Goal: Complete application form: Complete application form

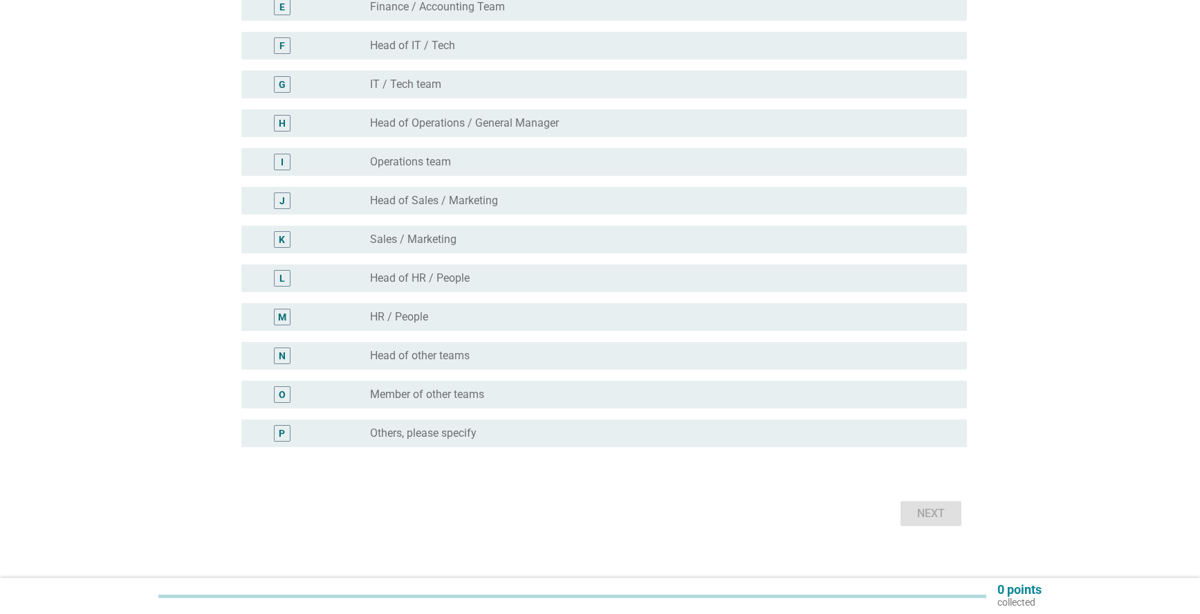
scroll to position [346, 0]
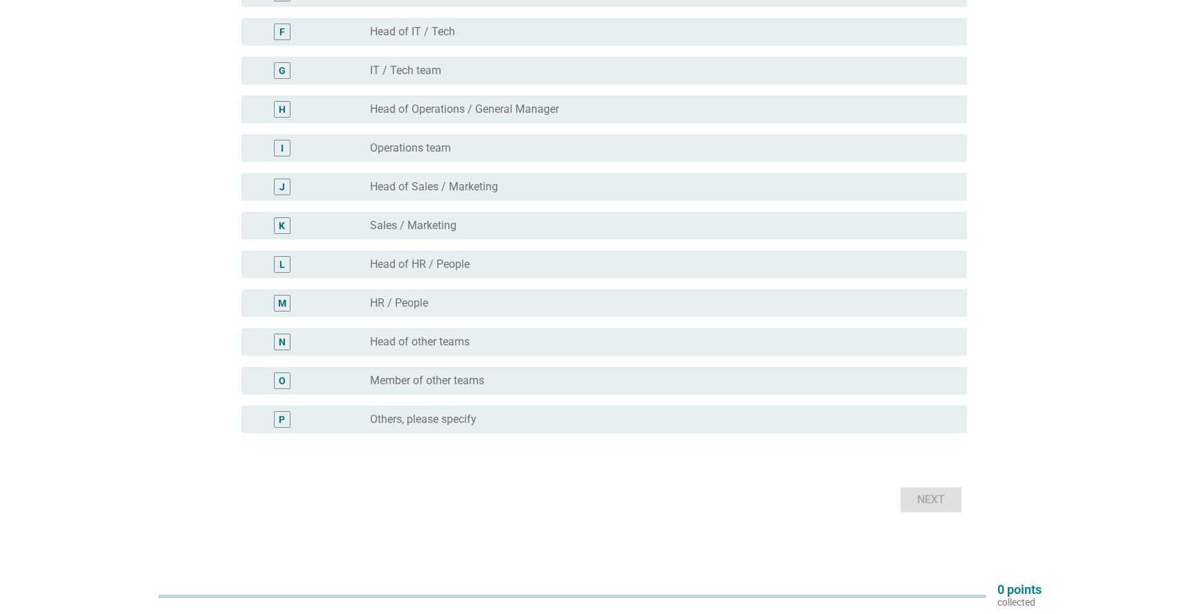
click at [486, 380] on div "radio_button_unchecked Member of other teams" at bounding box center [657, 381] width 575 height 14
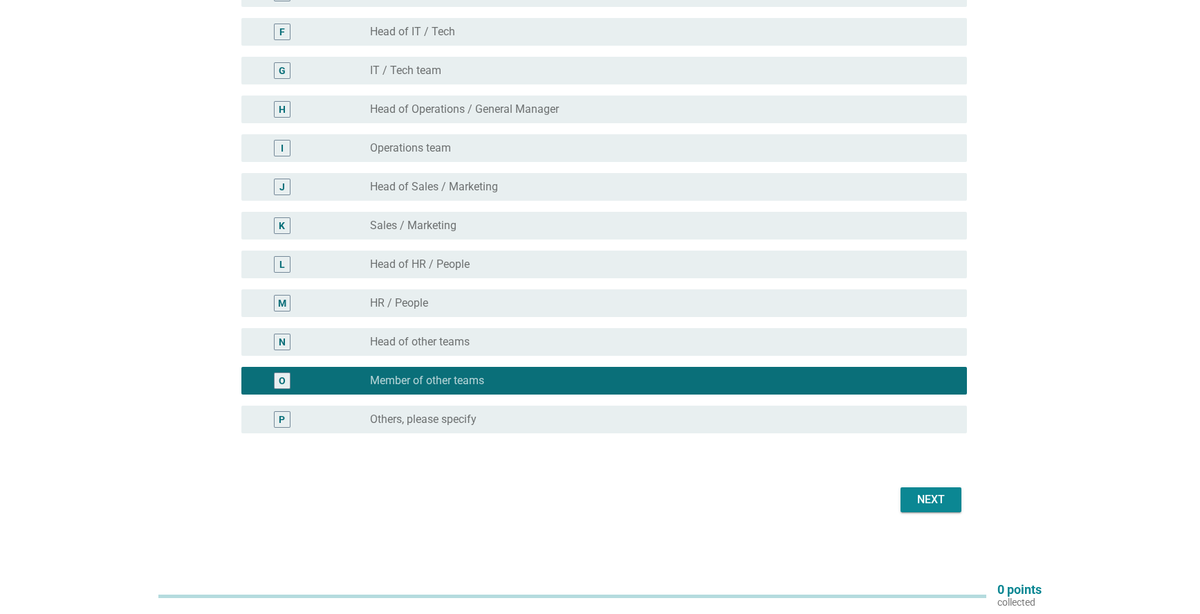
click at [939, 503] on div "Next" at bounding box center [931, 499] width 39 height 17
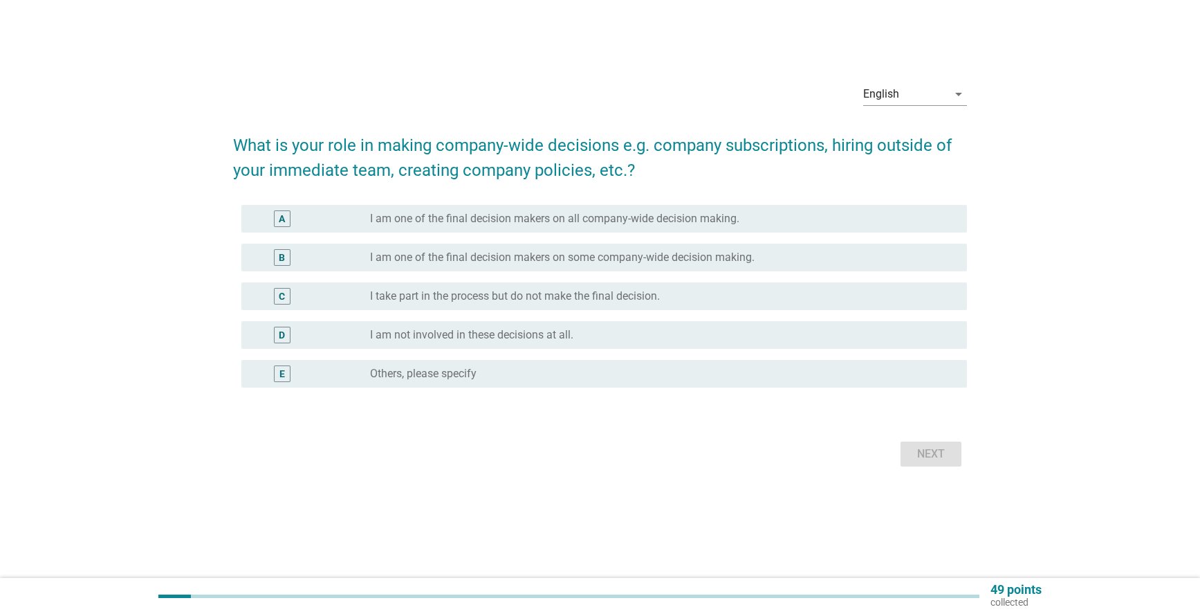
scroll to position [0, 0]
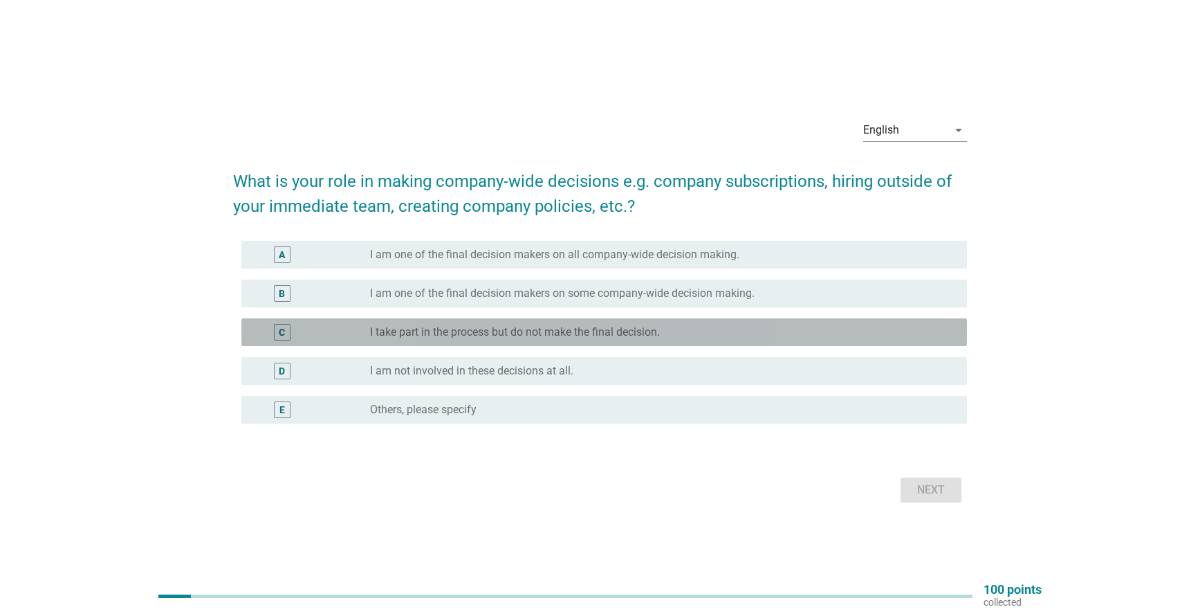
click at [315, 333] on div "C" at bounding box center [311, 332] width 117 height 17
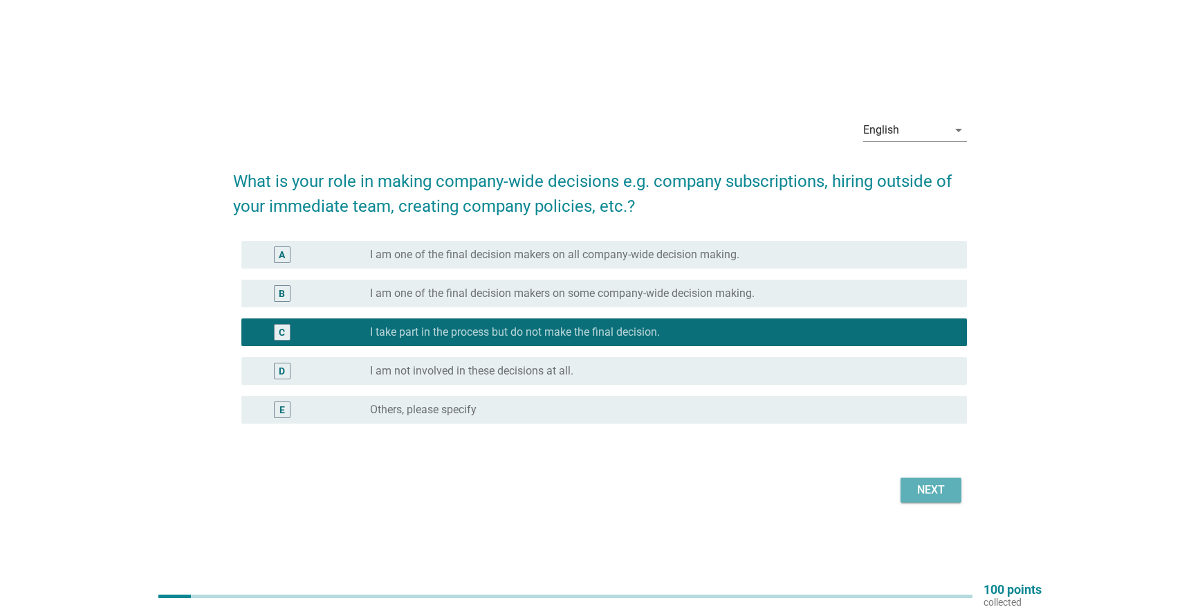
click at [951, 490] on button "Next" at bounding box center [931, 489] width 61 height 25
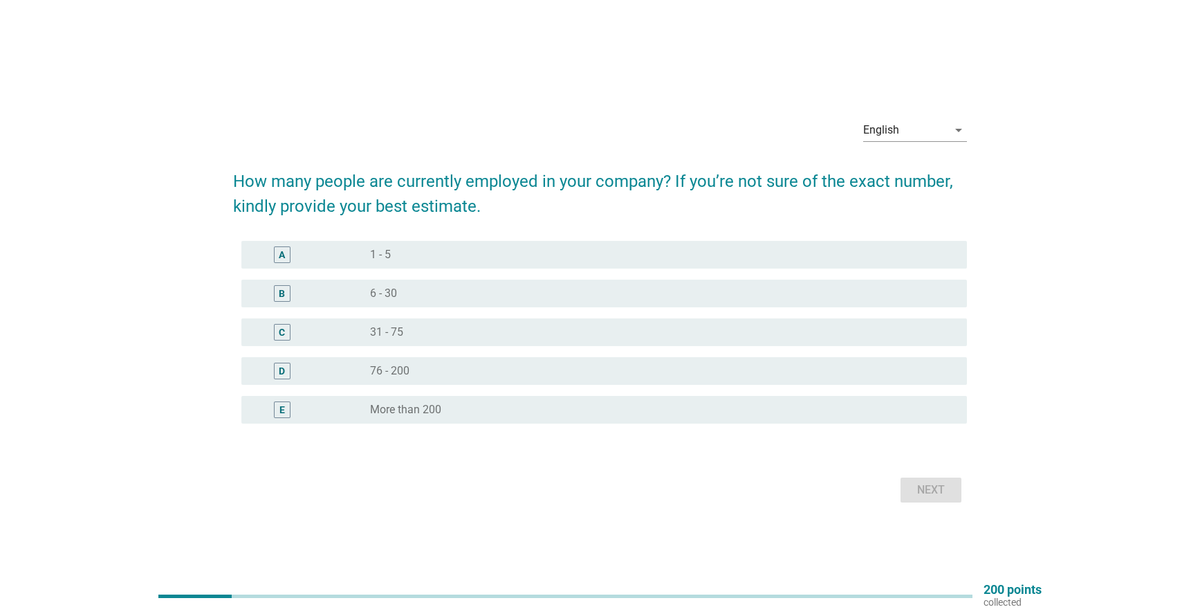
click at [437, 279] on div "B radio_button_unchecked 6 - 30" at bounding box center [604, 293] width 726 height 28
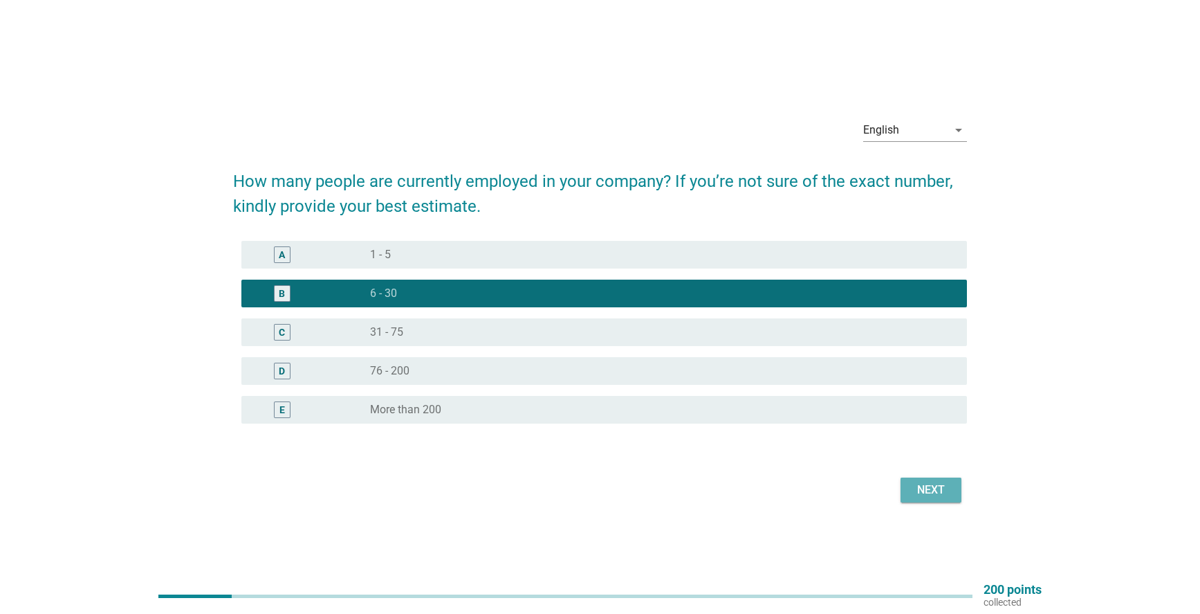
click at [952, 496] on button "Next" at bounding box center [931, 489] width 61 height 25
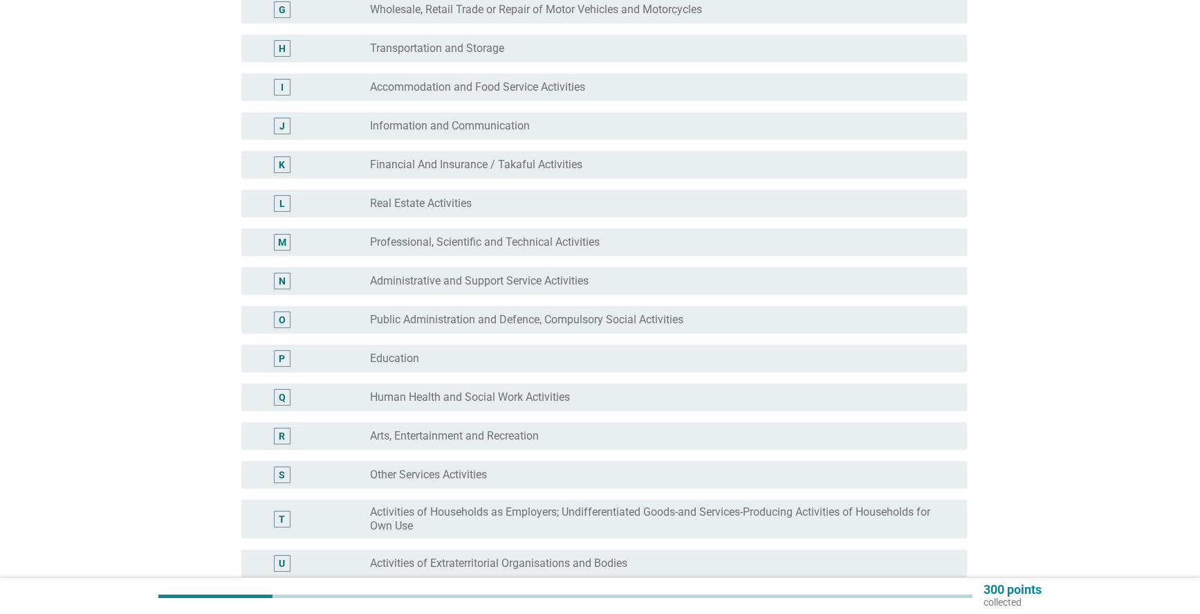
scroll to position [415, 0]
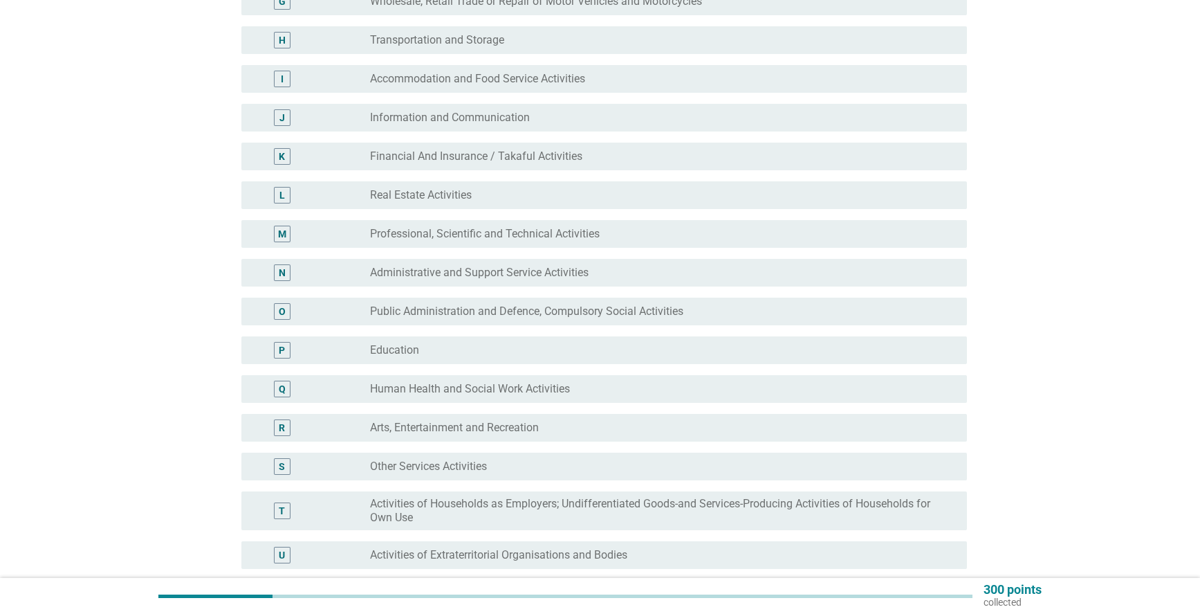
click at [427, 339] on div "P radio_button_unchecked Education" at bounding box center [604, 350] width 726 height 28
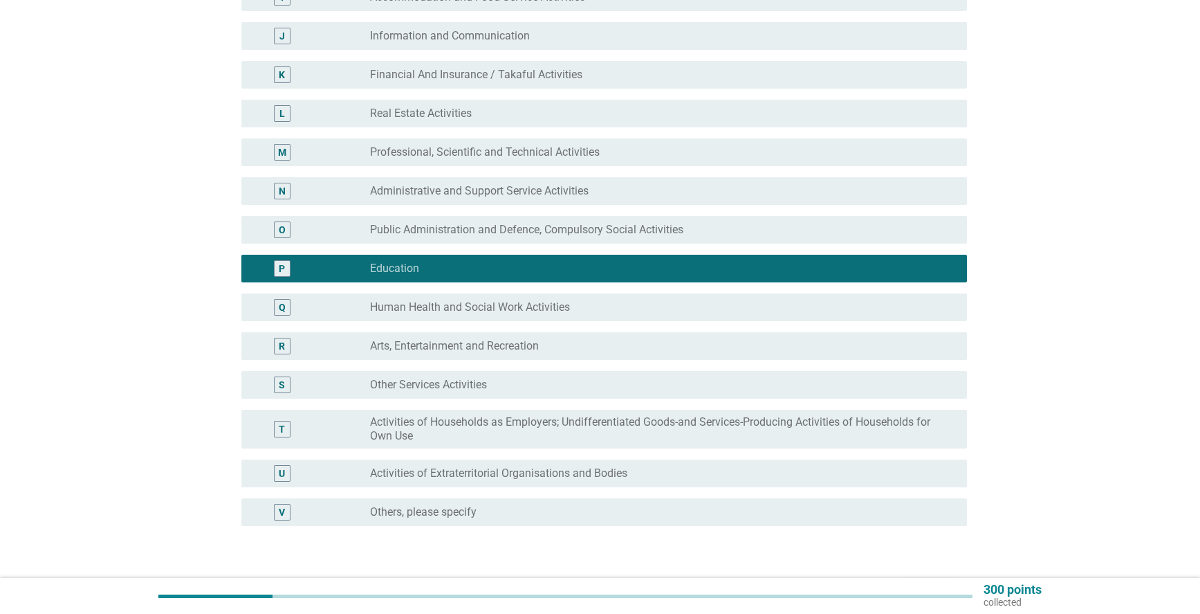
scroll to position [590, 0]
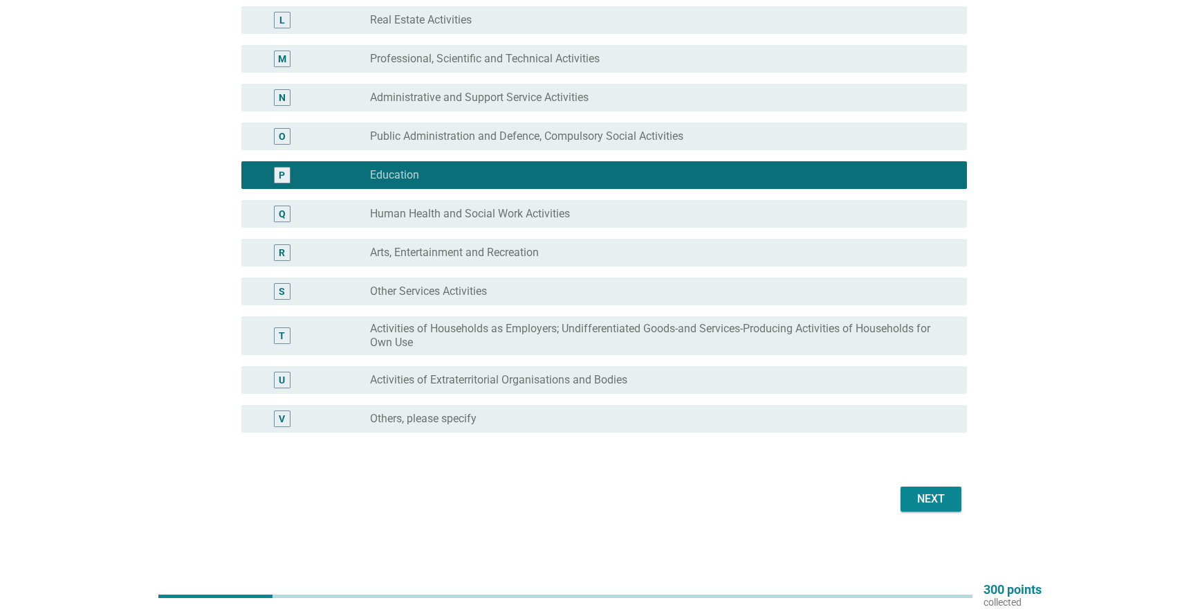
click at [933, 497] on div "Next" at bounding box center [931, 498] width 39 height 17
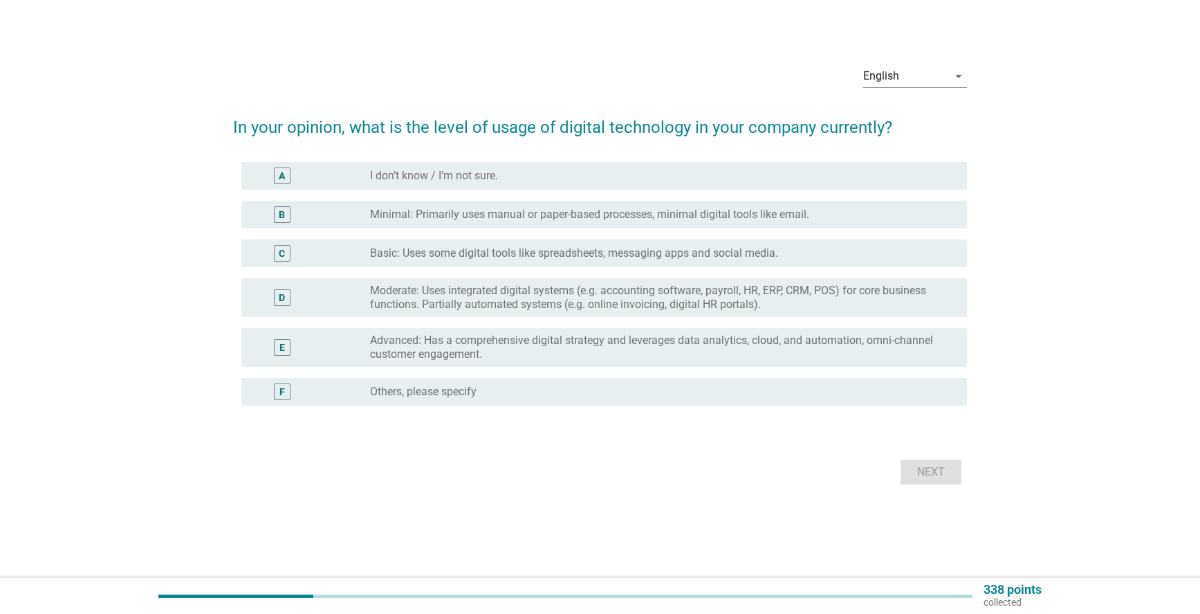
scroll to position [0, 0]
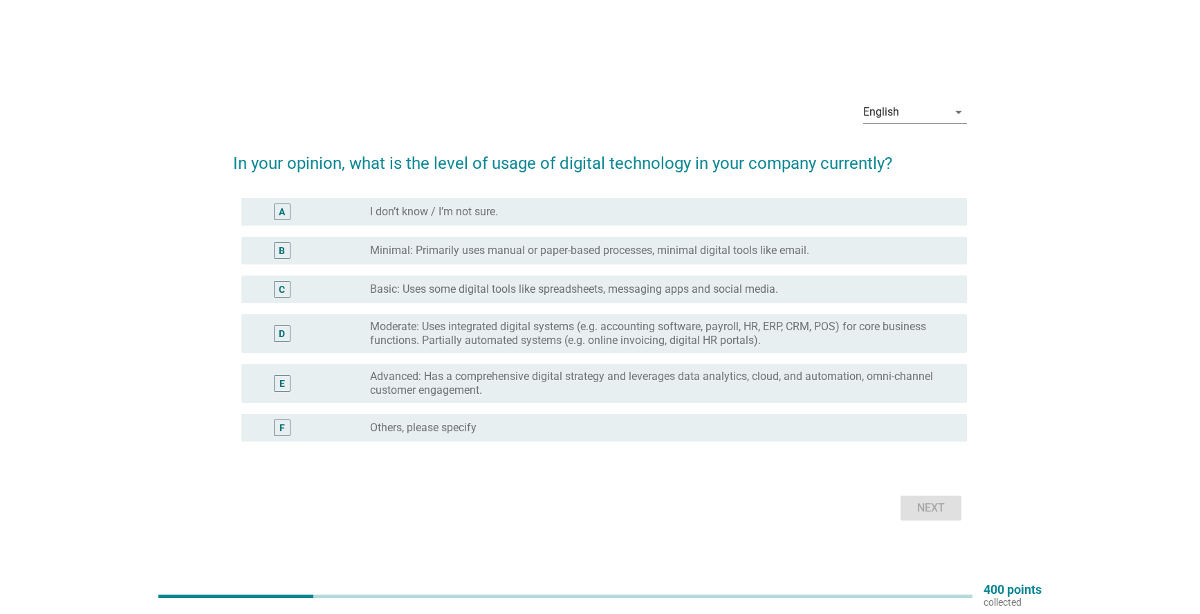
click at [545, 329] on label "Moderate: Uses integrated digital systems (e.g. accounting software, payroll, H…" at bounding box center [657, 334] width 575 height 28
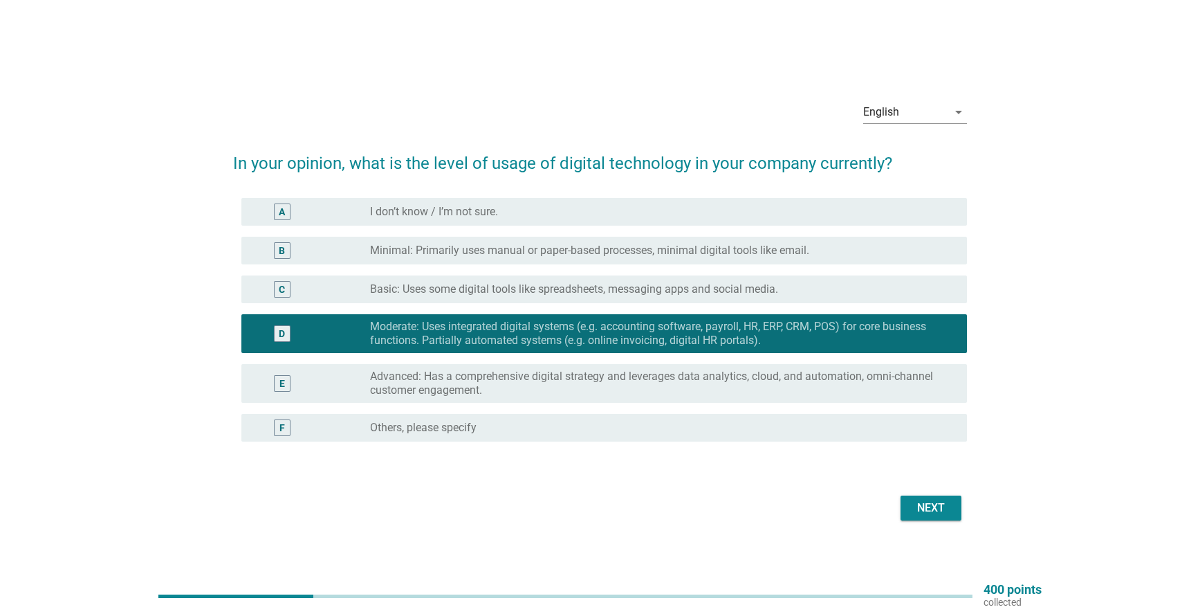
click at [903, 493] on div "Next" at bounding box center [600, 507] width 734 height 33
click at [916, 508] on div "Next" at bounding box center [931, 507] width 39 height 17
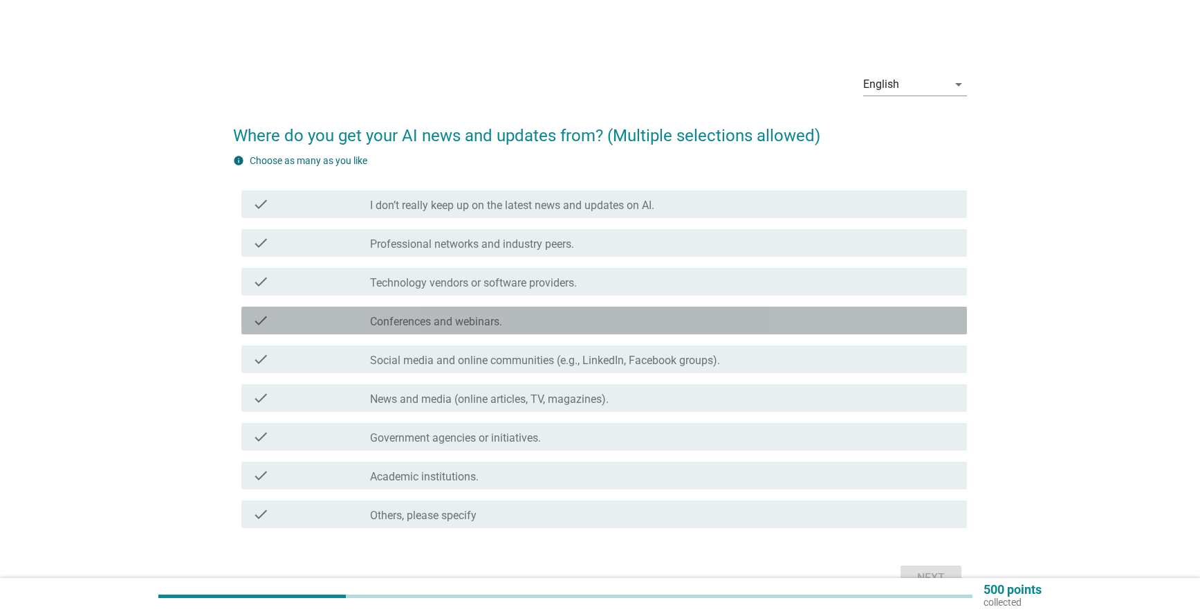
click at [415, 318] on label "Conferences and webinars." at bounding box center [436, 322] width 132 height 14
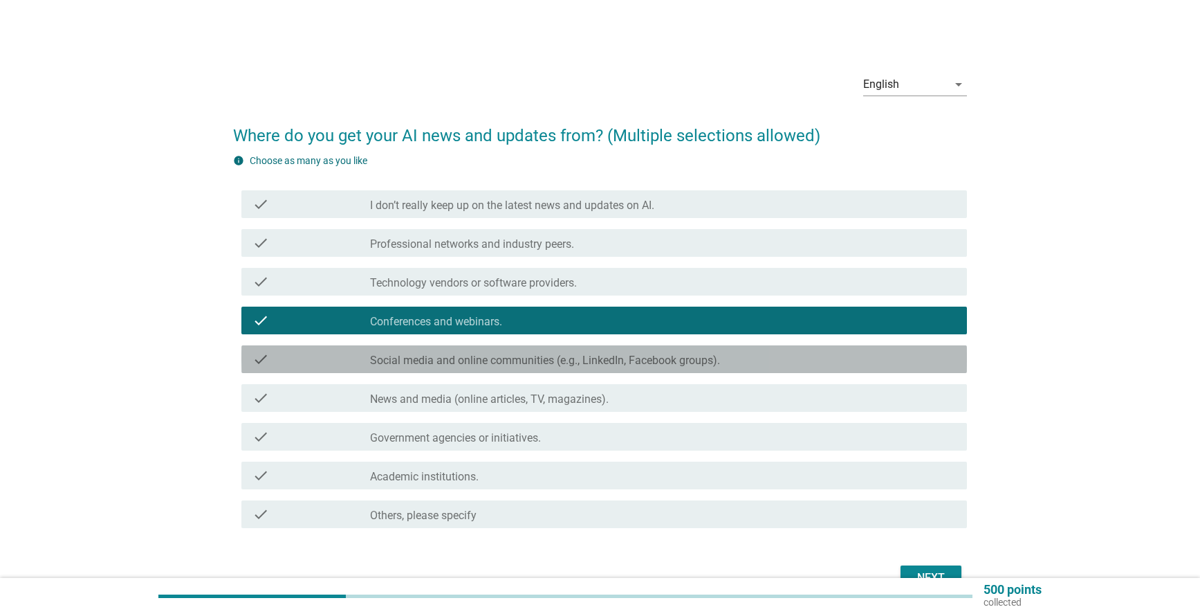
click at [410, 357] on label "Social media and online communities (e.g., LinkedIn, Facebook groups)." at bounding box center [545, 361] width 350 height 14
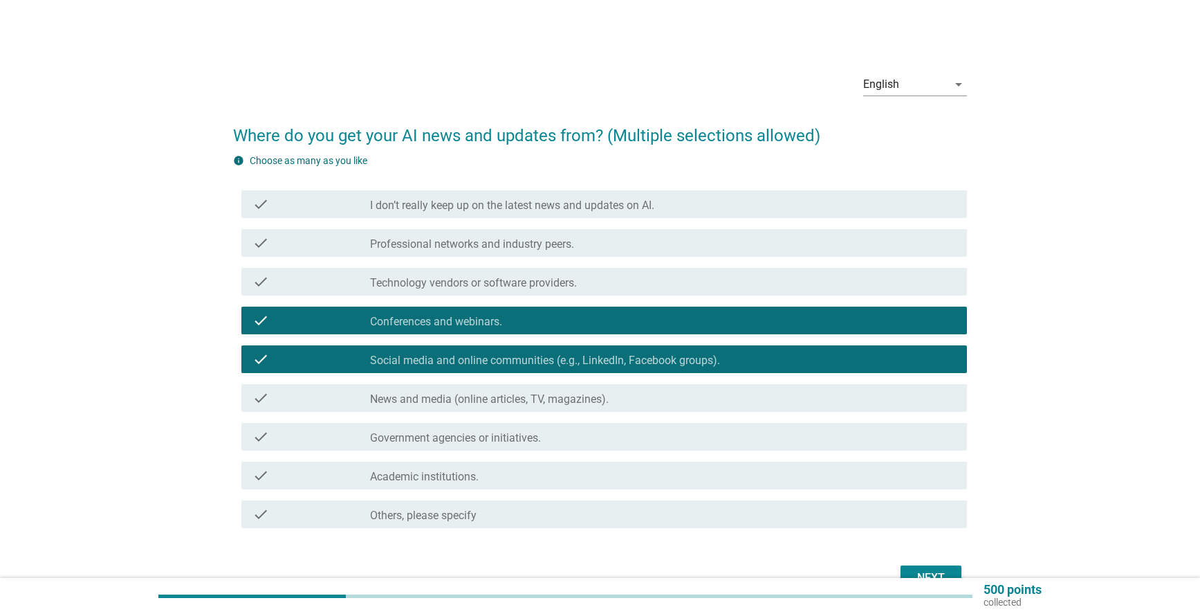
click at [577, 252] on div "check check_box_outline_blank Professional networks and industry peers." at bounding box center [604, 243] width 726 height 28
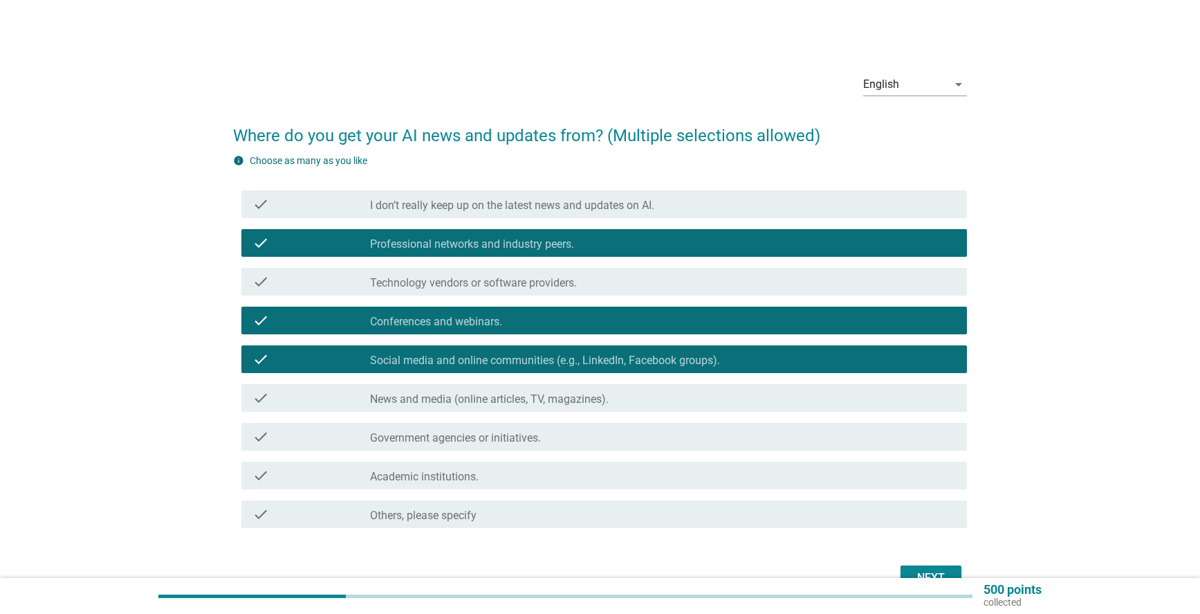
click at [493, 441] on label "Government agencies or initiatives." at bounding box center [455, 438] width 171 height 14
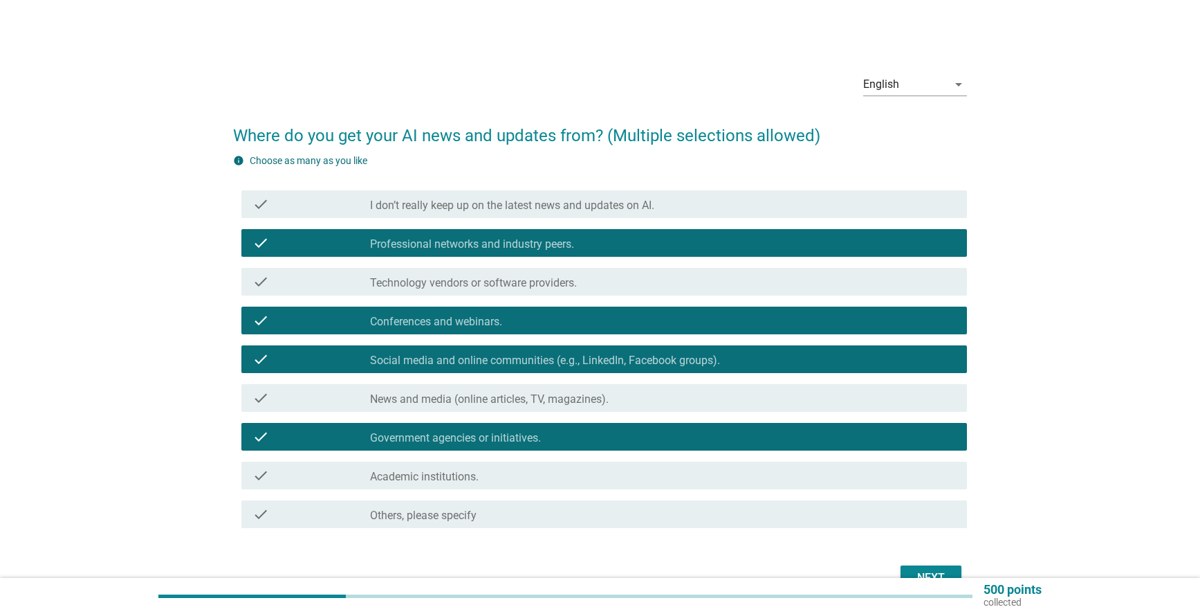
click at [834, 481] on div "check_box_outline_blank Academic institutions." at bounding box center [663, 475] width 586 height 17
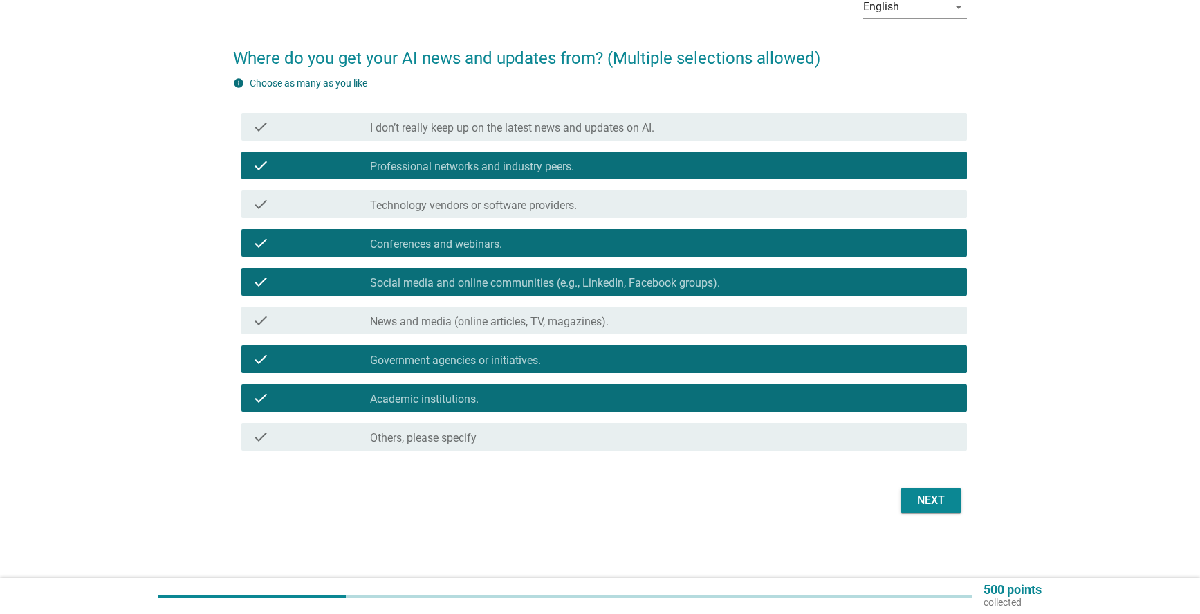
scroll to position [79, 0]
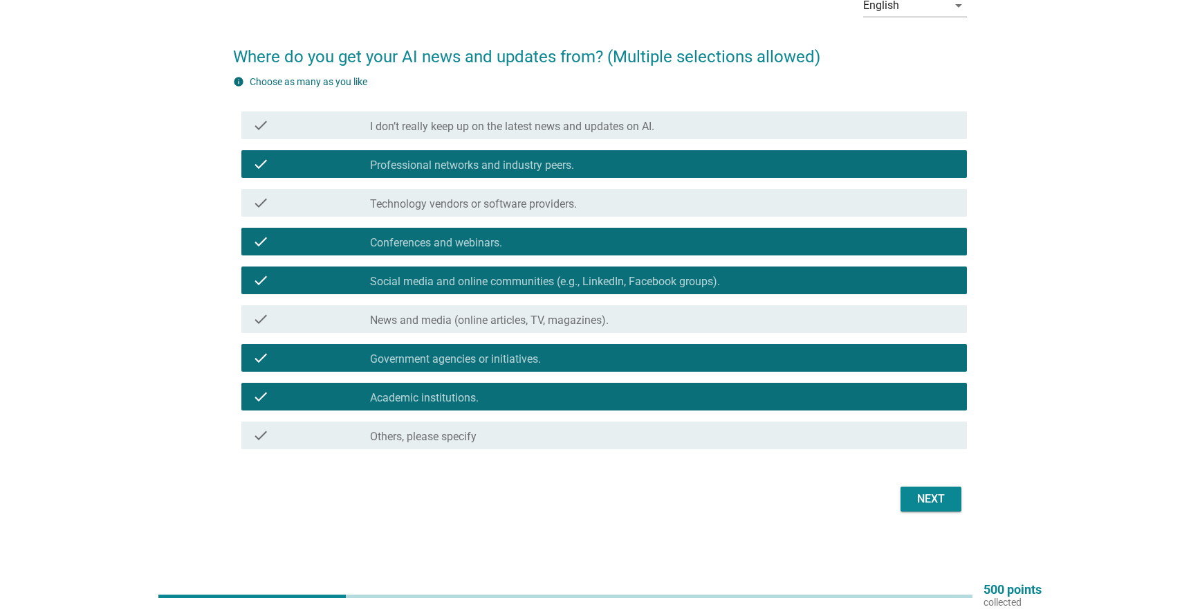
click at [922, 493] on div "Next" at bounding box center [931, 498] width 39 height 17
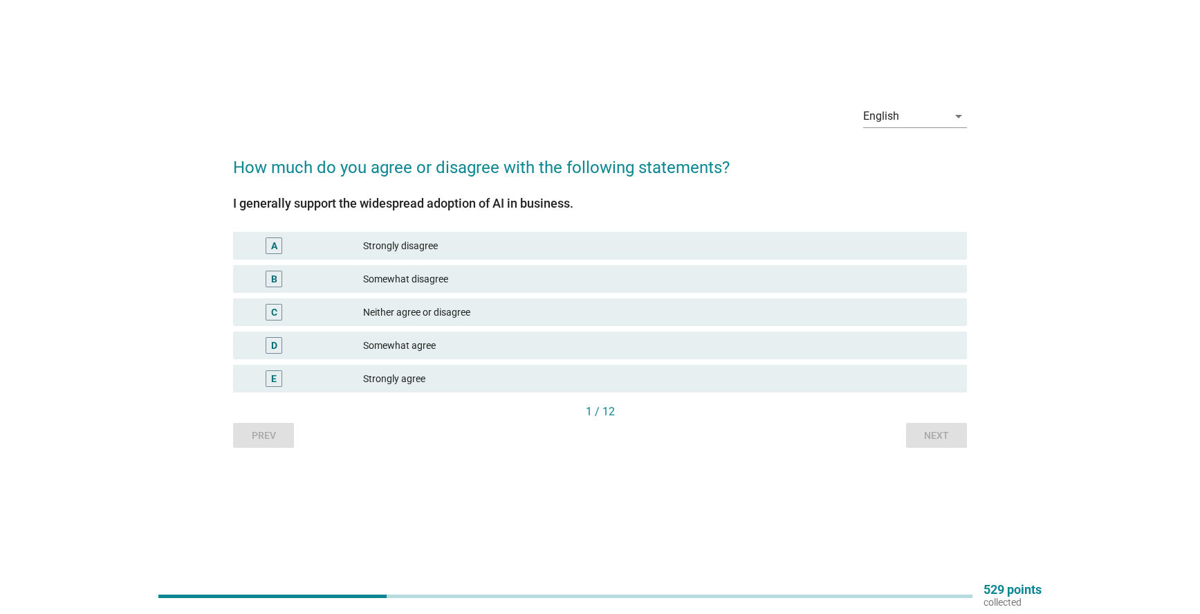
scroll to position [0, 0]
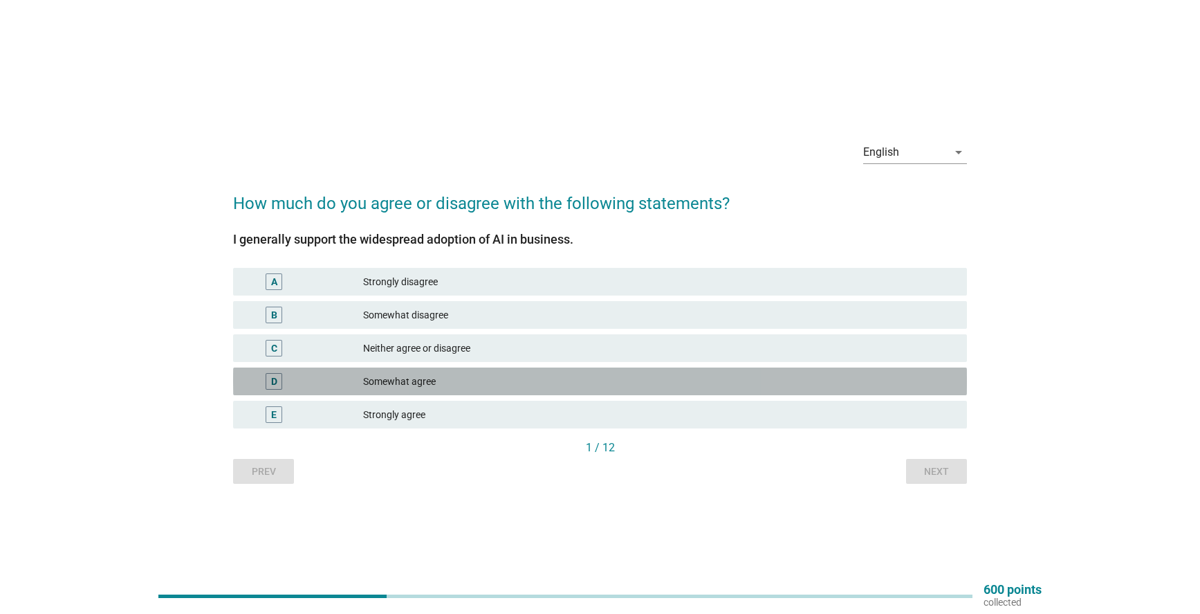
click at [361, 385] on div "D" at bounding box center [303, 381] width 118 height 17
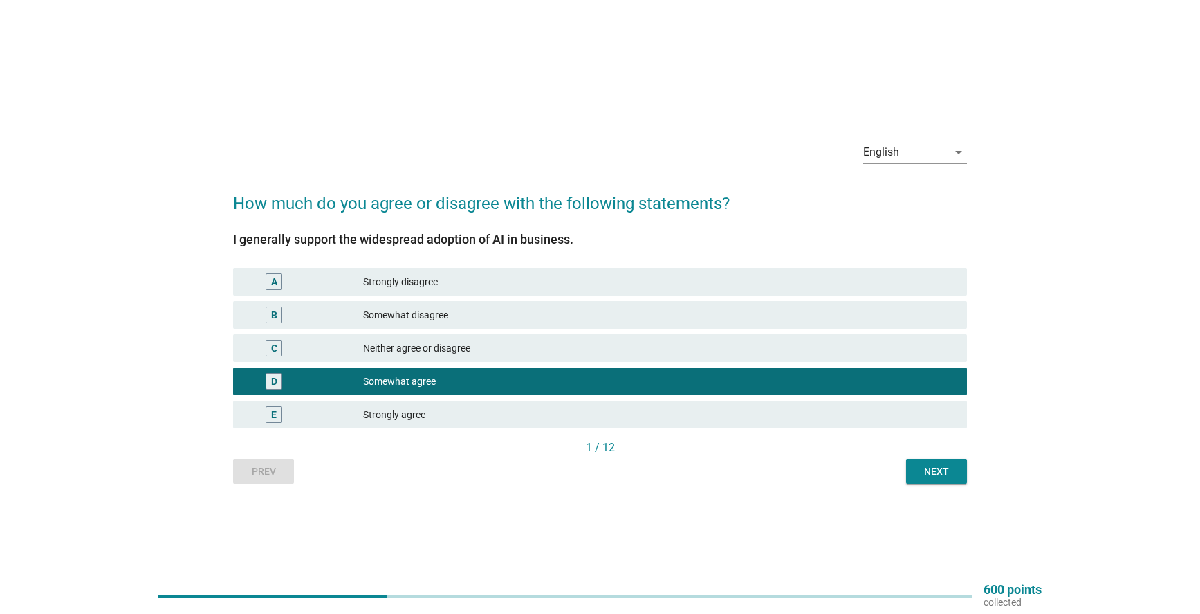
click at [944, 470] on div "Next" at bounding box center [936, 471] width 39 height 15
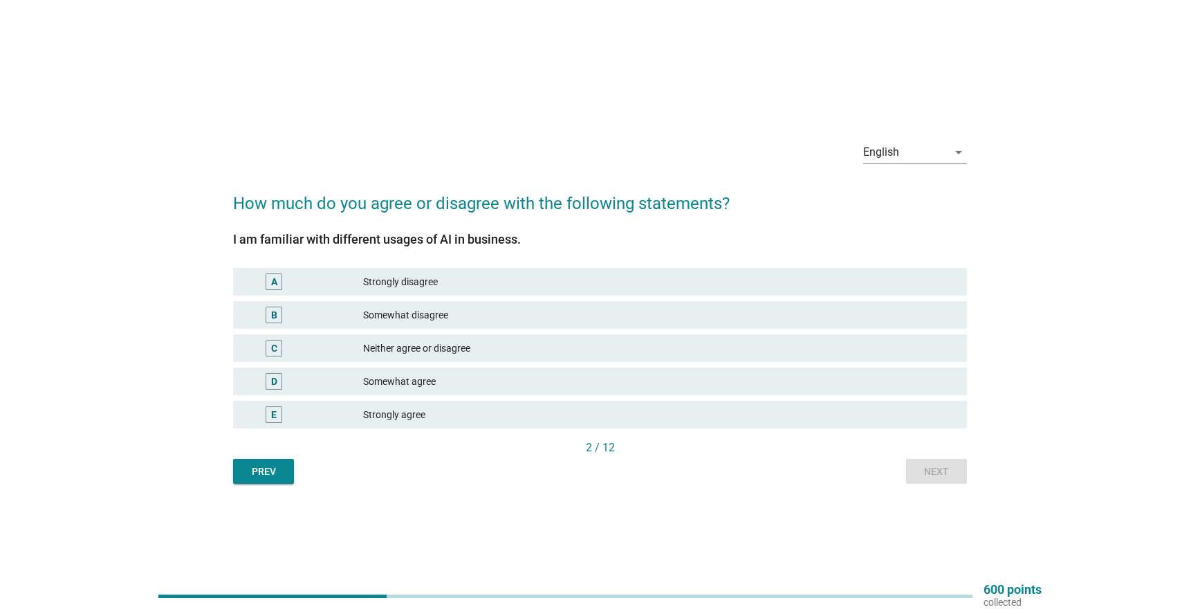
click at [419, 378] on div "Somewhat agree" at bounding box center [659, 381] width 593 height 17
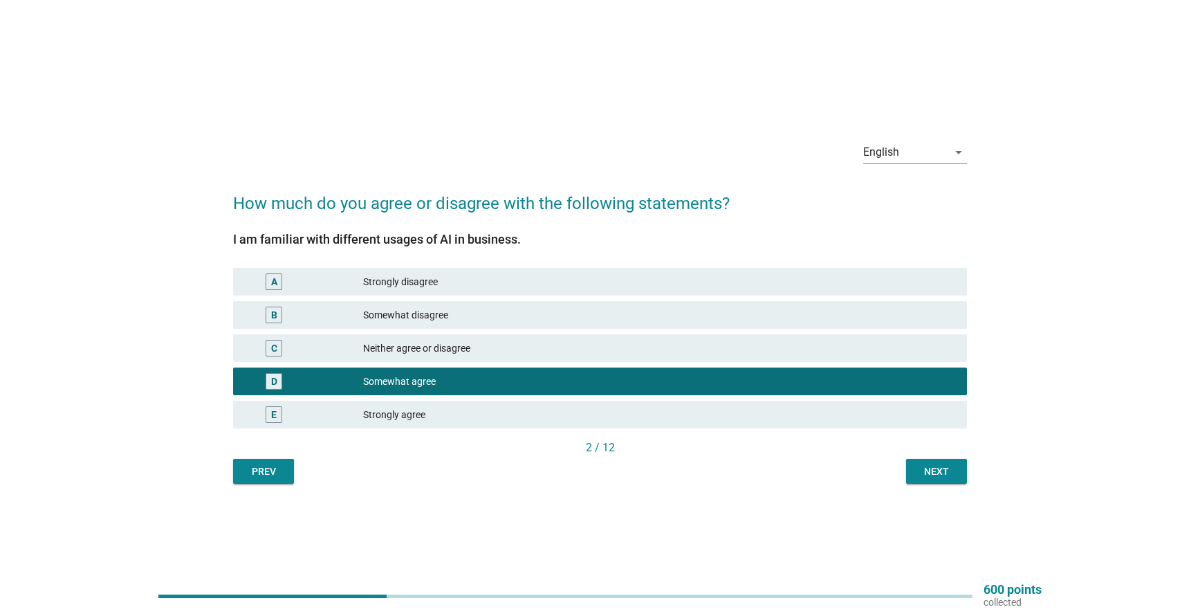
click at [906, 468] on div "Prev Next" at bounding box center [600, 471] width 734 height 25
drag, startPoint x: 916, startPoint y: 467, endPoint x: 883, endPoint y: 449, distance: 37.2
click at [916, 468] on button "Next" at bounding box center [936, 471] width 61 height 25
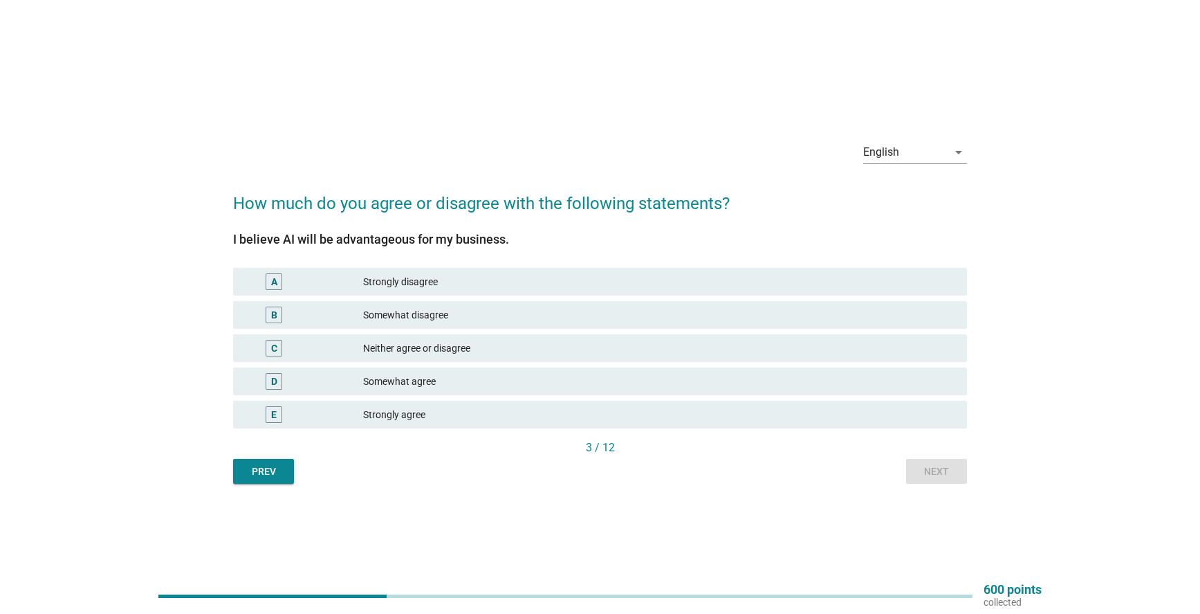
drag, startPoint x: 441, startPoint y: 376, endPoint x: 486, endPoint y: 371, distance: 45.2
click at [443, 377] on div "Somewhat agree" at bounding box center [659, 381] width 593 height 17
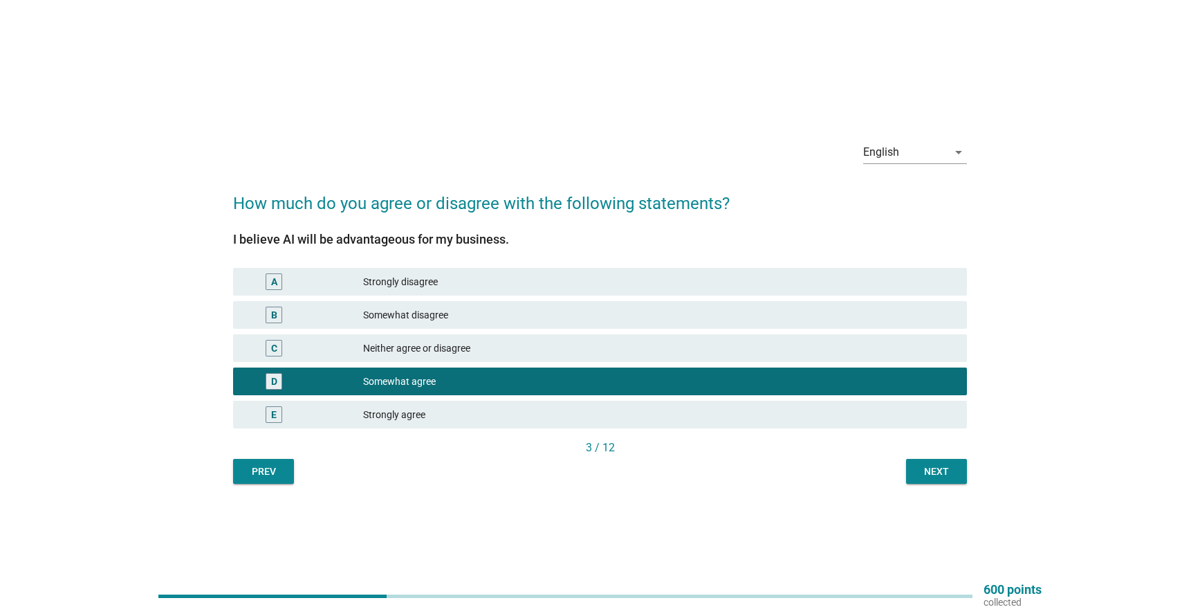
click at [960, 461] on button "Next" at bounding box center [936, 471] width 61 height 25
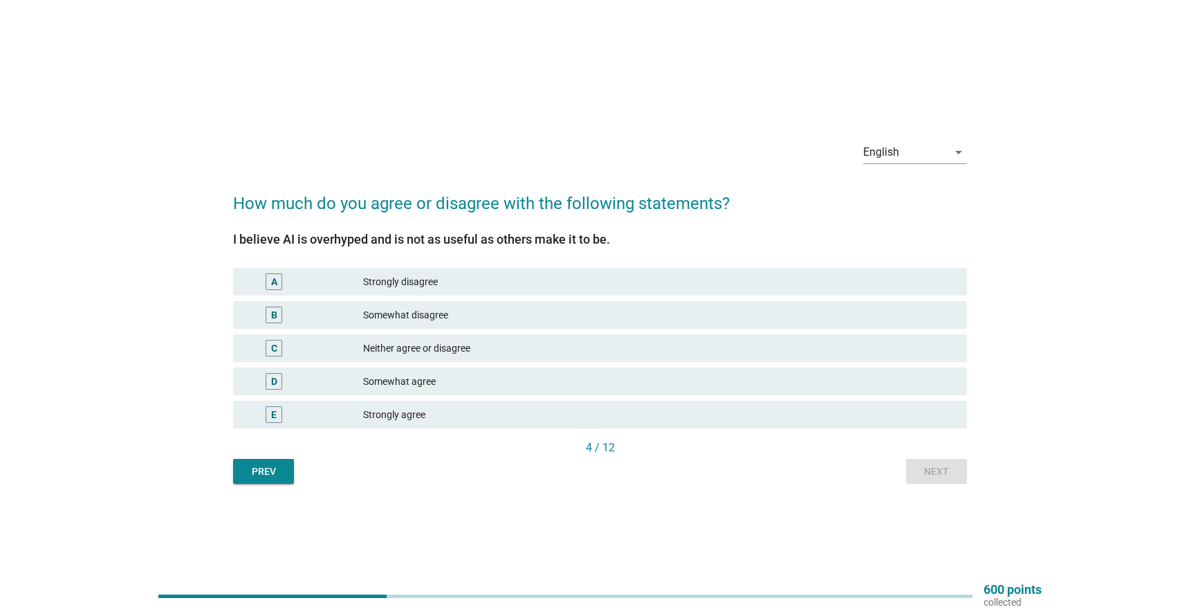
click at [570, 370] on div "D Somewhat agree" at bounding box center [600, 381] width 734 height 28
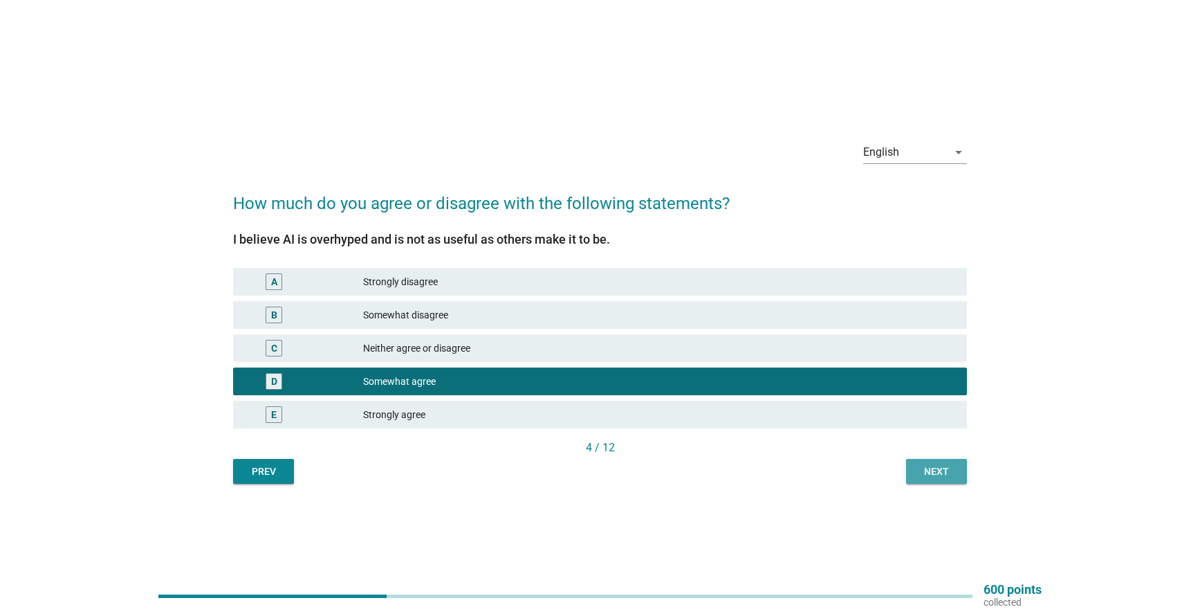
click at [943, 474] on div "Next" at bounding box center [936, 471] width 39 height 15
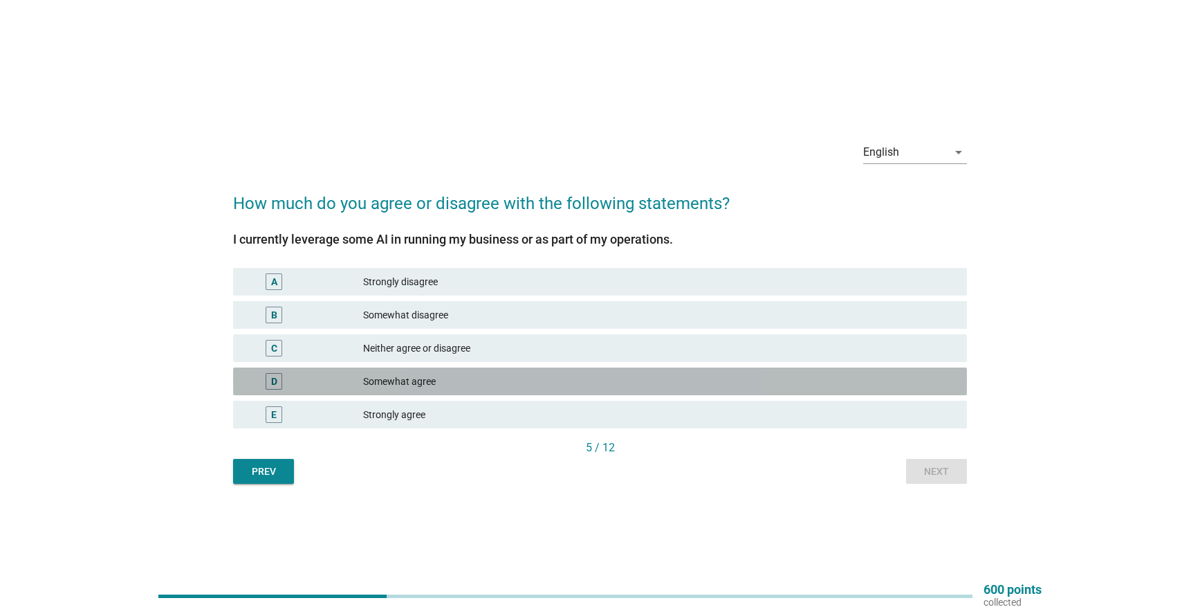
click at [548, 376] on div "Somewhat agree" at bounding box center [659, 381] width 593 height 17
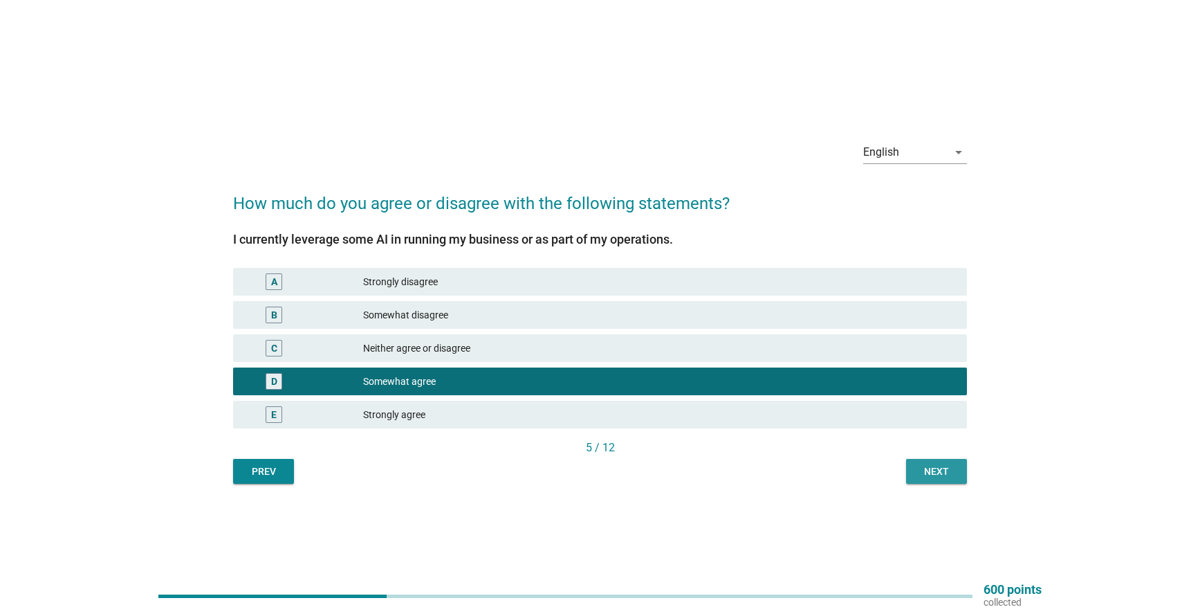
click at [926, 470] on div "Next" at bounding box center [936, 471] width 39 height 15
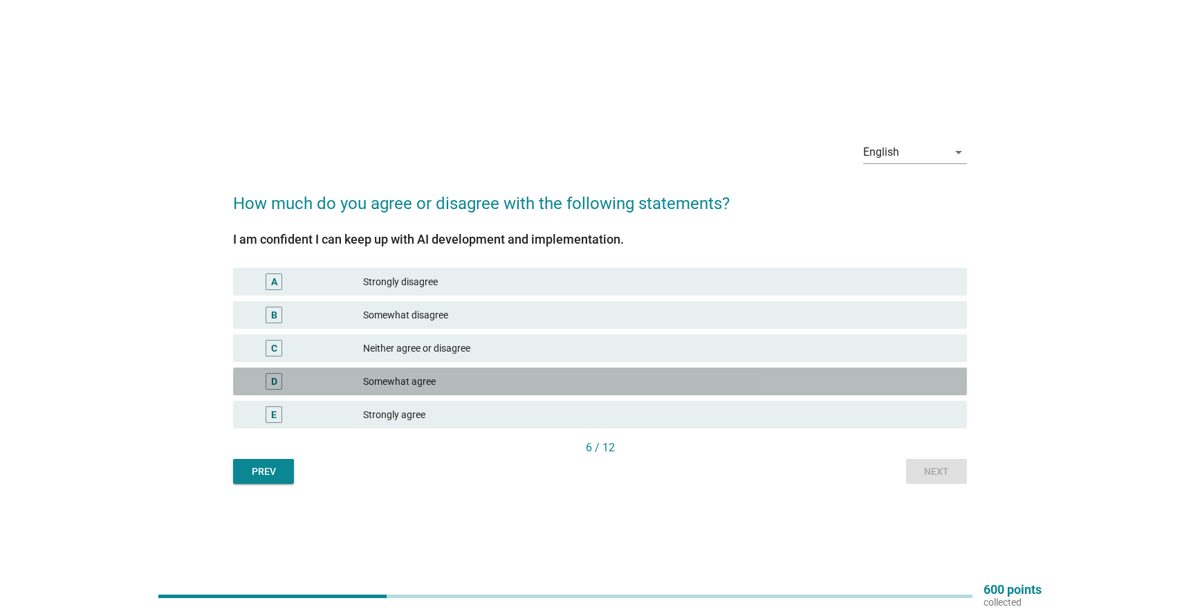
click at [608, 374] on div "Somewhat agree" at bounding box center [659, 381] width 593 height 17
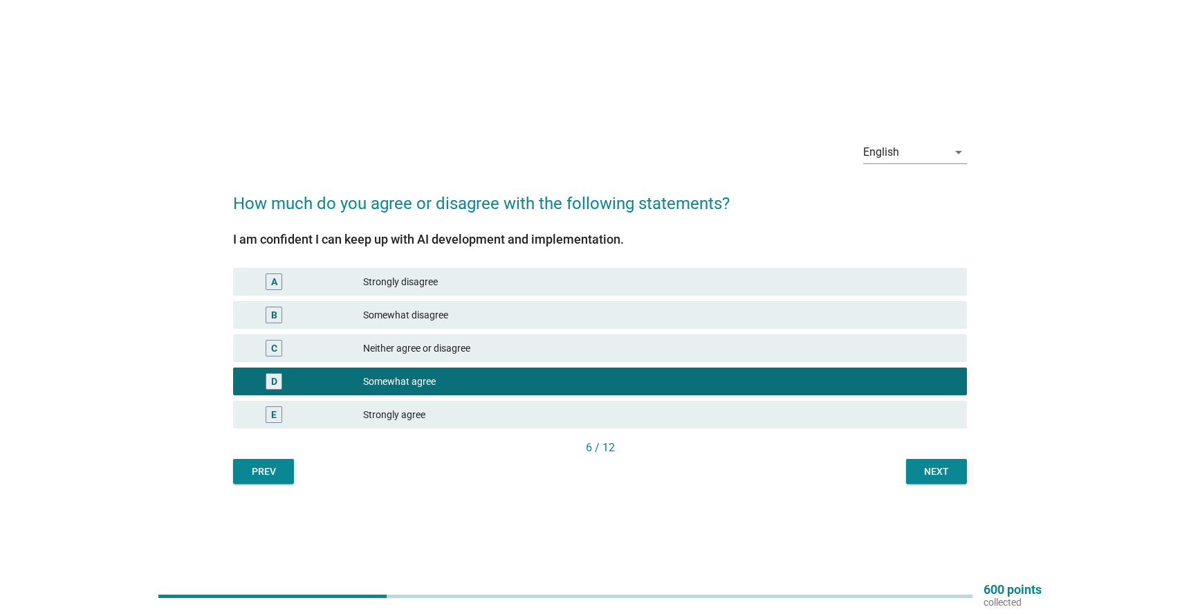
click at [879, 351] on div "Neither agree or disagree" at bounding box center [659, 348] width 593 height 17
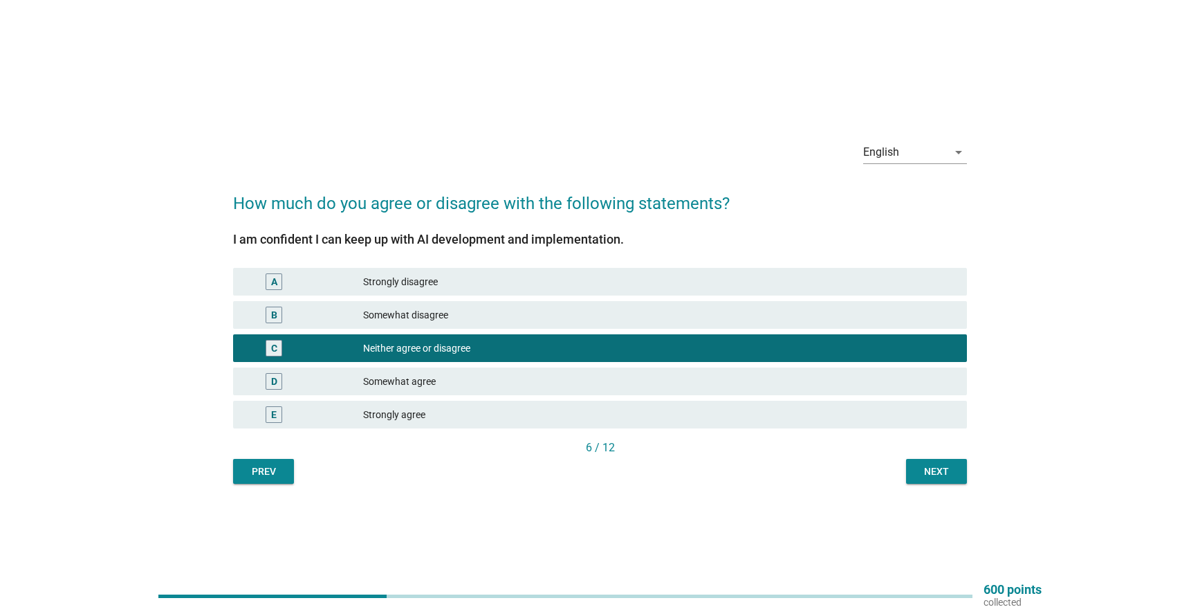
click at [814, 382] on div "Somewhat agree" at bounding box center [659, 381] width 593 height 17
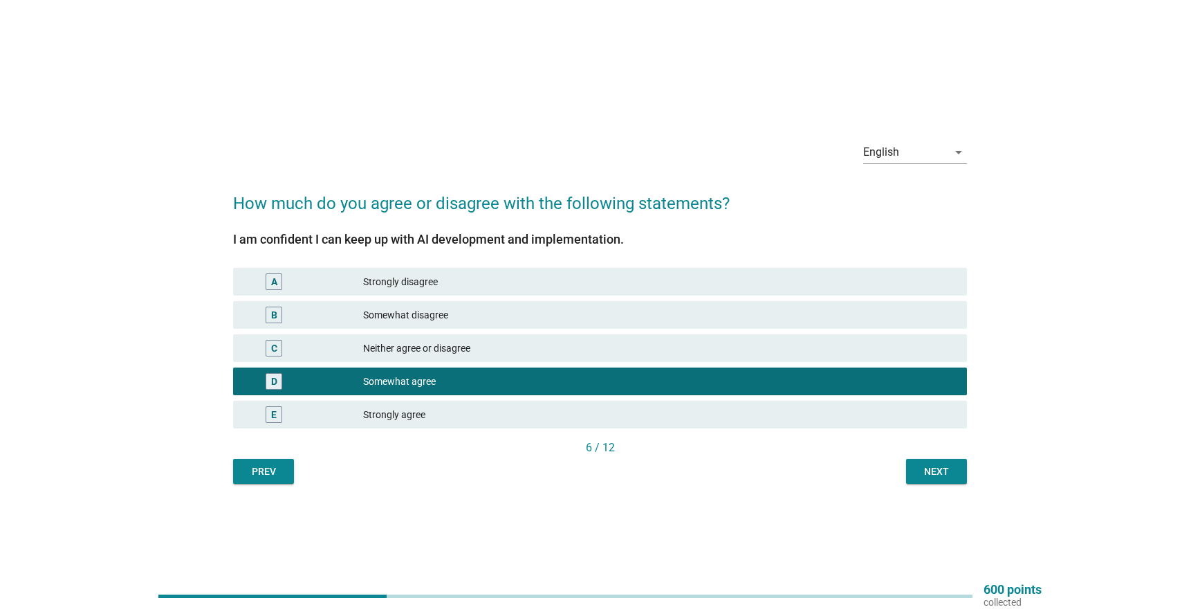
click at [935, 474] on div "Next" at bounding box center [936, 471] width 39 height 15
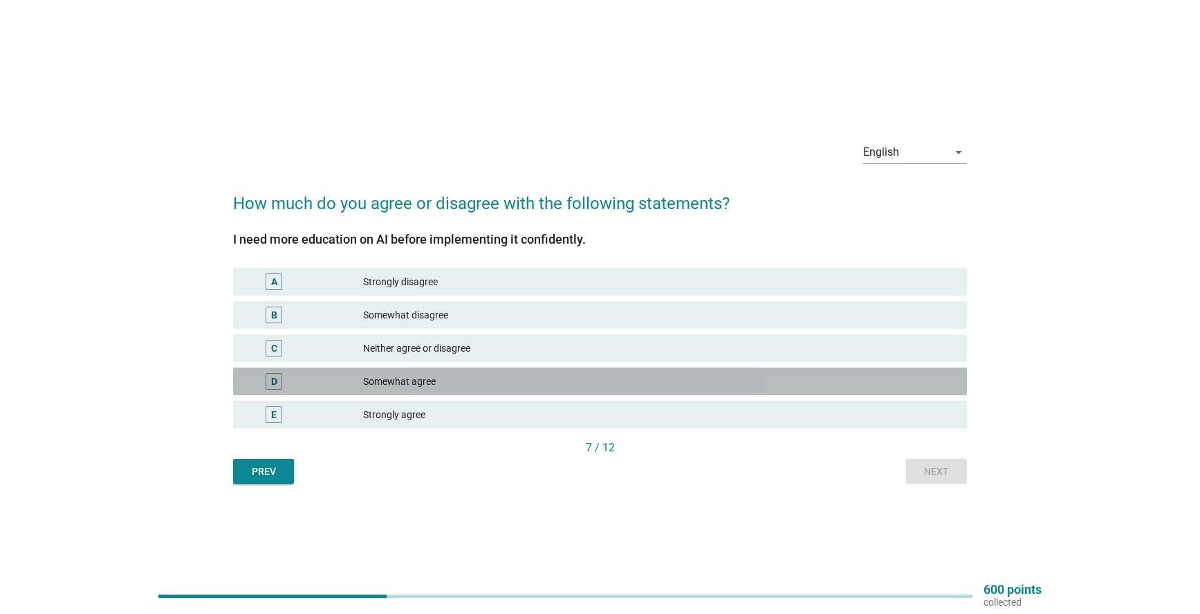
click at [455, 380] on div "Somewhat agree" at bounding box center [659, 381] width 593 height 17
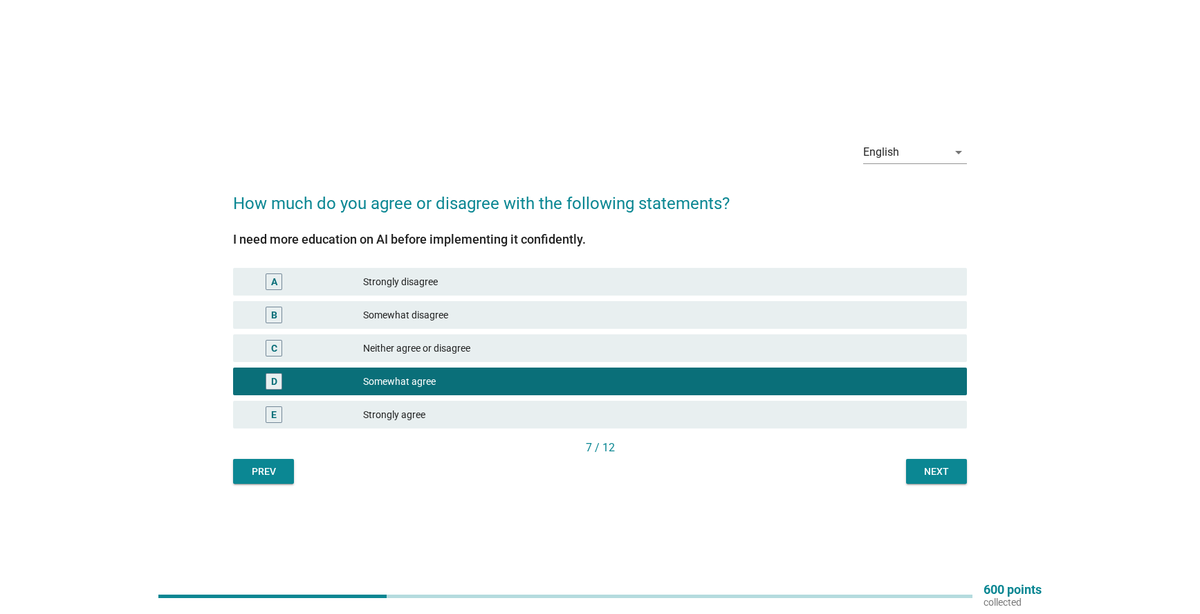
click at [941, 472] on div "Next" at bounding box center [936, 471] width 39 height 15
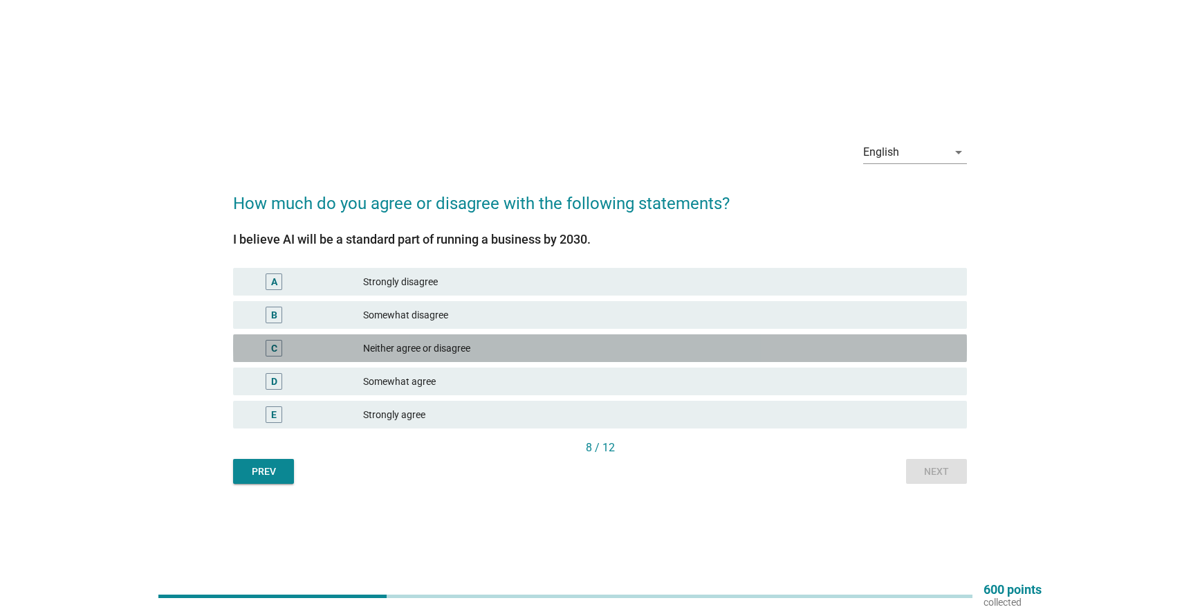
click at [587, 355] on div "Neither agree or disagree" at bounding box center [659, 348] width 593 height 17
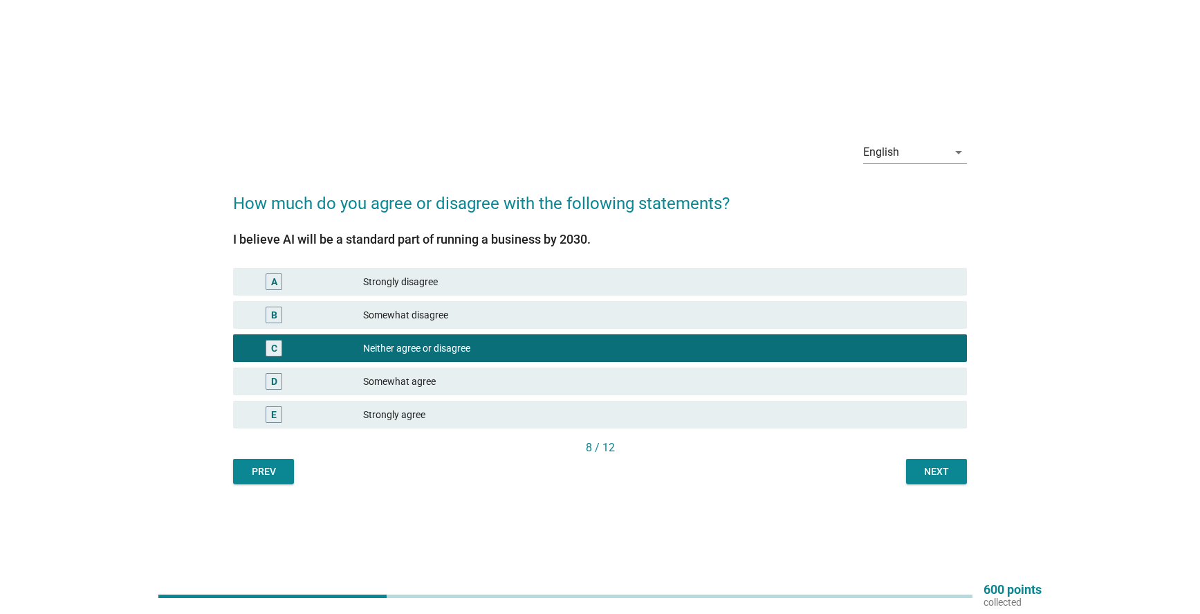
click at [944, 467] on div "Next" at bounding box center [936, 471] width 39 height 15
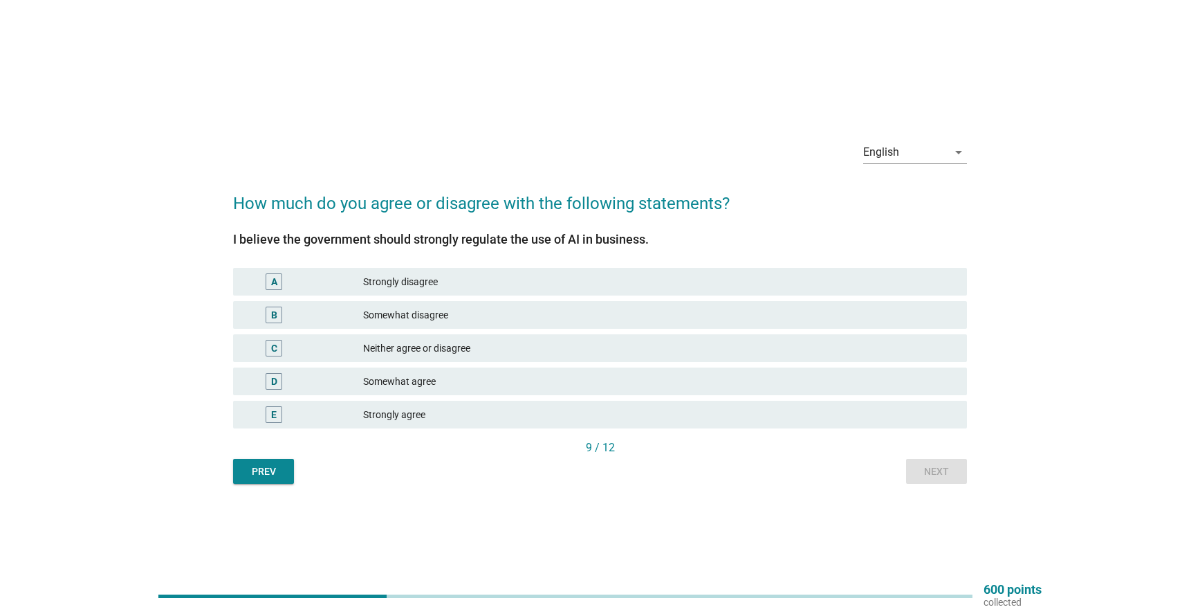
click at [551, 350] on div "Neither agree or disagree" at bounding box center [659, 348] width 593 height 17
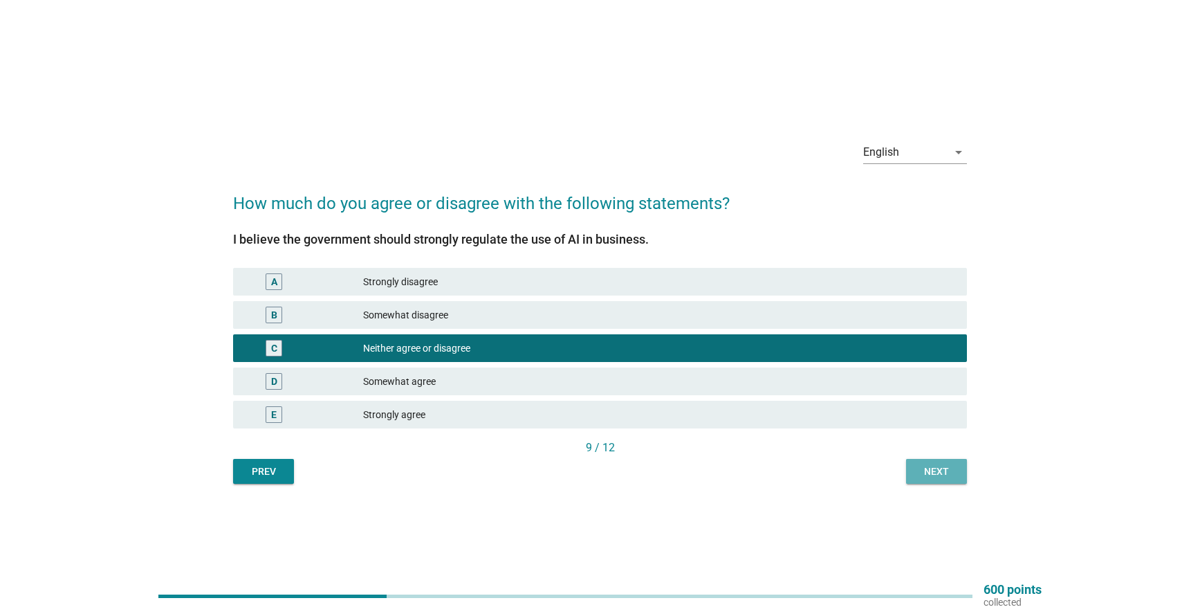
drag, startPoint x: 954, startPoint y: 464, endPoint x: 926, endPoint y: 466, distance: 27.7
click at [955, 464] on div "Next" at bounding box center [936, 471] width 39 height 15
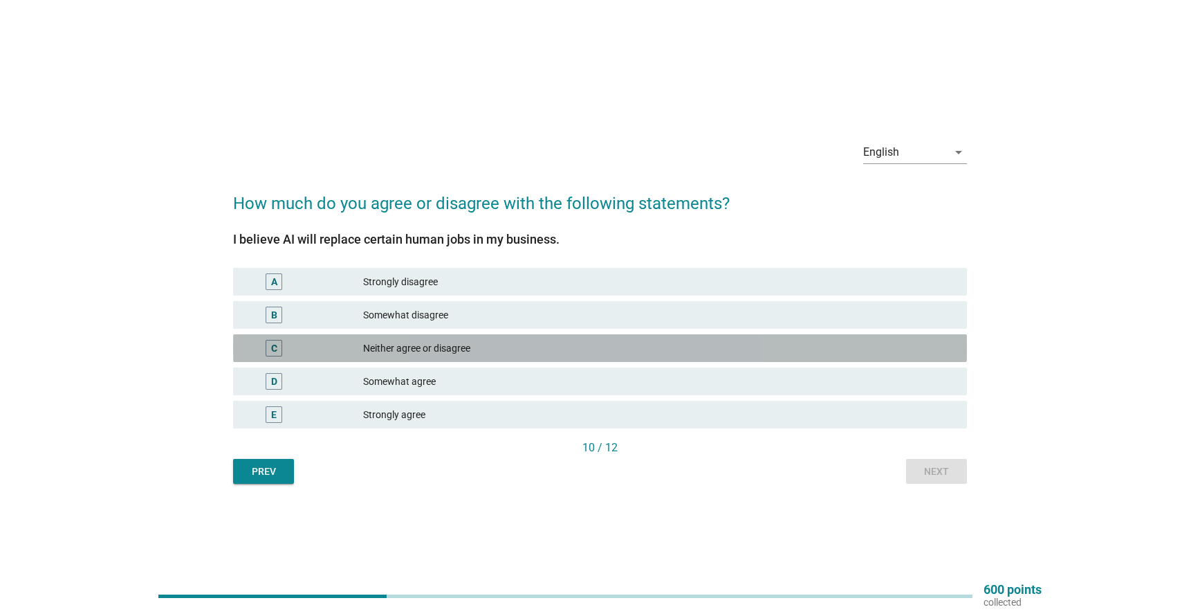
click at [522, 359] on div "C Neither agree or disagree" at bounding box center [600, 348] width 734 height 28
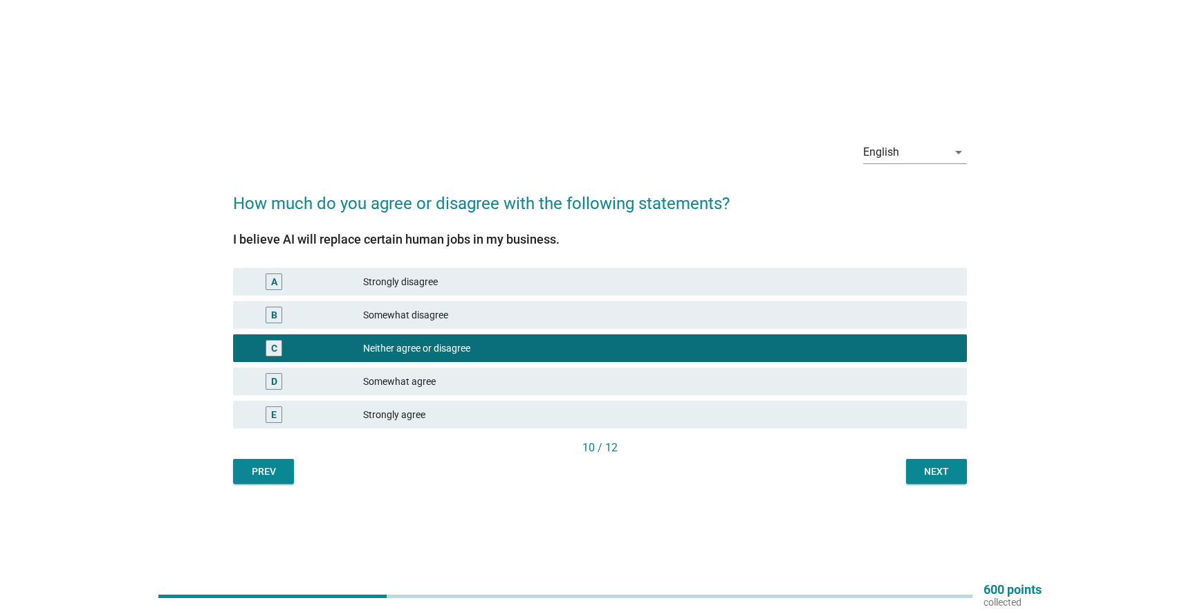
click at [539, 374] on div "Somewhat agree" at bounding box center [659, 381] width 593 height 17
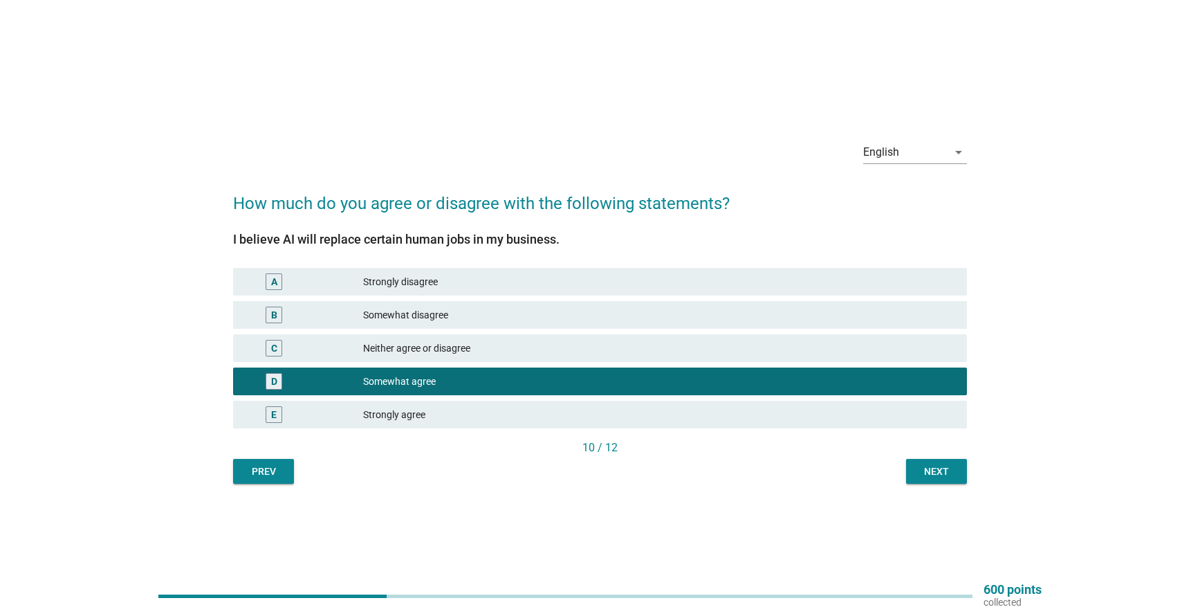
click at [556, 345] on div "Neither agree or disagree" at bounding box center [659, 348] width 593 height 17
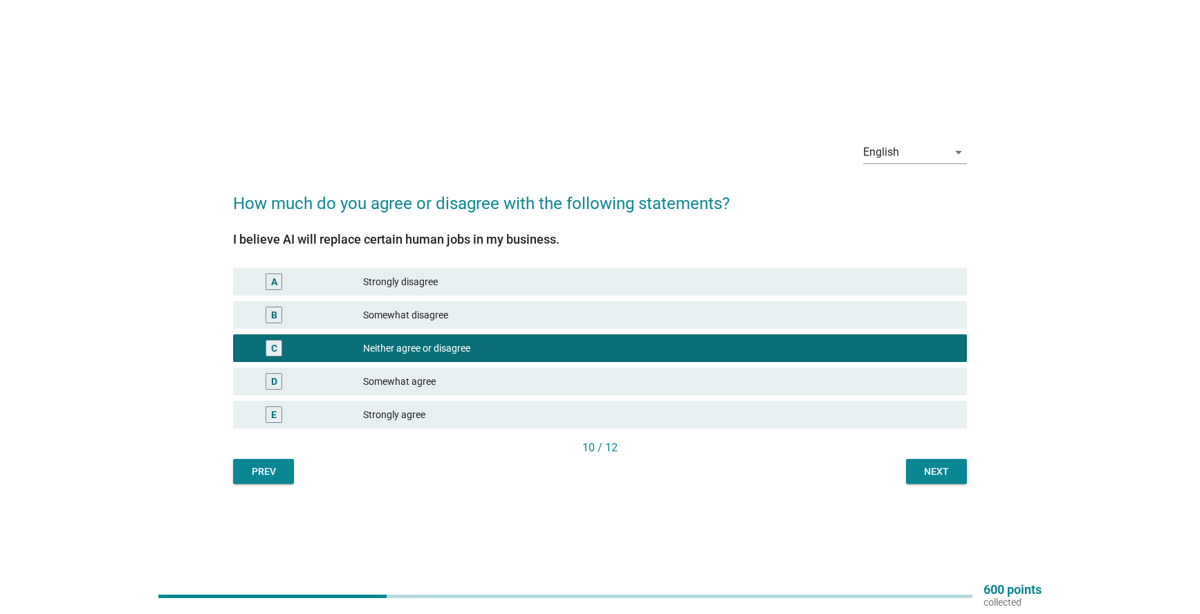
click at [919, 467] on div "Next" at bounding box center [936, 471] width 39 height 15
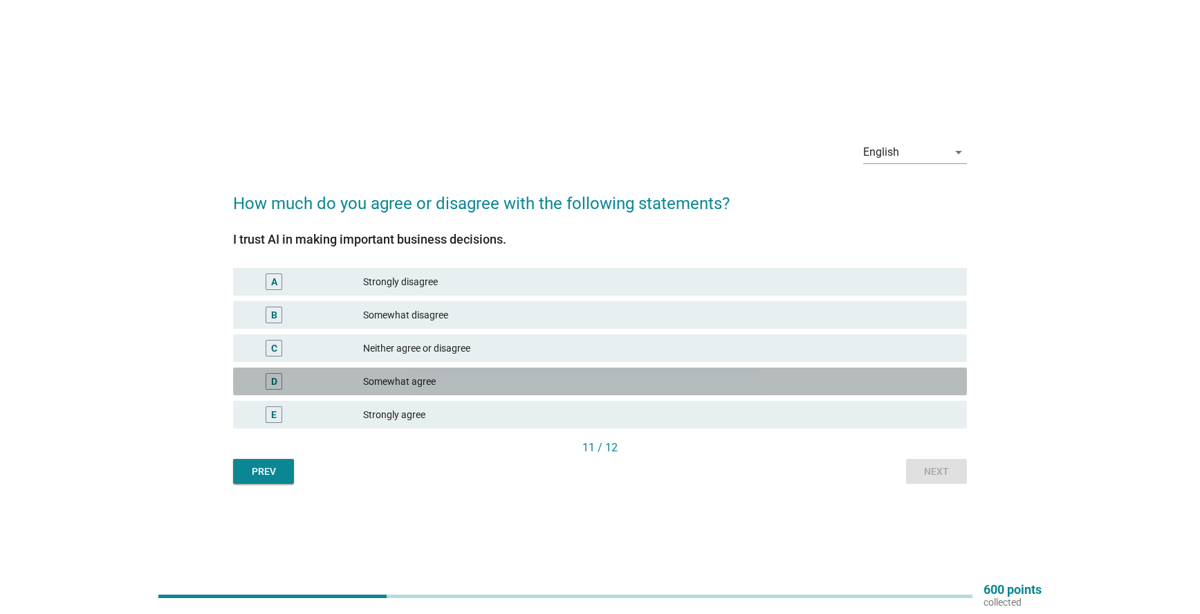
click at [556, 370] on div "D Somewhat agree" at bounding box center [600, 381] width 734 height 28
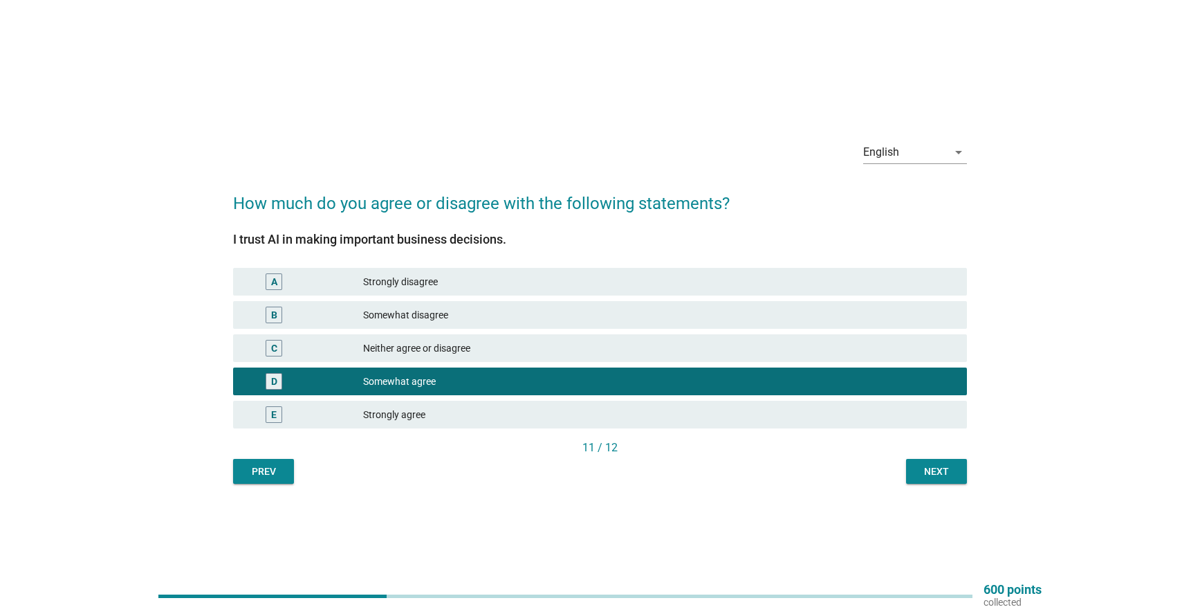
click at [942, 479] on button "Next" at bounding box center [936, 471] width 61 height 25
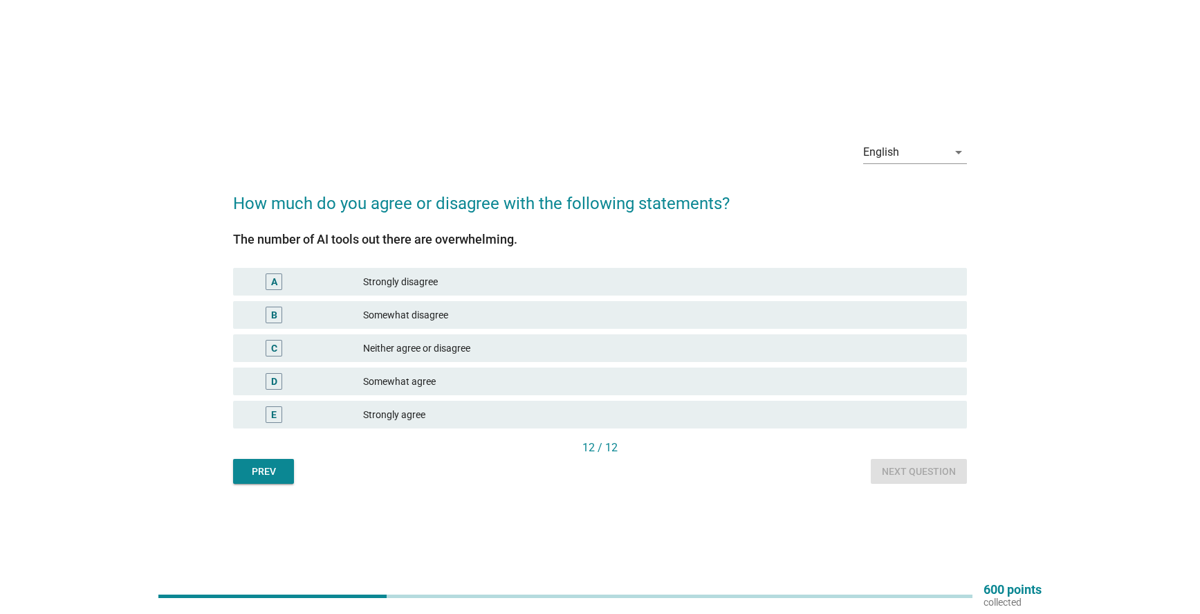
click at [564, 417] on div "Strongly agree" at bounding box center [659, 414] width 593 height 17
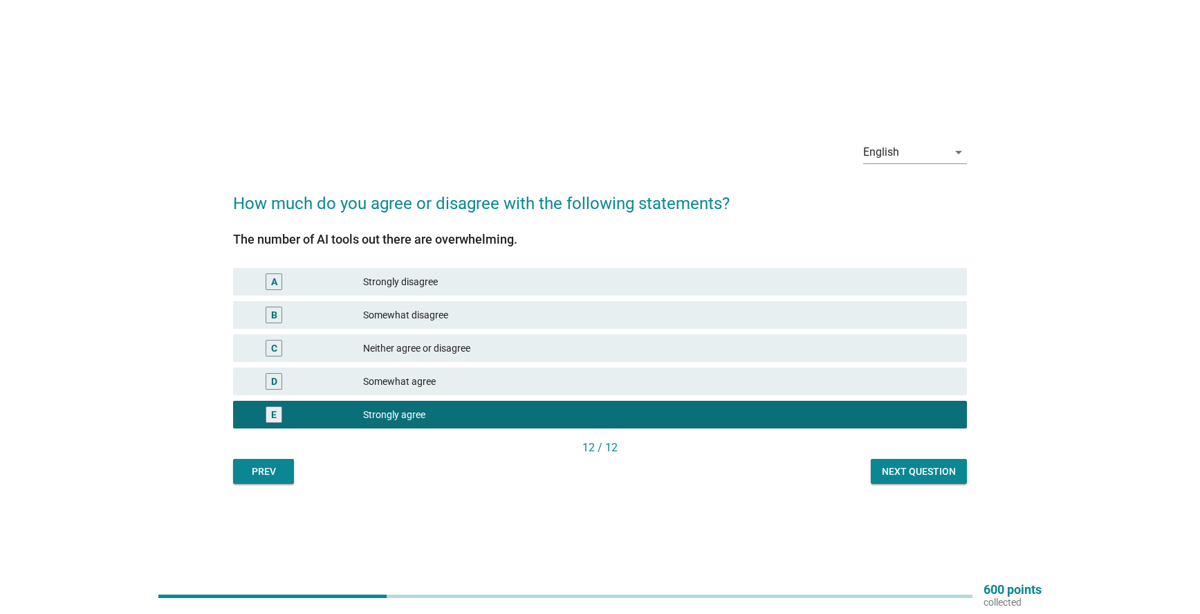
click at [903, 476] on div "Next question" at bounding box center [919, 471] width 74 height 15
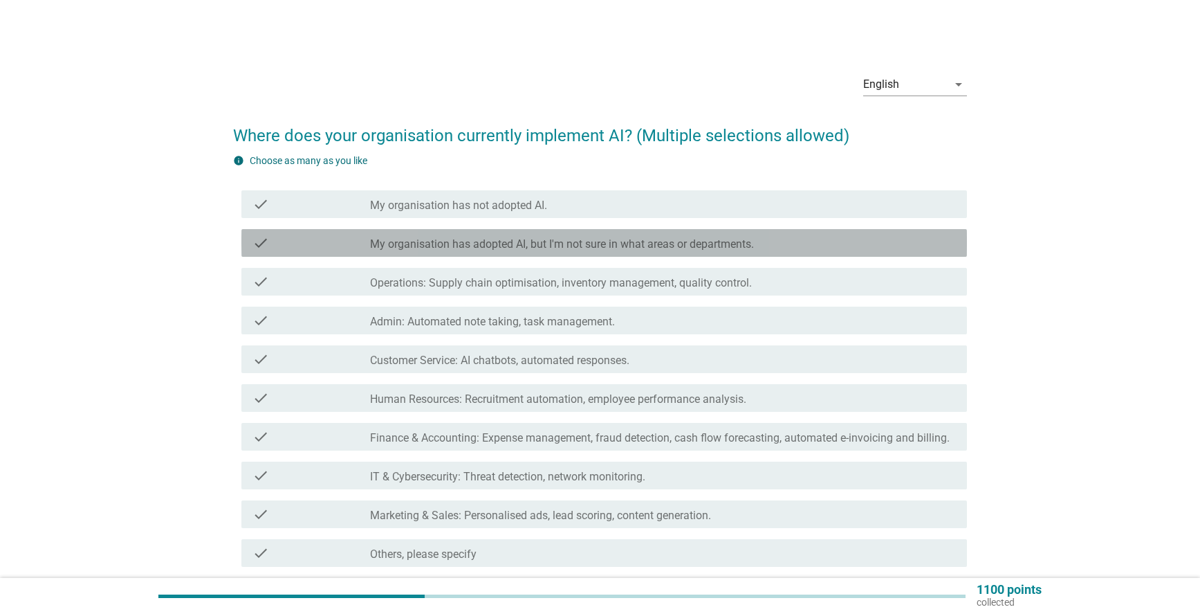
click at [615, 246] on label "My organisation has adopted AI, but I'm not sure in what areas or departments." at bounding box center [562, 244] width 384 height 14
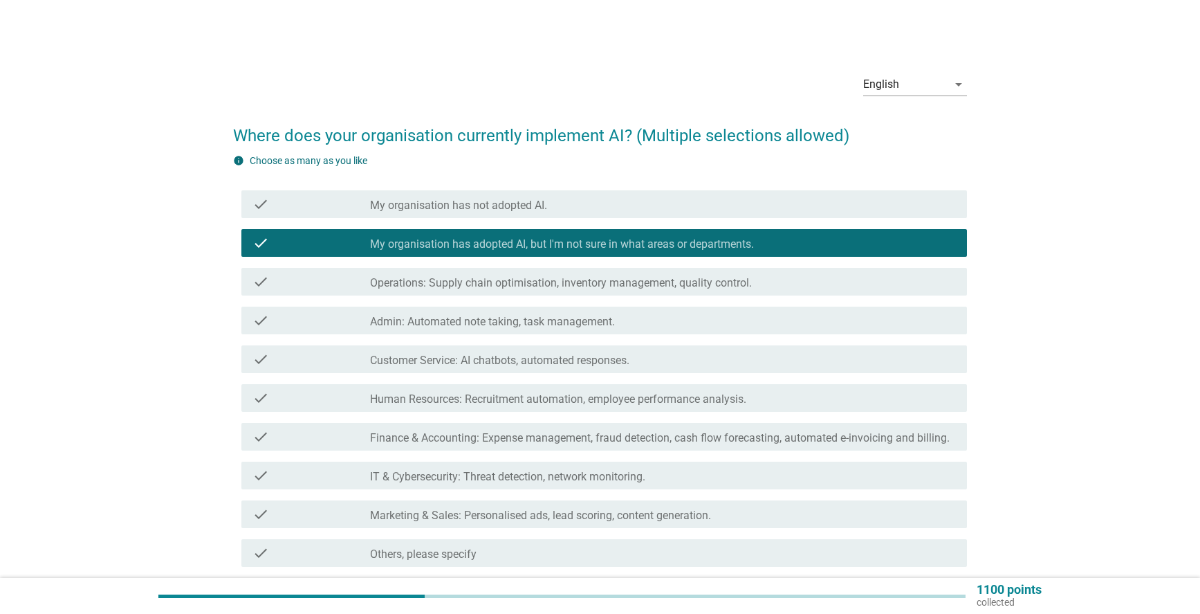
click at [551, 351] on div "check_box_outline_blank Customer Service: AI chatbots, automated responses." at bounding box center [663, 359] width 586 height 17
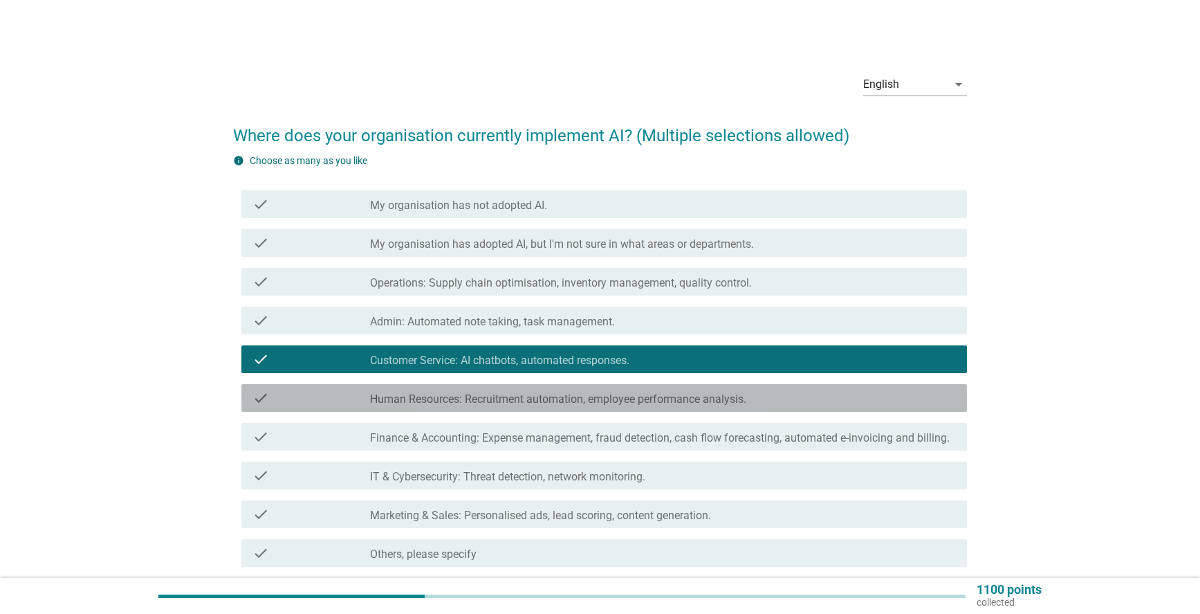
click at [553, 398] on label "Human Resources: Recruitment automation, employee performance analysis." at bounding box center [558, 399] width 376 height 14
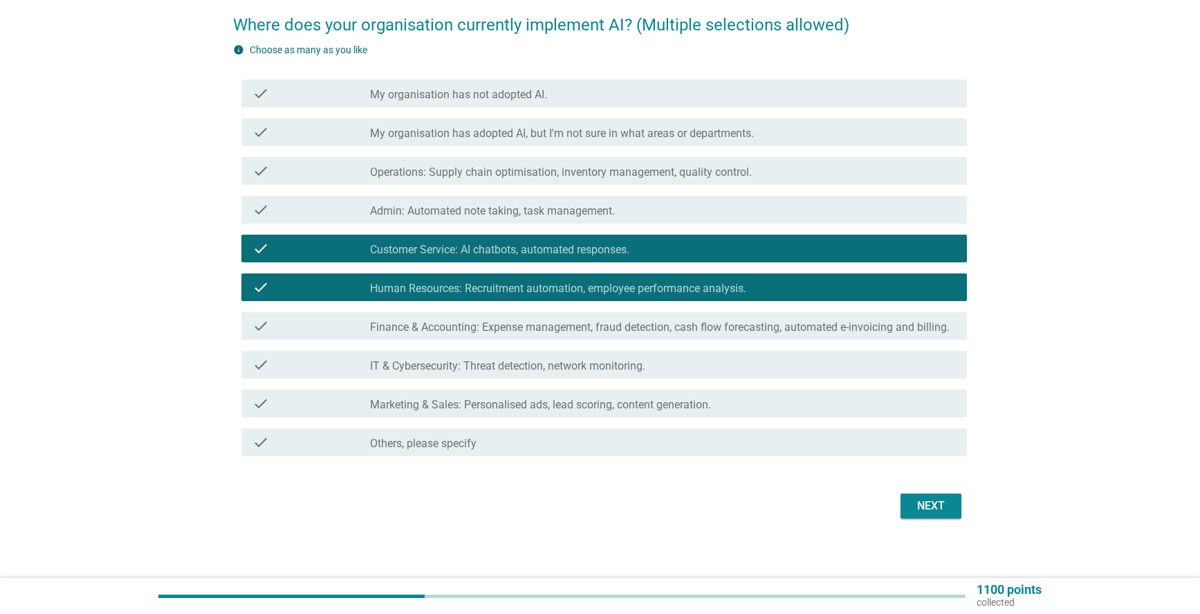
scroll to position [118, 0]
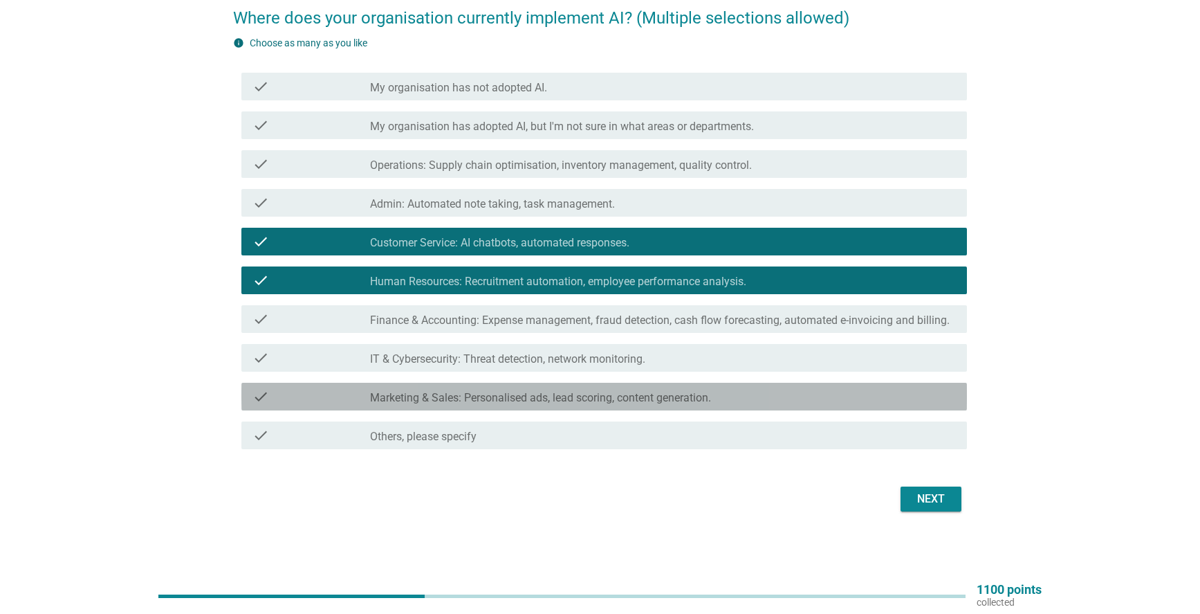
click at [560, 385] on div "check check_box_outline_blank Marketing & Sales: Personalised ads, lead scoring…" at bounding box center [604, 397] width 726 height 28
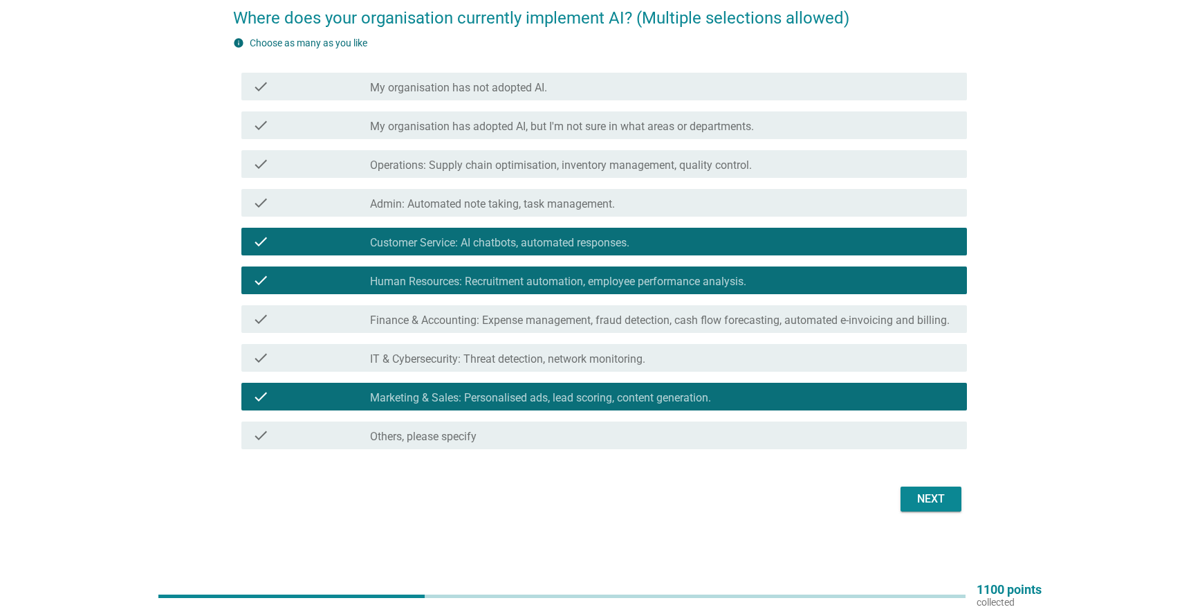
click at [955, 497] on button "Next" at bounding box center [931, 498] width 61 height 25
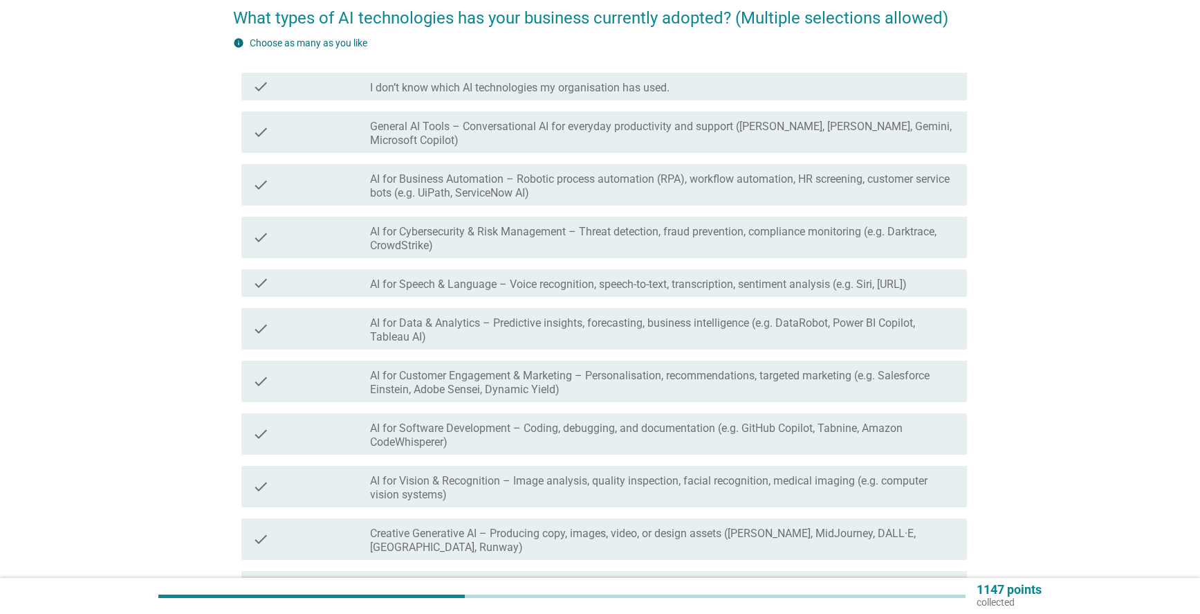
scroll to position [0, 0]
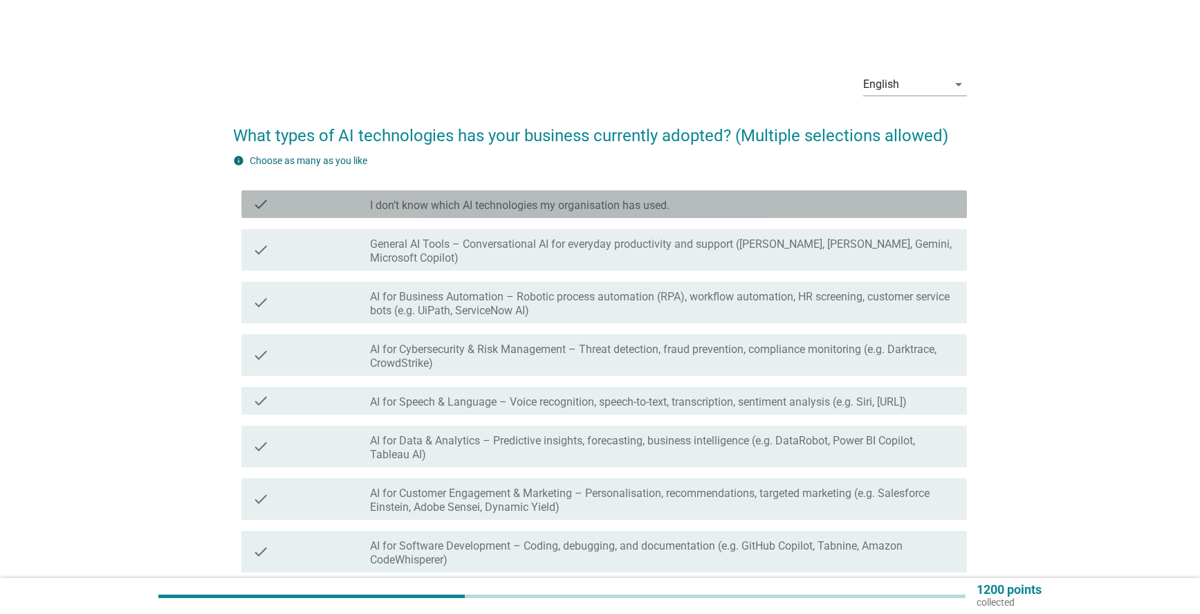
click at [479, 196] on div "check_box_outline_blank I don’t know which AI technologies my organisation has …" at bounding box center [663, 204] width 586 height 17
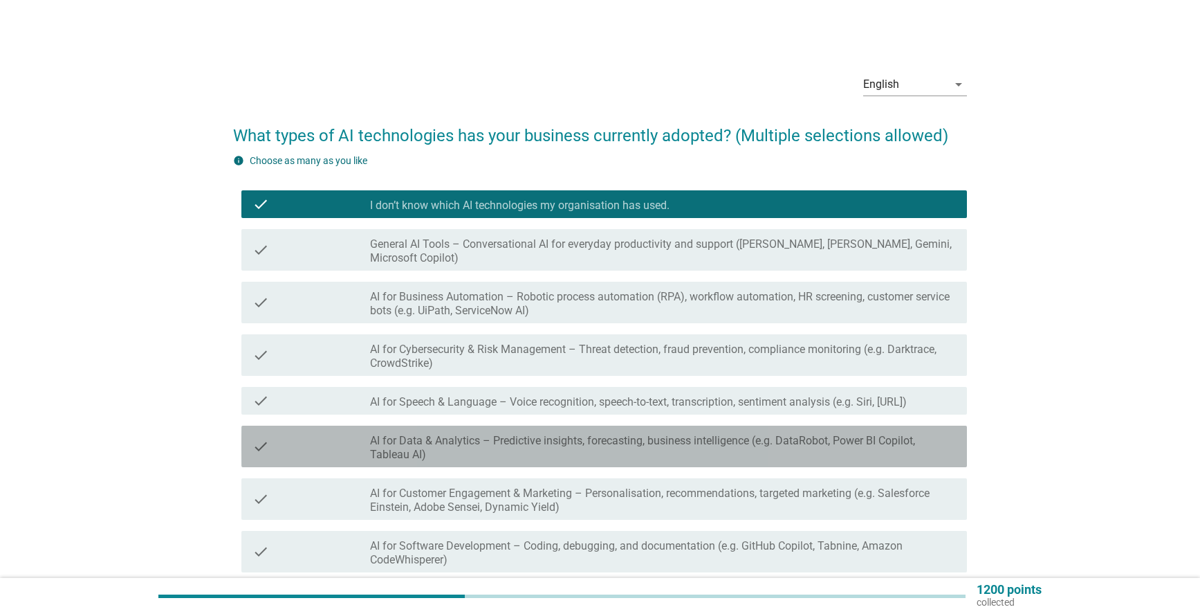
click at [483, 439] on label "AI for Data & Analytics – Predictive insights, forecasting, business intelligen…" at bounding box center [663, 448] width 586 height 28
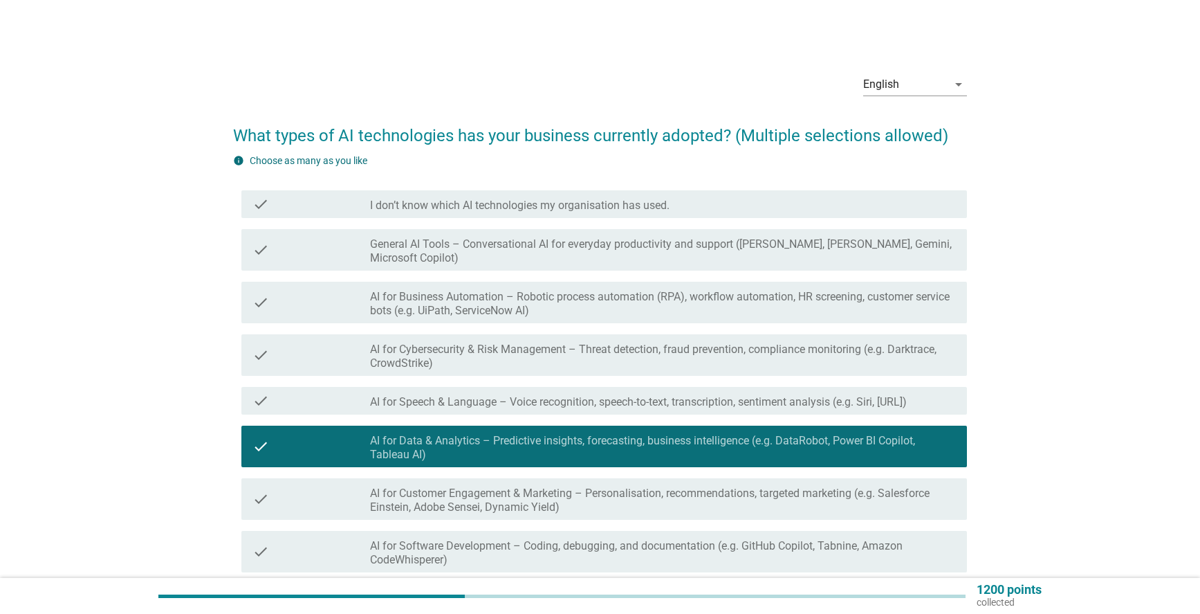
click at [488, 404] on label "AI for Speech & Language – Voice recognition, speech-to-text, transcription, se…" at bounding box center [638, 402] width 537 height 14
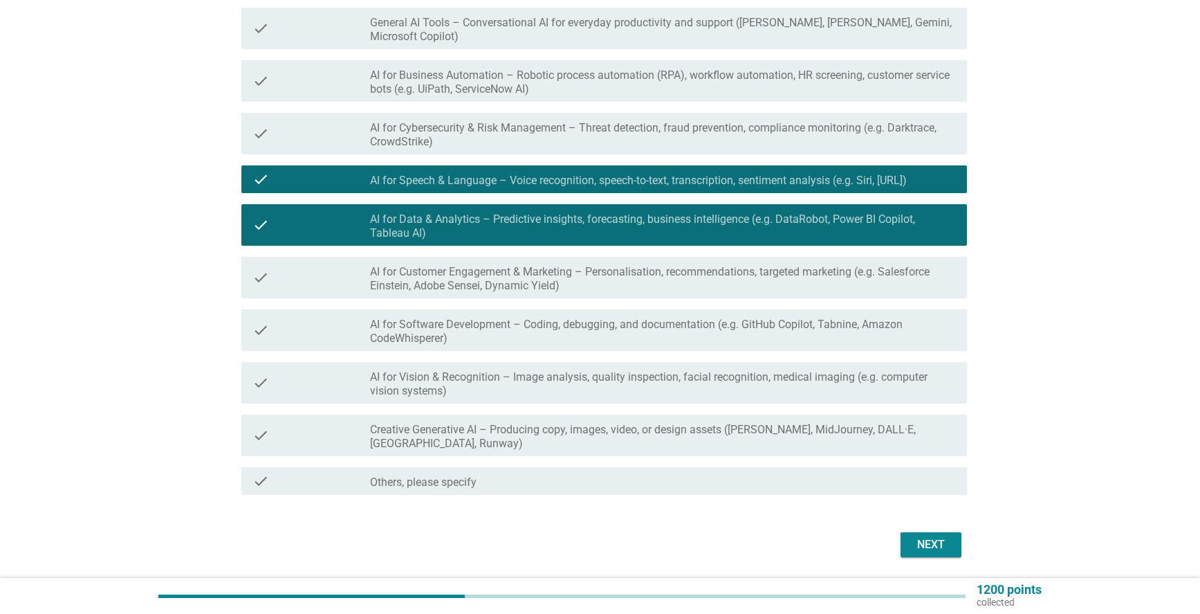
scroll to position [267, 0]
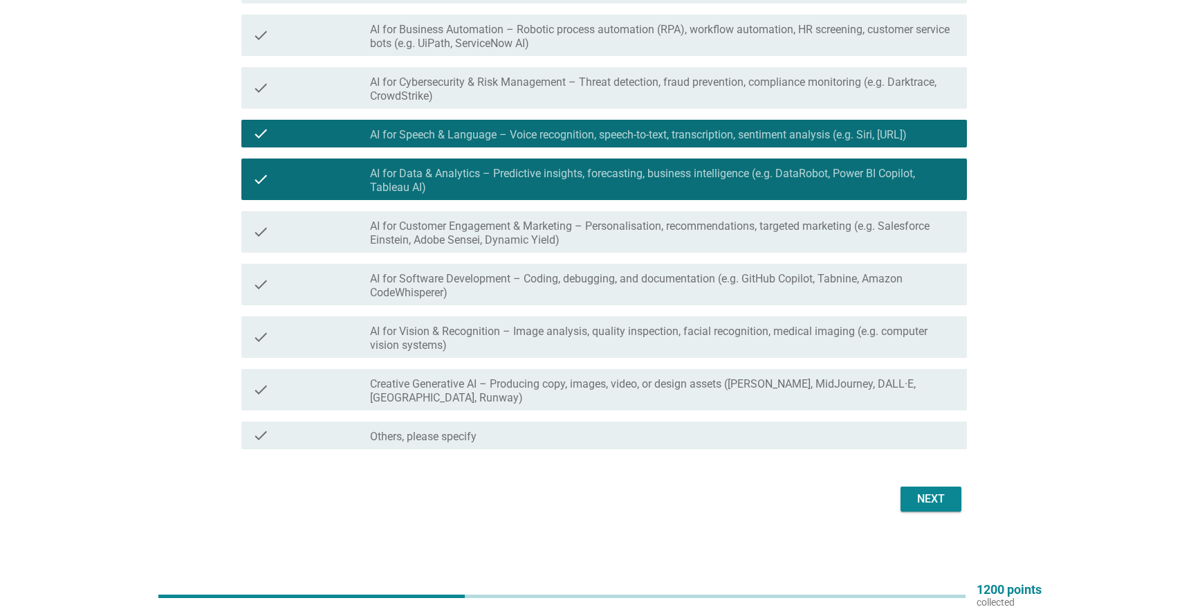
click at [605, 354] on div "check check_box_outline_blank AI for Vision & Recognition – Image analysis, qua…" at bounding box center [604, 337] width 726 height 42
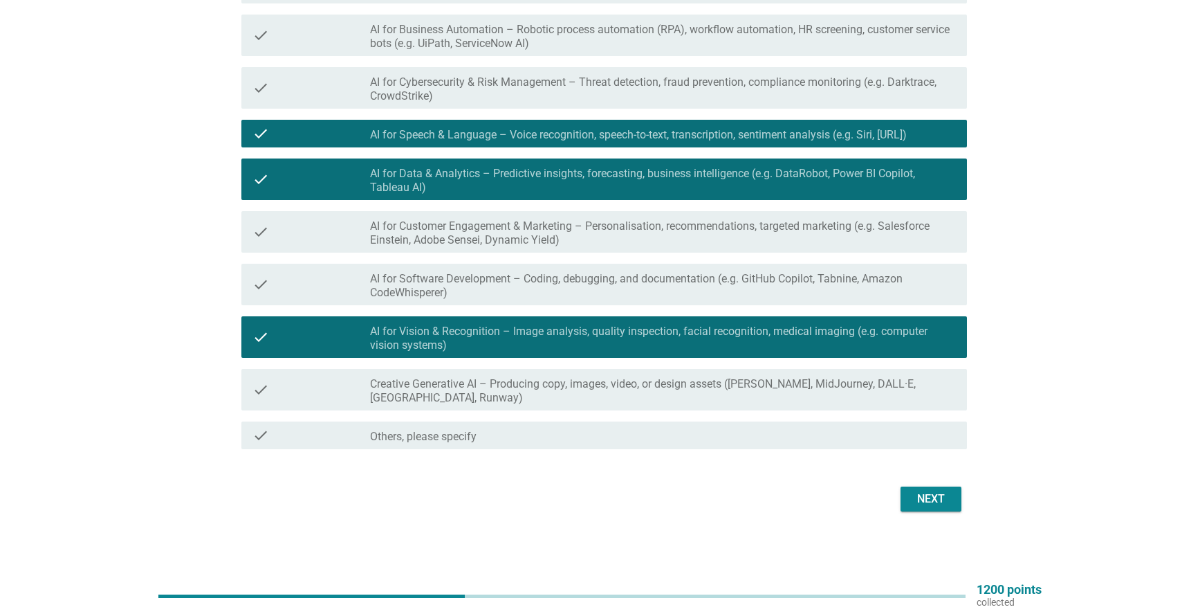
click at [611, 396] on label "Creative Generative AI – Producing copy, images, video, or design assets ([PERS…" at bounding box center [663, 391] width 586 height 28
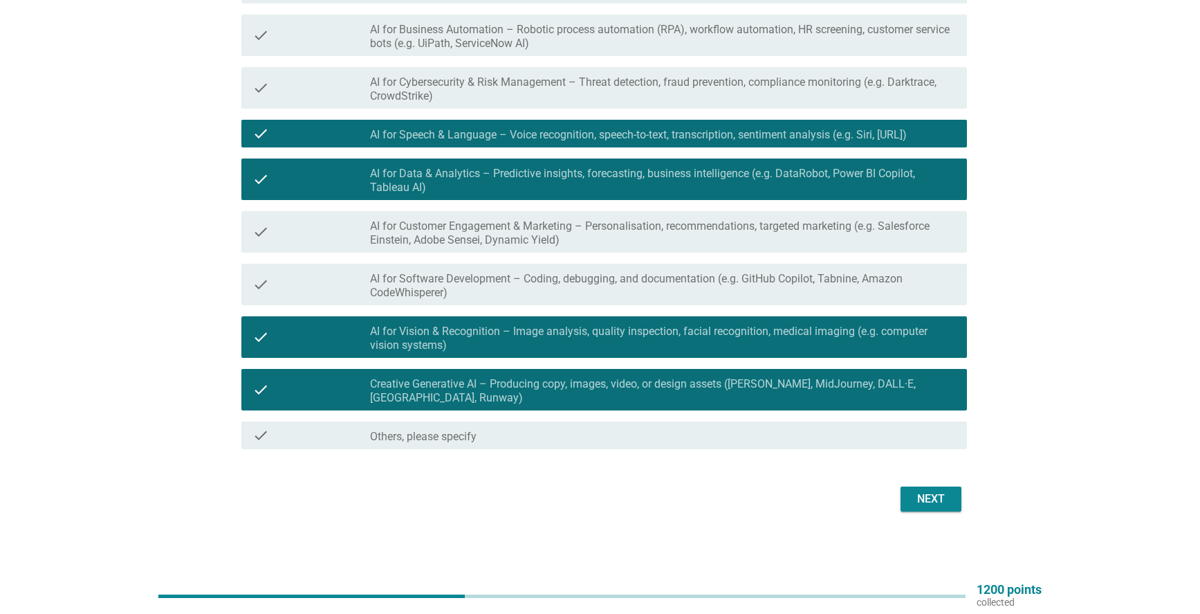
click at [933, 499] on div "Next" at bounding box center [931, 498] width 39 height 17
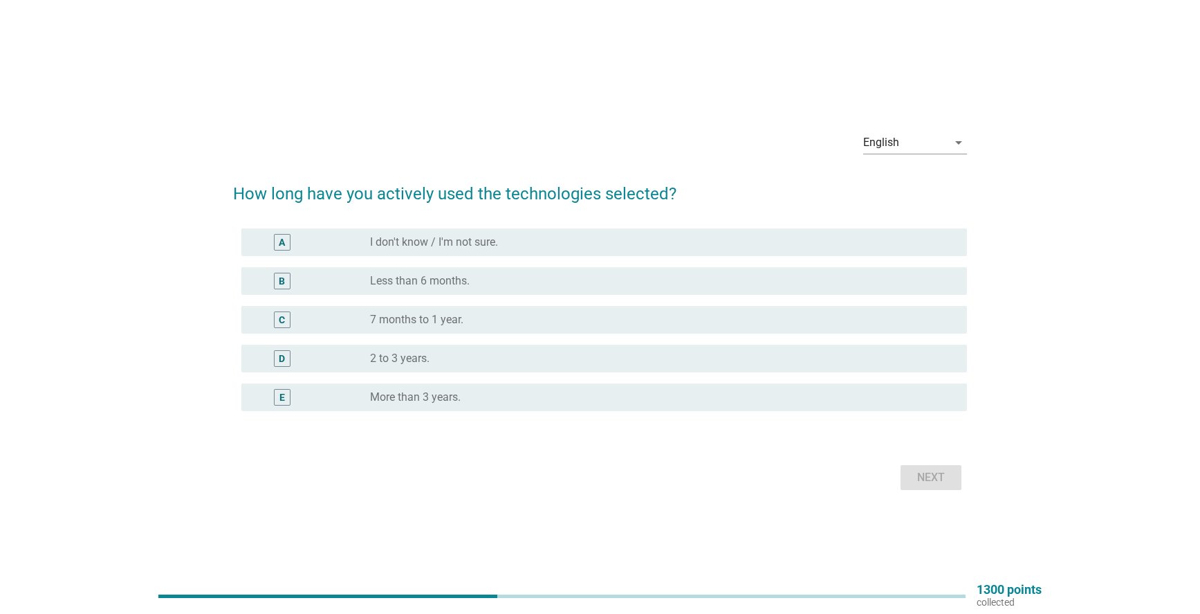
click at [523, 286] on div "radio_button_unchecked Less than 6 months." at bounding box center [657, 281] width 575 height 14
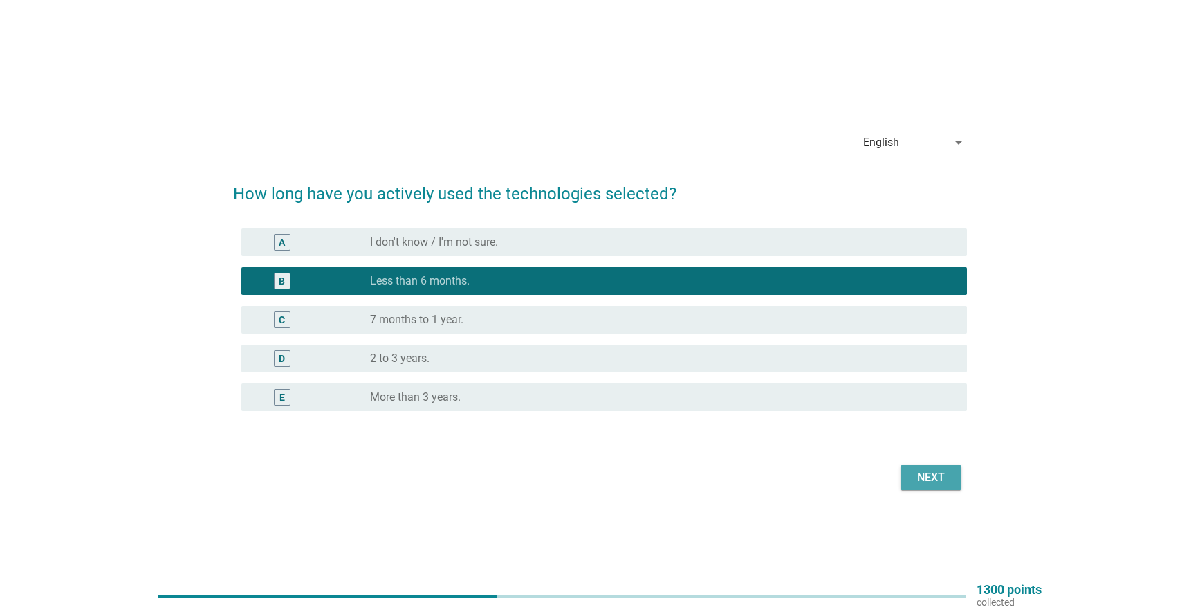
click at [935, 473] on div "Next" at bounding box center [931, 477] width 39 height 17
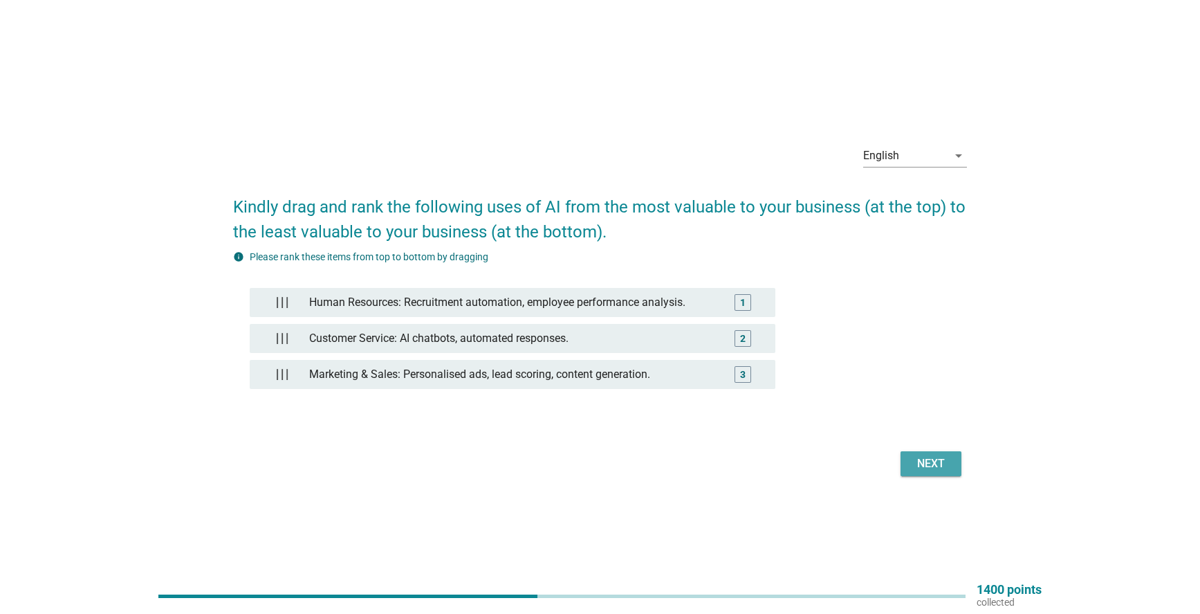
click at [922, 459] on div "Next" at bounding box center [931, 463] width 39 height 17
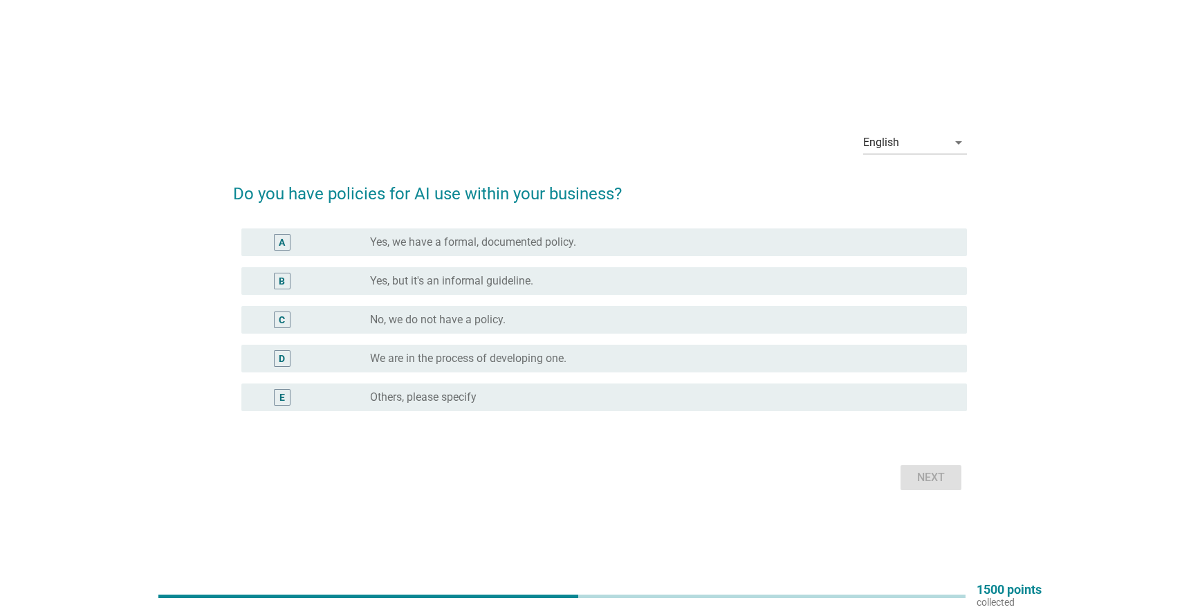
click at [536, 318] on div "radio_button_unchecked No, we do not have a policy." at bounding box center [657, 320] width 575 height 14
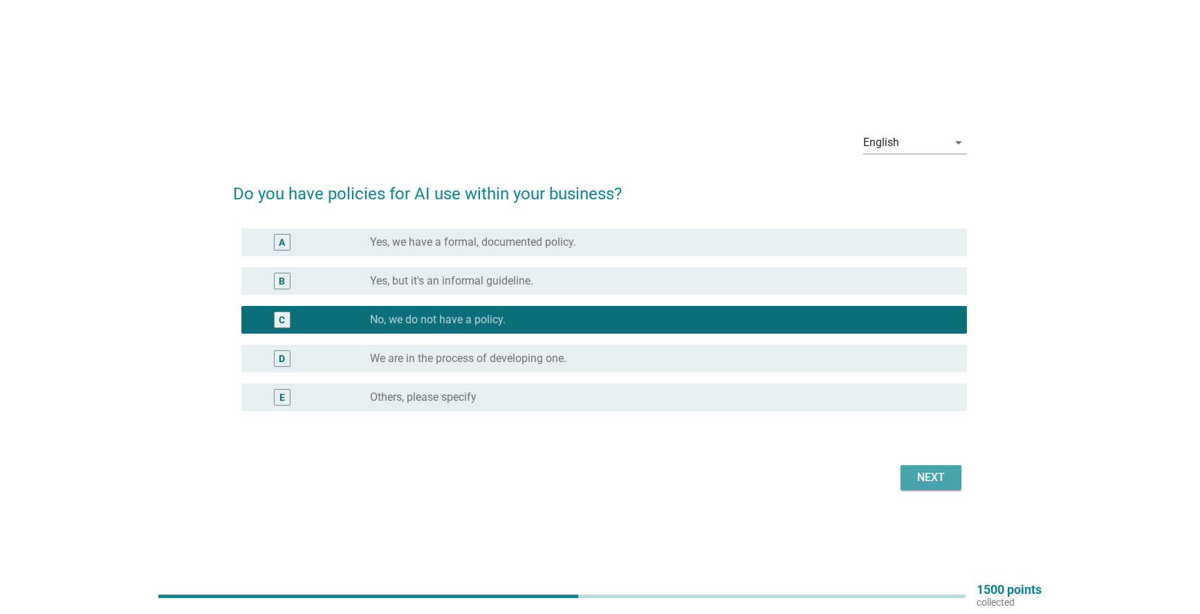
click at [948, 469] on div "Next" at bounding box center [931, 477] width 39 height 17
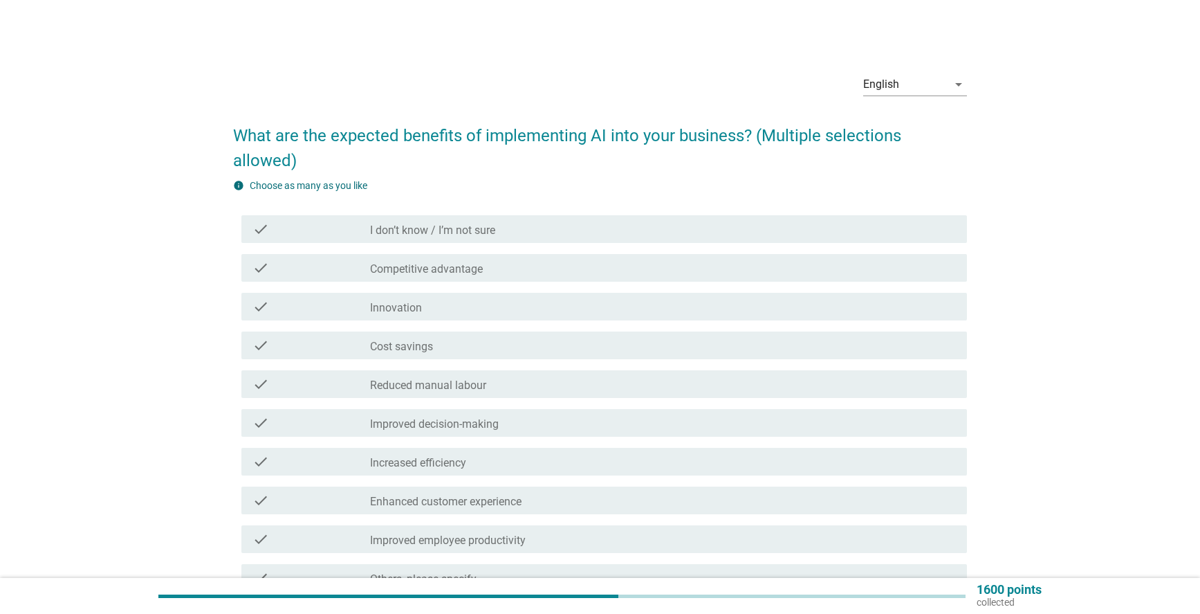
click at [535, 376] on div "check_box_outline_blank Reduced manual labour" at bounding box center [663, 384] width 586 height 17
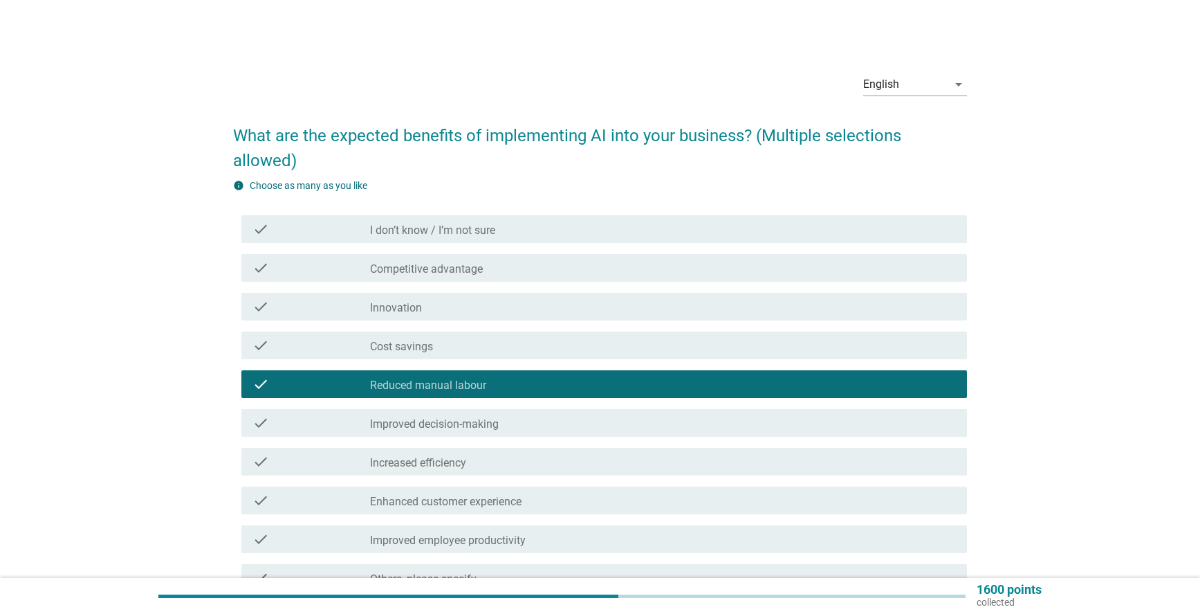
click at [556, 421] on div "check_box_outline_blank Improved decision-making" at bounding box center [663, 422] width 586 height 17
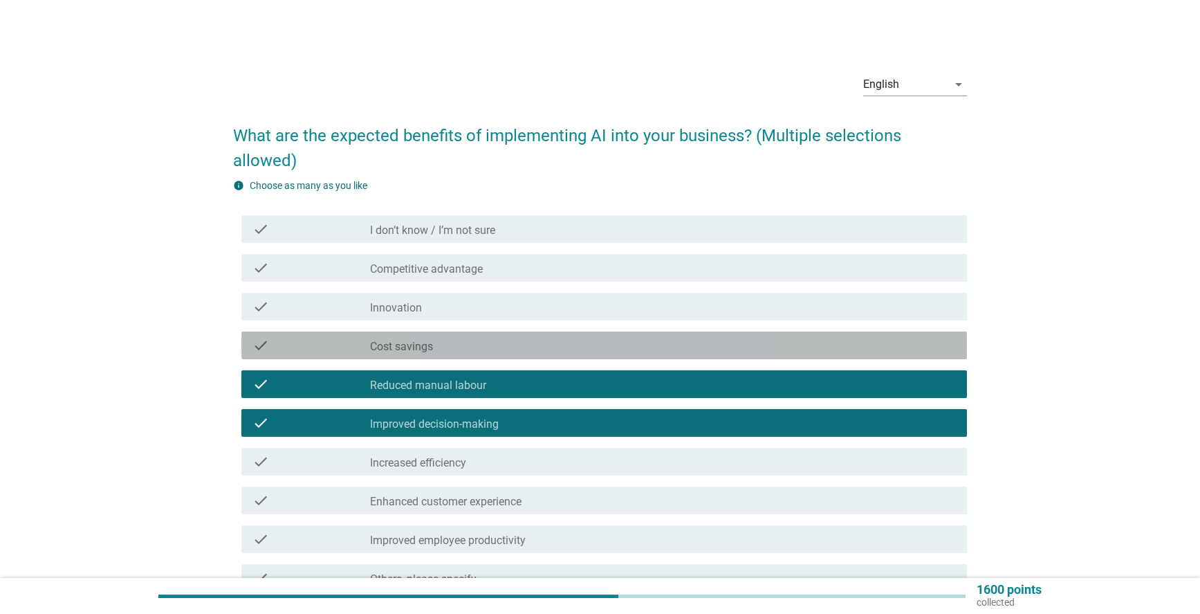
click at [576, 356] on div "check check_box_outline_blank Cost savings" at bounding box center [604, 345] width 726 height 28
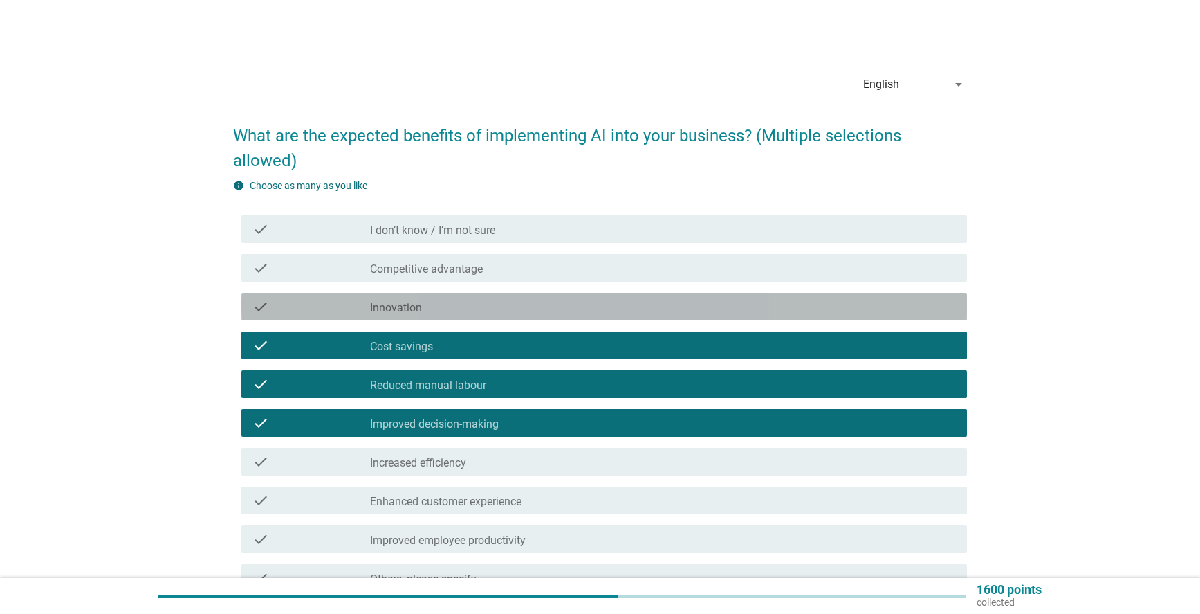
click at [585, 301] on div "check_box_outline_blank Innovation" at bounding box center [663, 306] width 586 height 17
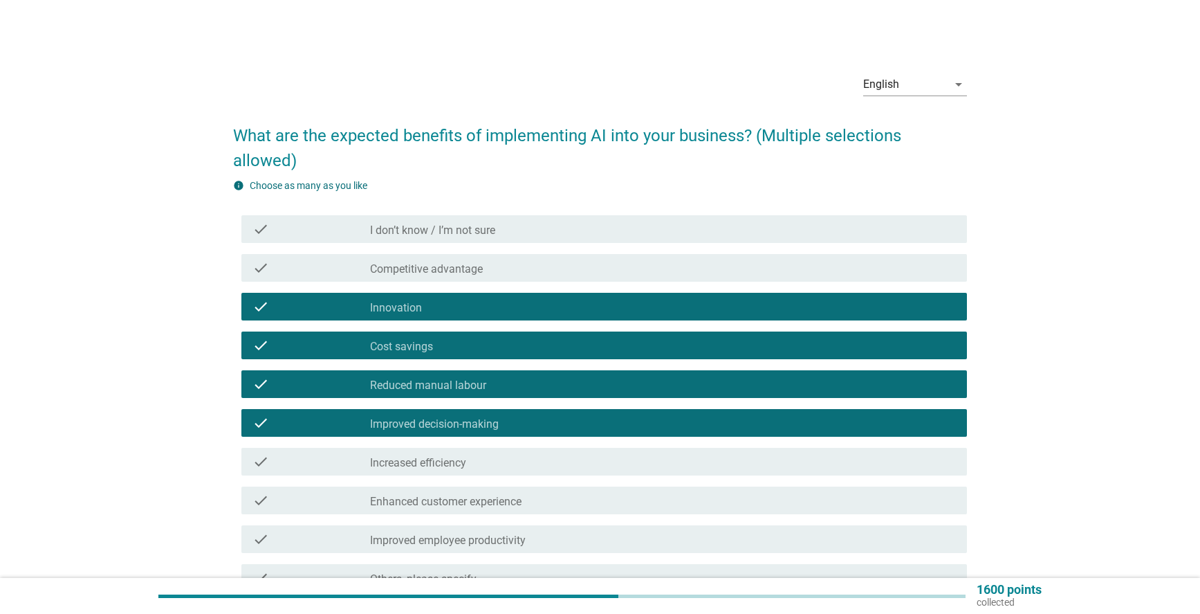
click at [602, 268] on div "check_box_outline_blank Competitive advantage" at bounding box center [663, 267] width 586 height 17
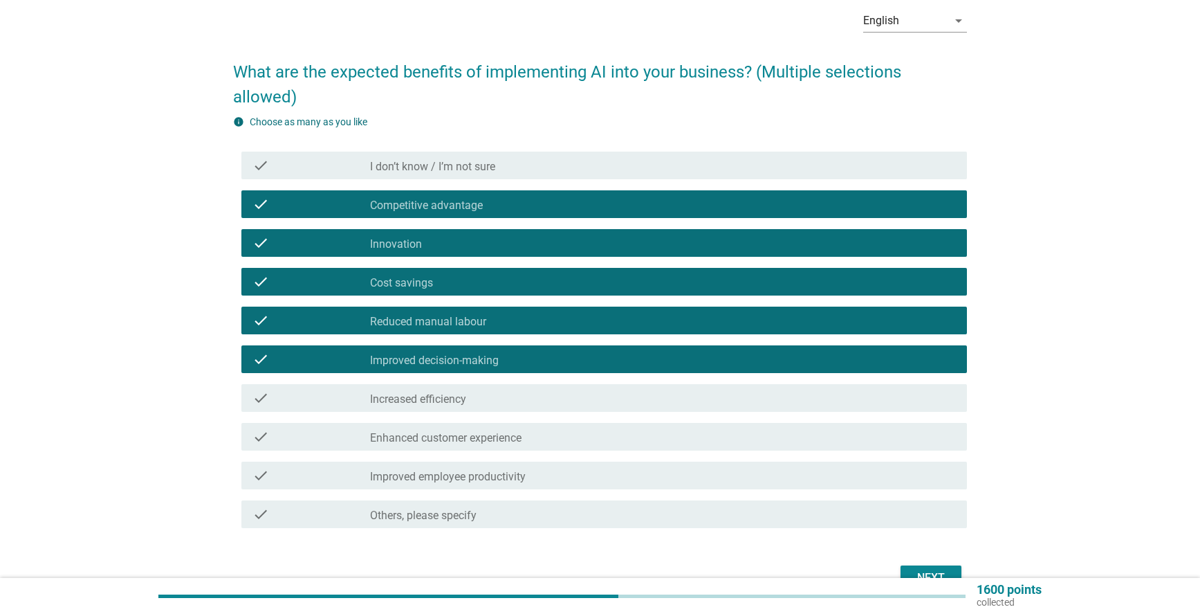
scroll to position [143, 0]
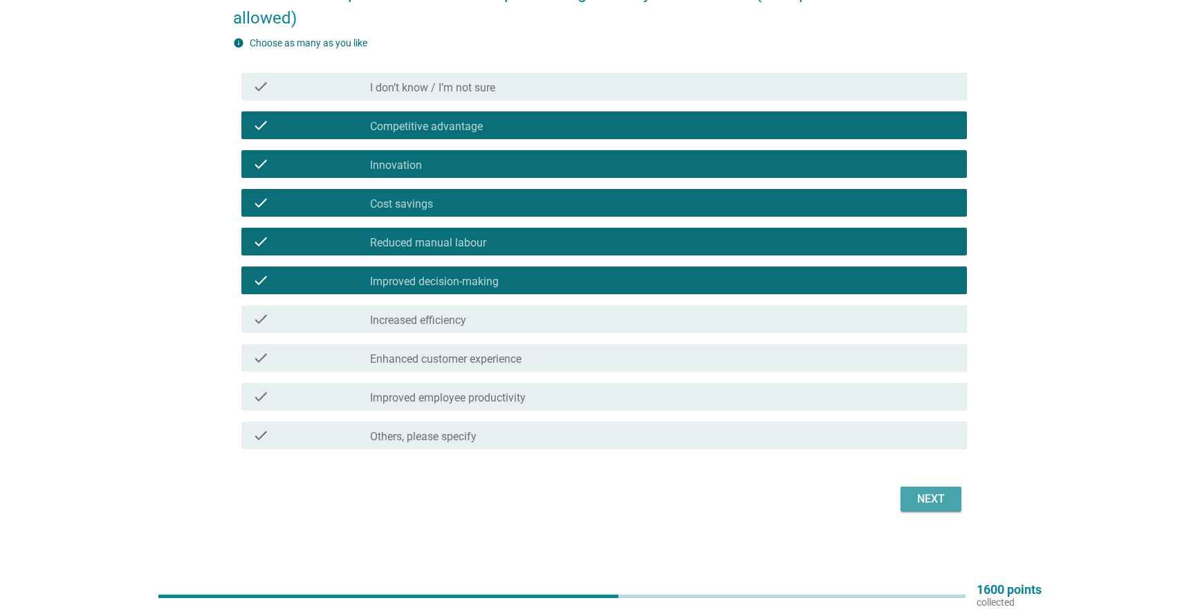
click at [934, 501] on div "Next" at bounding box center [931, 498] width 39 height 17
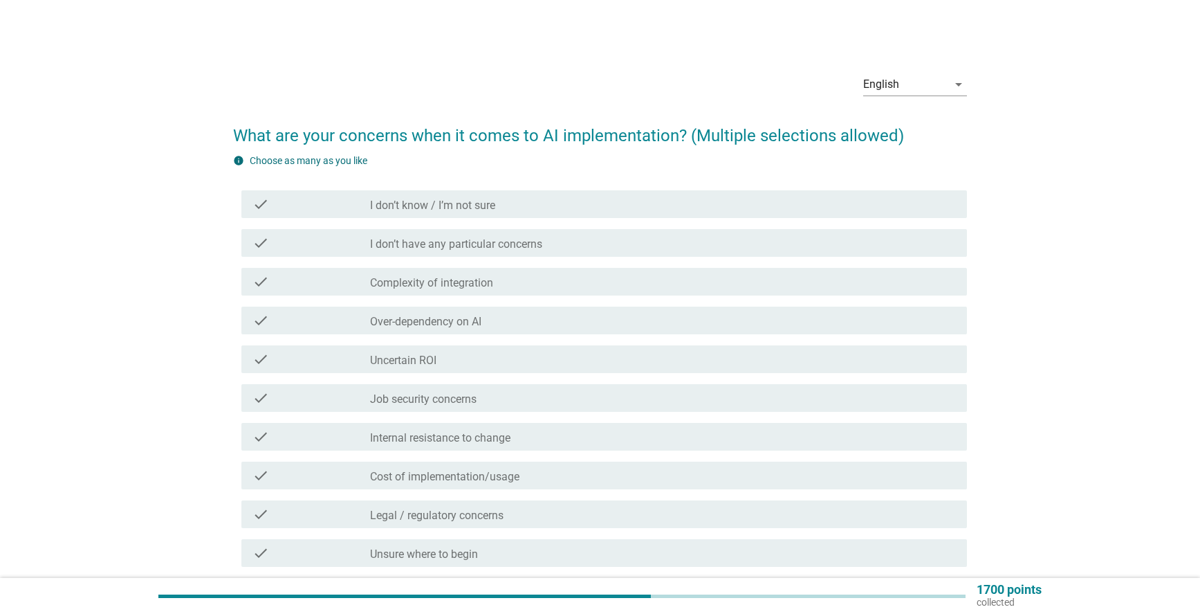
click at [486, 369] on div "check check_box_outline_blank Uncertain ROI" at bounding box center [604, 359] width 726 height 28
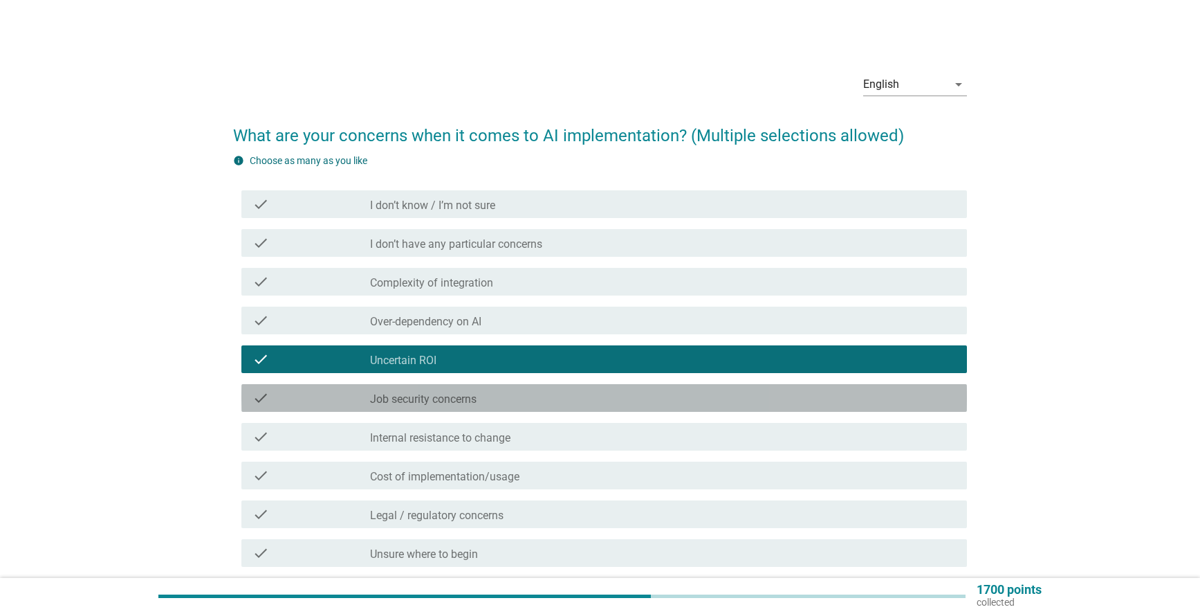
click at [496, 394] on div "check_box_outline_blank Job security concerns" at bounding box center [663, 397] width 586 height 17
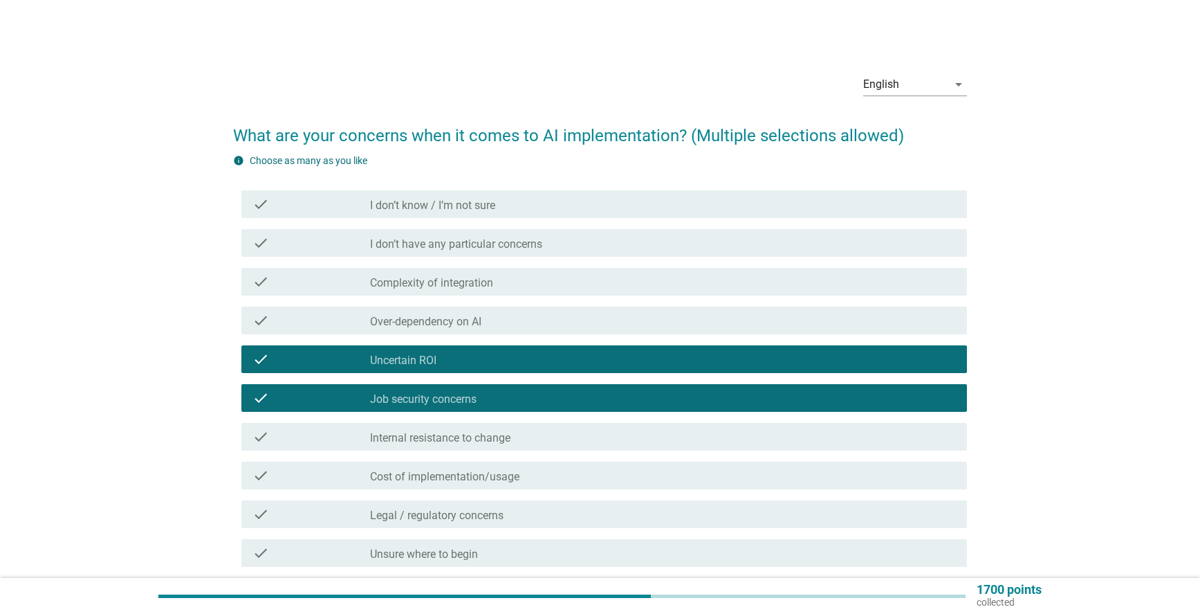
click at [507, 449] on div "check check_box_outline_blank Internal resistance to change" at bounding box center [604, 437] width 726 height 28
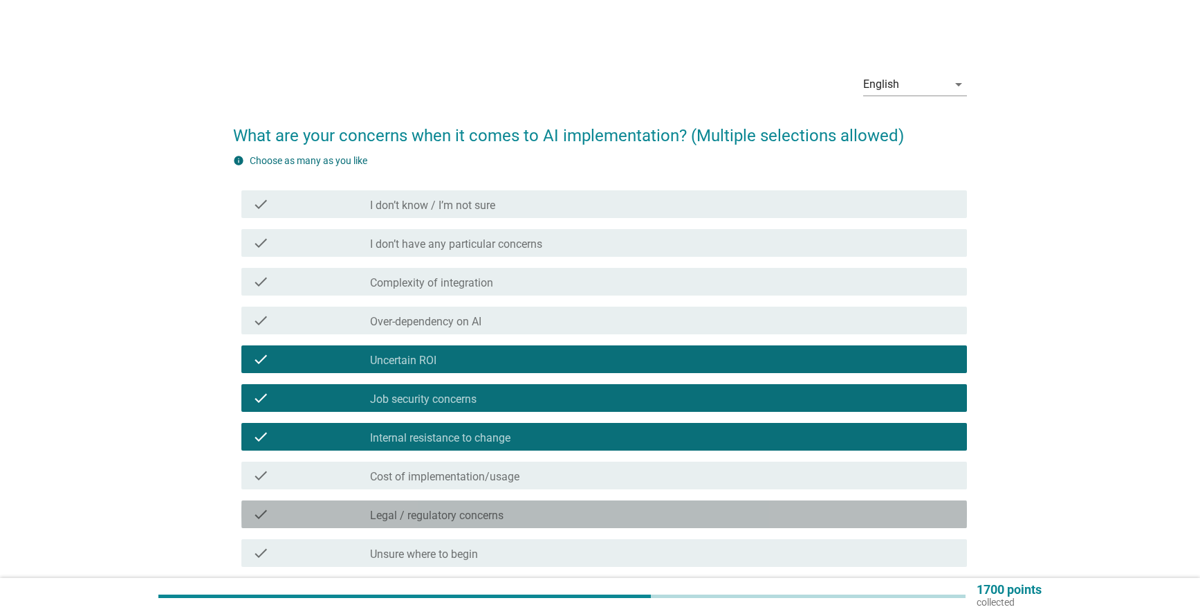
click at [515, 502] on div "check check_box_outline_blank Legal / regulatory concerns" at bounding box center [604, 514] width 726 height 28
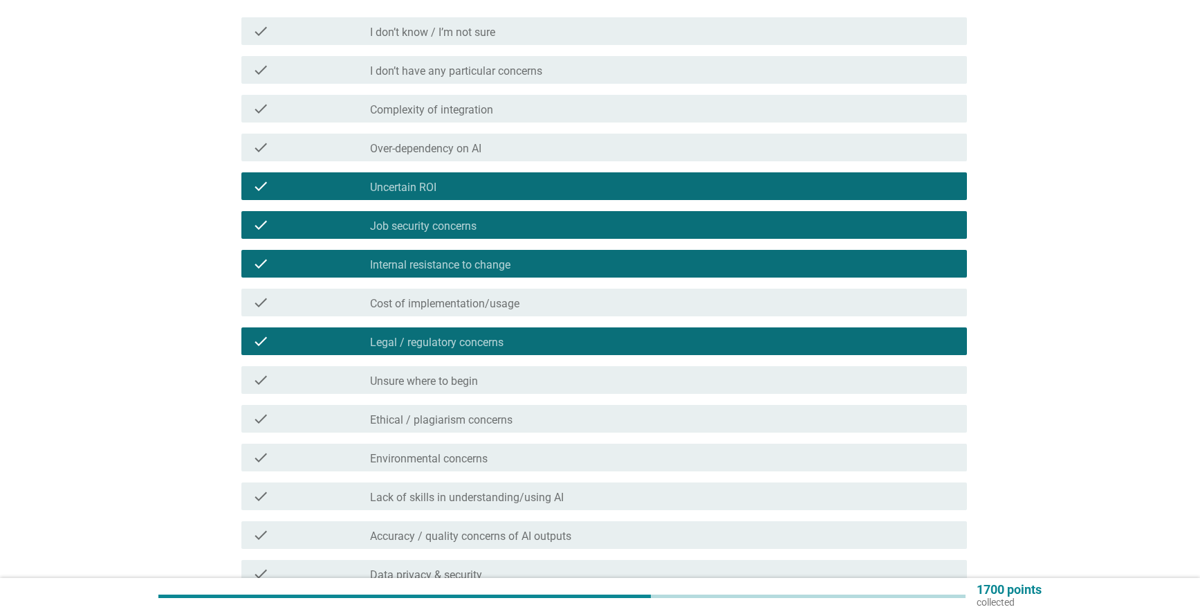
scroll to position [346, 0]
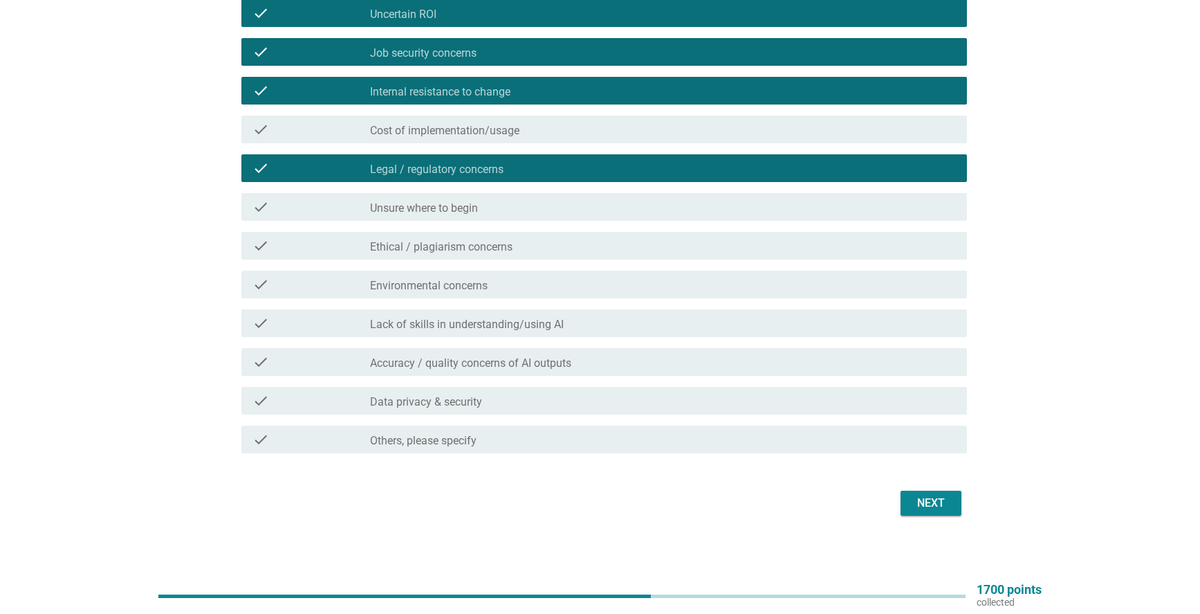
click at [949, 512] on button "Next" at bounding box center [931, 502] width 61 height 25
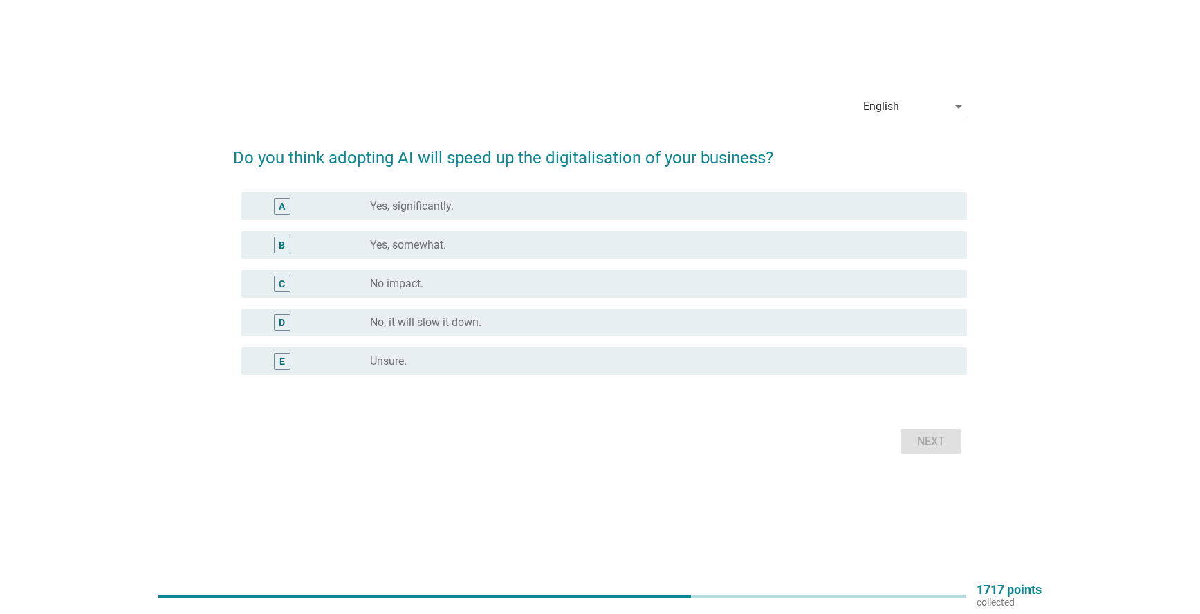
scroll to position [0, 0]
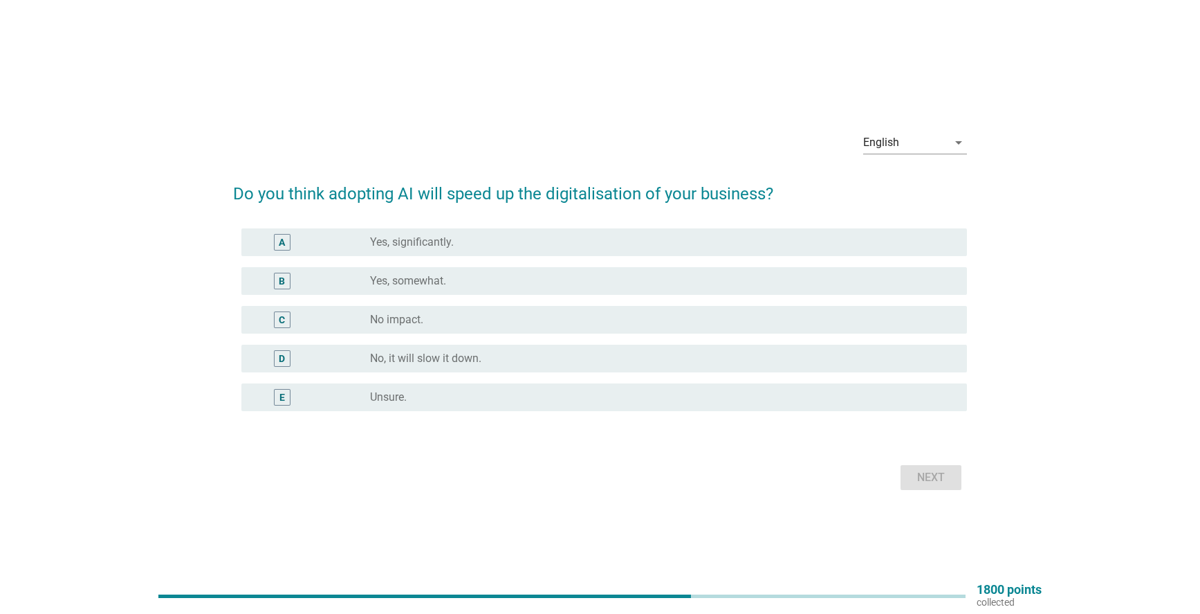
click at [484, 339] on div "D radio_button_unchecked No, it will slow it down." at bounding box center [600, 358] width 734 height 39
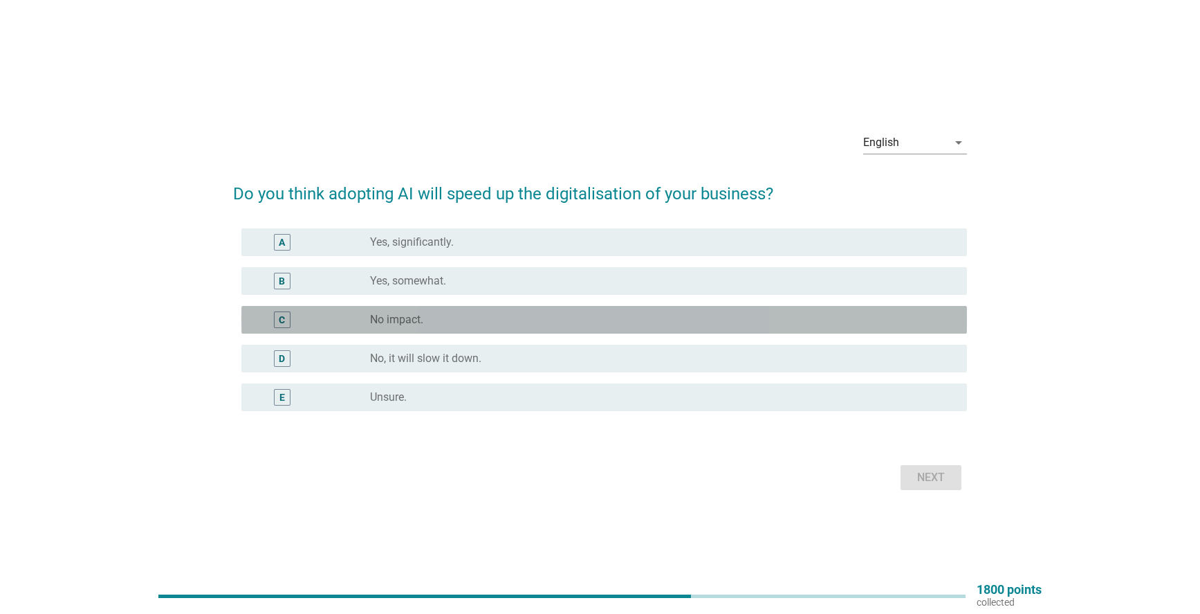
click at [499, 320] on div "radio_button_unchecked No impact." at bounding box center [657, 320] width 575 height 14
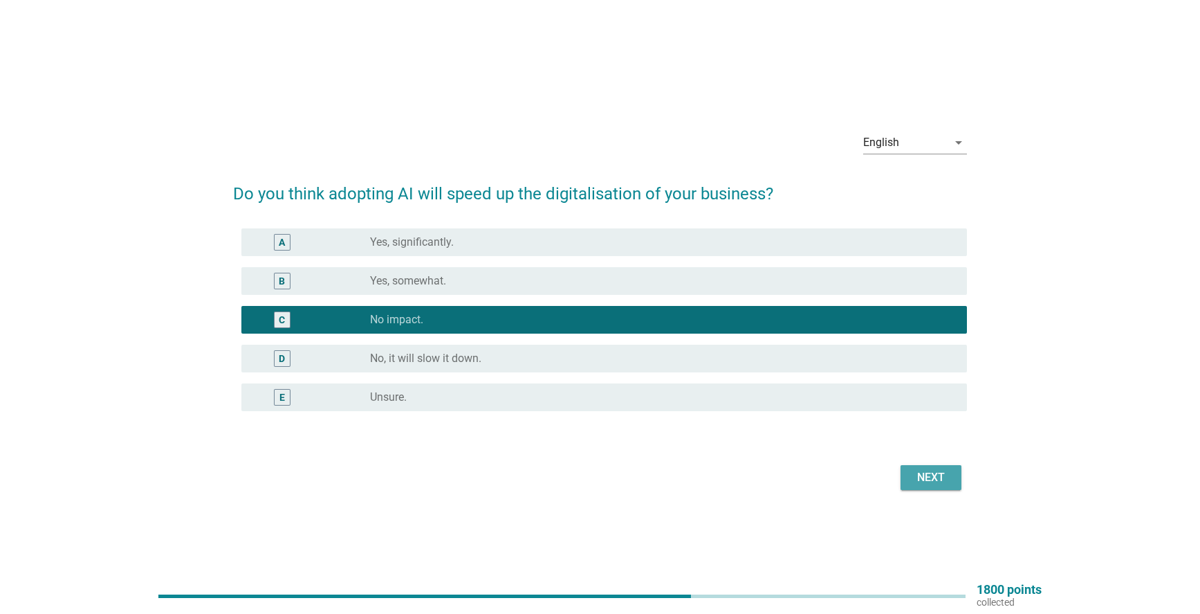
click at [935, 482] on div "Next" at bounding box center [931, 477] width 39 height 17
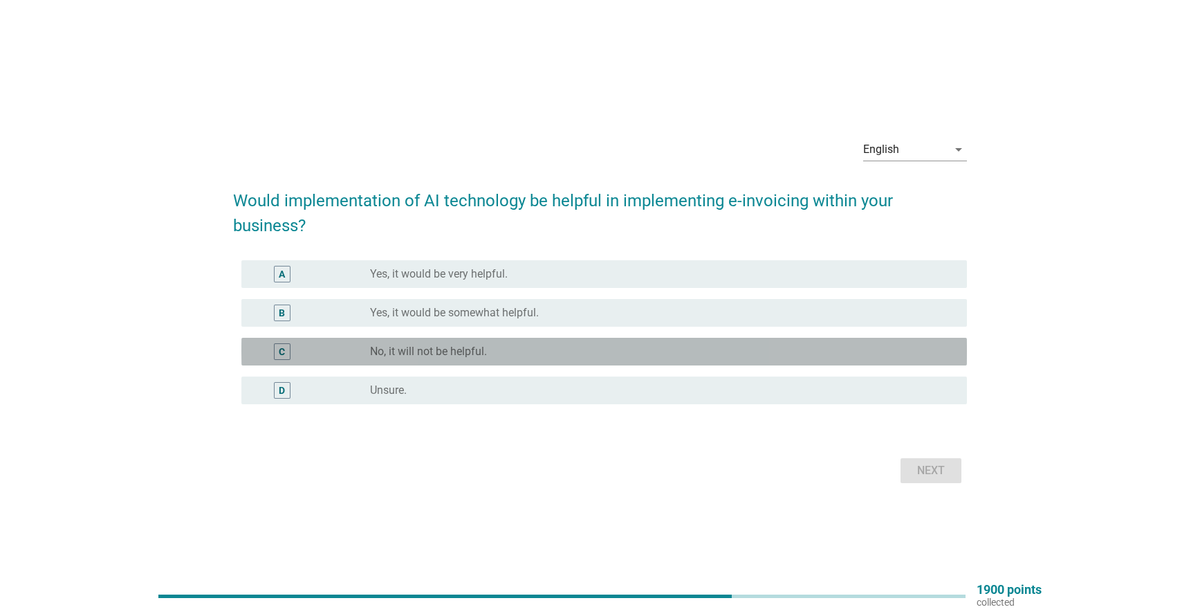
click at [515, 349] on div "radio_button_unchecked No, it will not be helpful." at bounding box center [657, 352] width 575 height 14
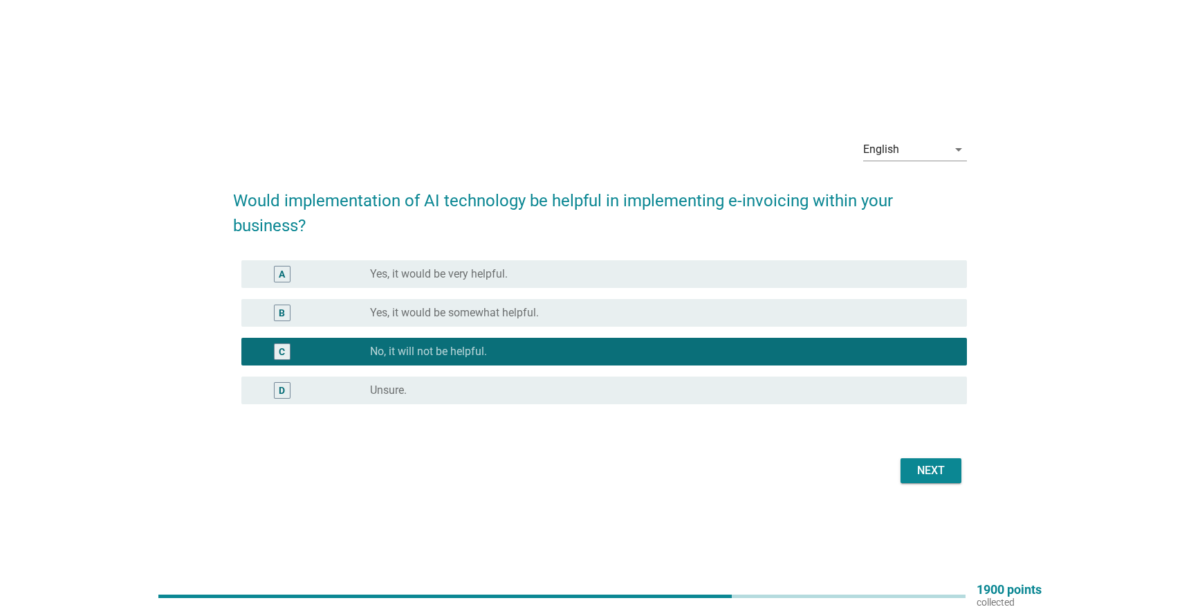
click at [524, 392] on div "radio_button_unchecked Unsure." at bounding box center [657, 390] width 575 height 14
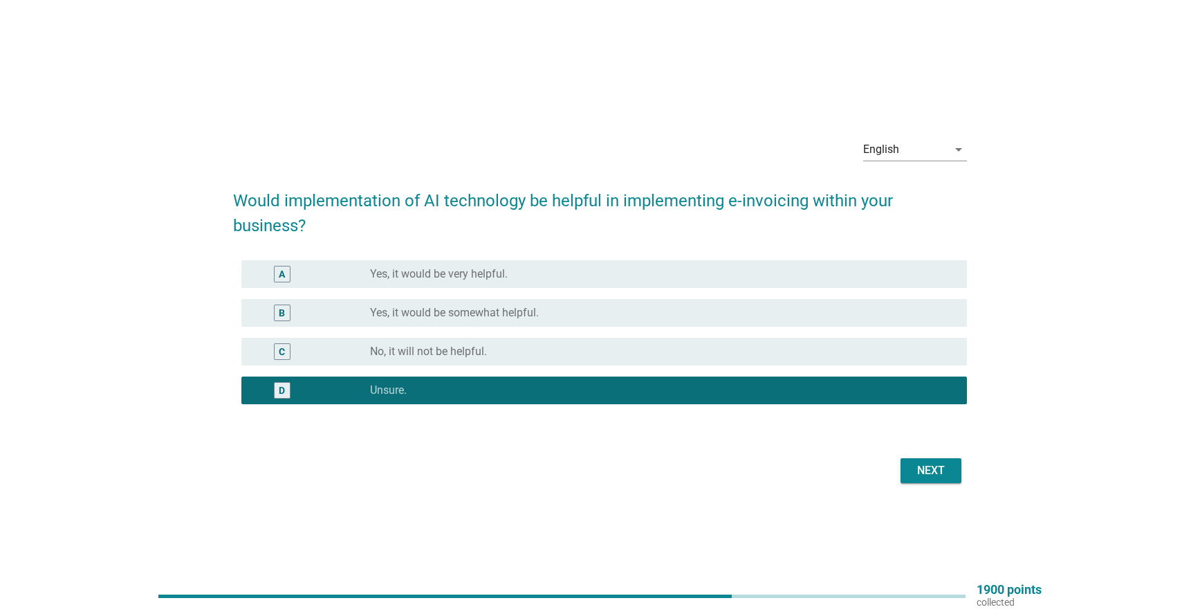
click at [922, 472] on div "Next" at bounding box center [931, 470] width 39 height 17
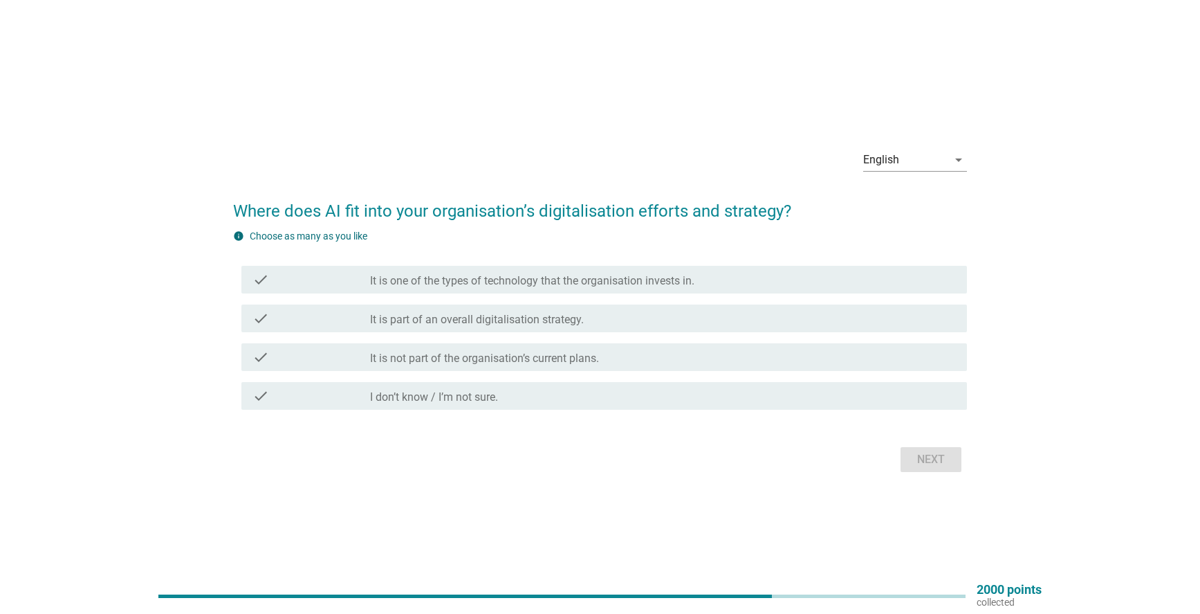
click at [502, 373] on div "check check_box_outline_blank It is not part of the organisation’s current plan…" at bounding box center [600, 357] width 734 height 39
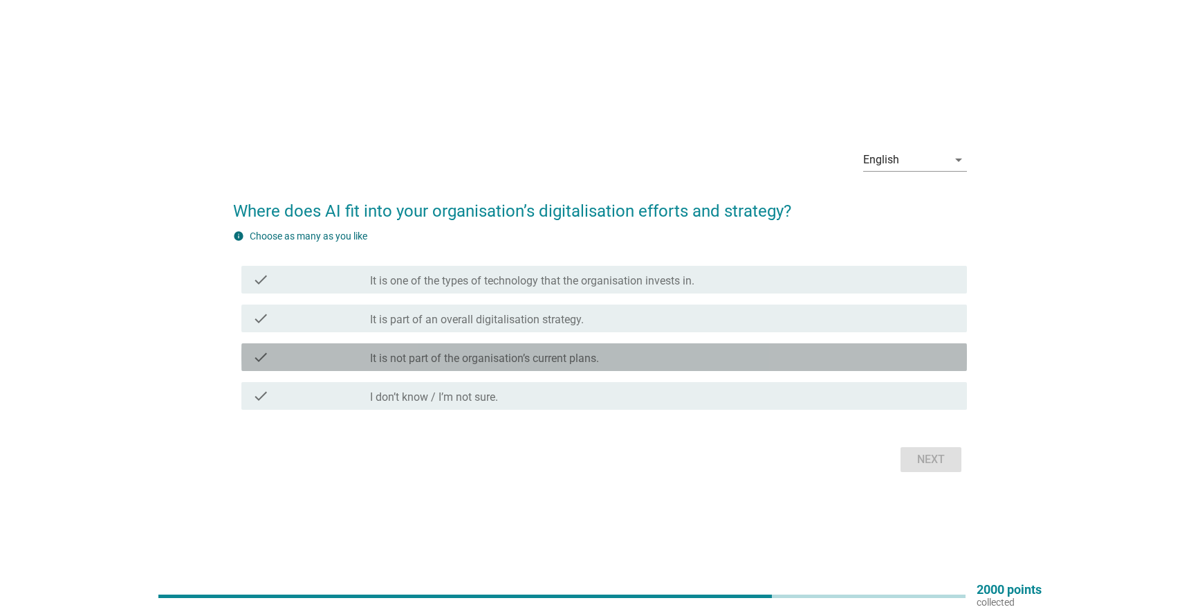
click at [515, 360] on label "It is not part of the organisation’s current plans." at bounding box center [484, 358] width 229 height 14
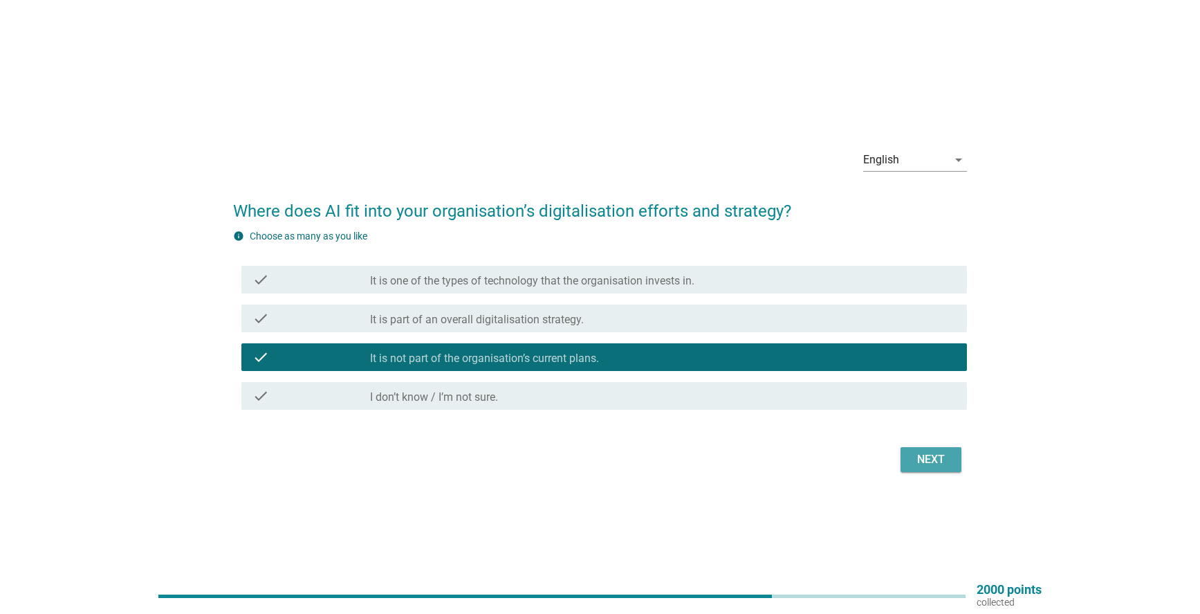
click at [919, 457] on div "Next" at bounding box center [931, 459] width 39 height 17
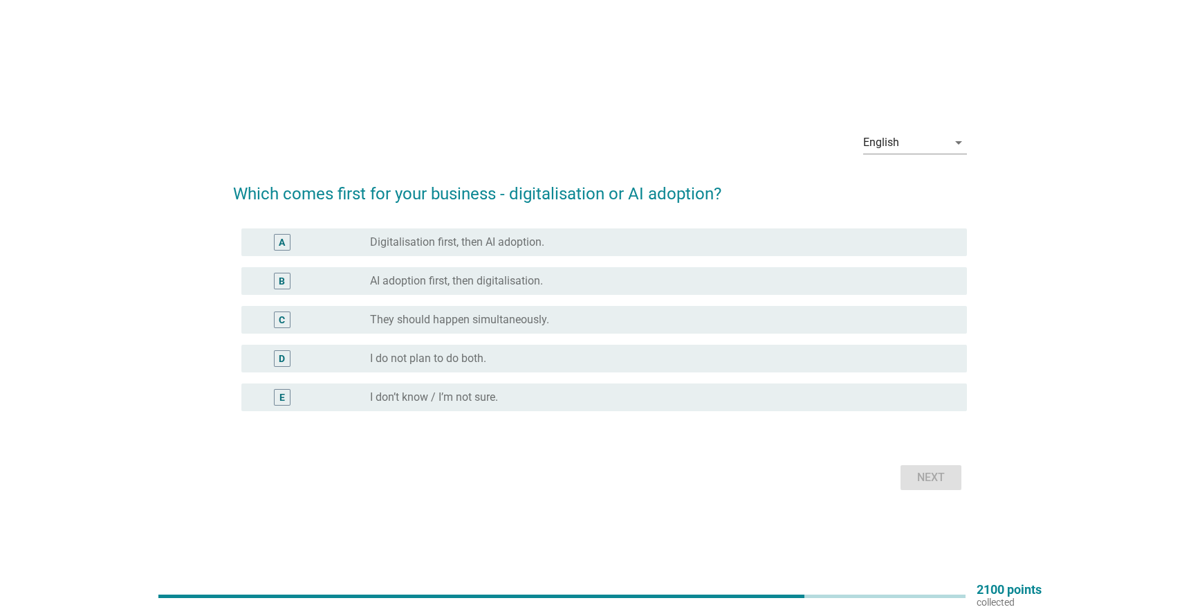
click at [461, 279] on label "AI adoption first, then digitalisation." at bounding box center [456, 281] width 173 height 14
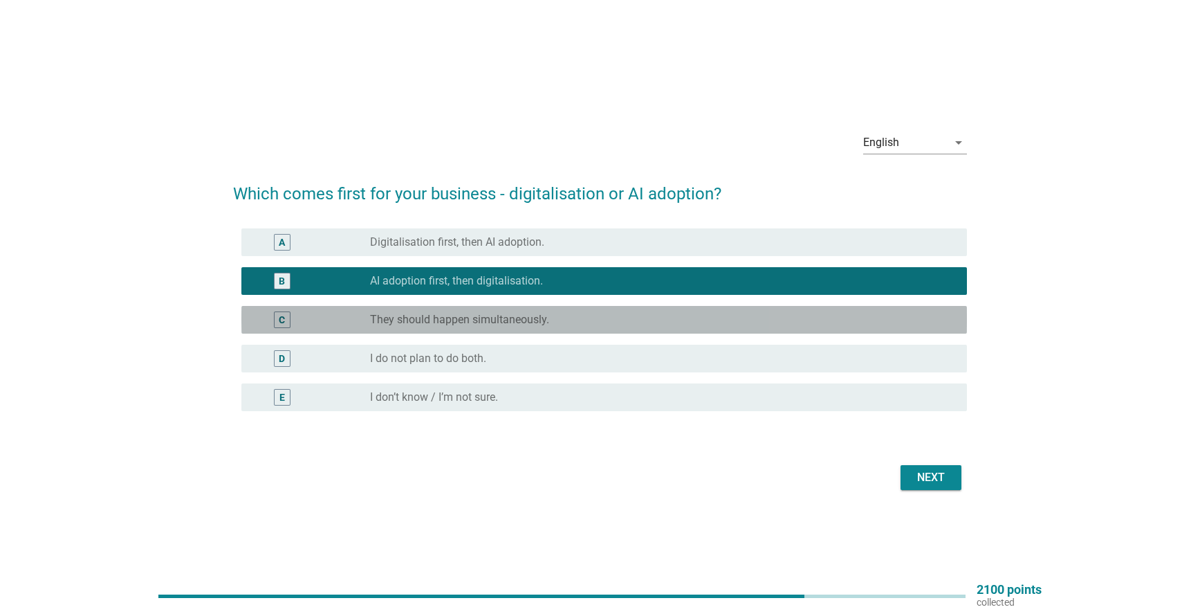
click at [461, 309] on div "C radio_button_unchecked They should happen simultaneously." at bounding box center [604, 320] width 726 height 28
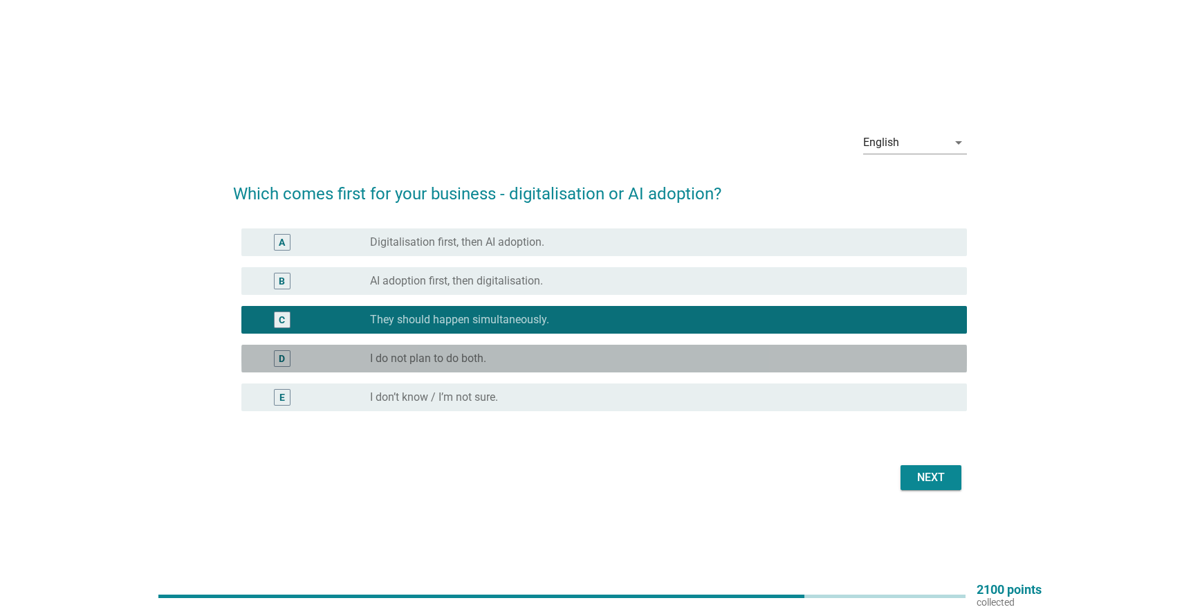
click at [461, 355] on label "I do not plan to do both." at bounding box center [428, 358] width 116 height 14
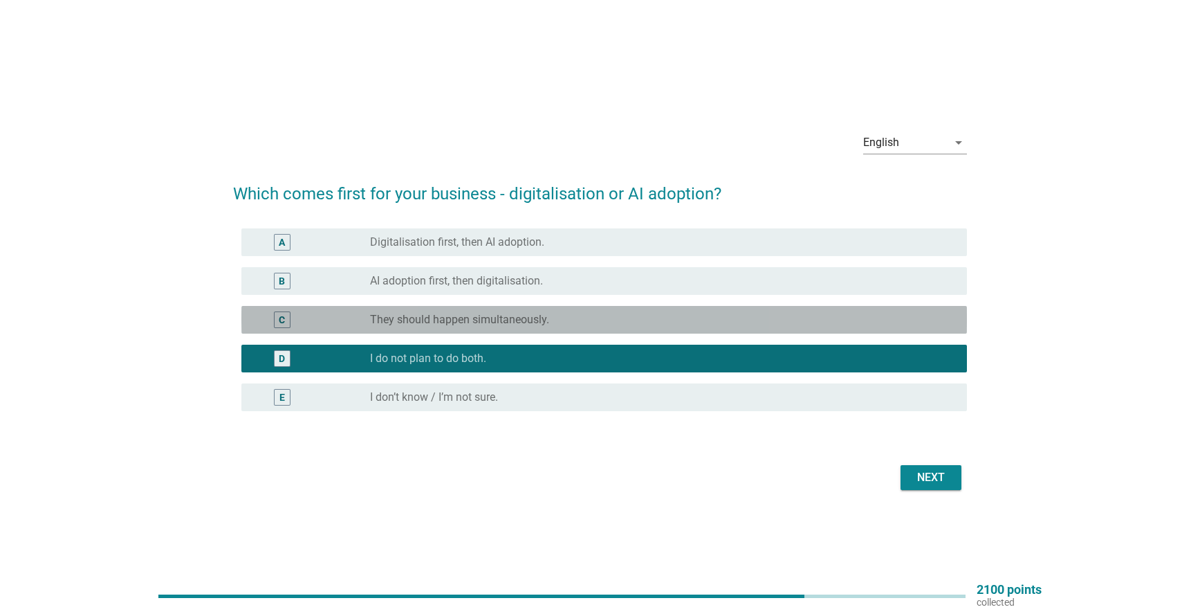
click at [553, 332] on div "C radio_button_unchecked They should happen simultaneously." at bounding box center [604, 320] width 726 height 28
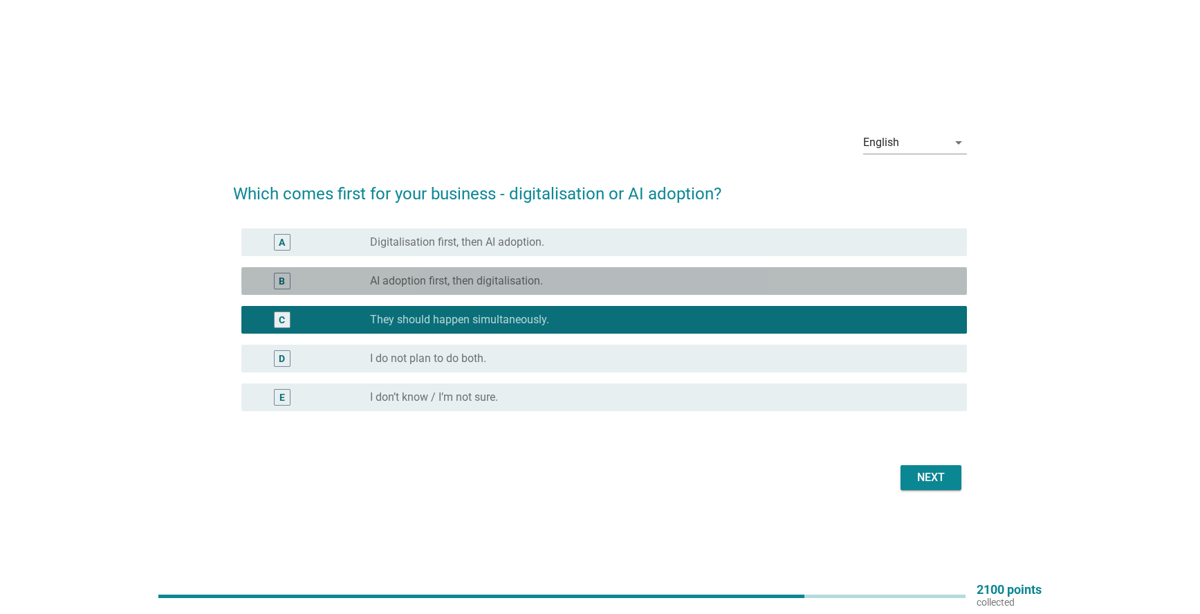
click at [605, 288] on div "radio_button_unchecked AI adoption first, then digitalisation." at bounding box center [663, 281] width 586 height 17
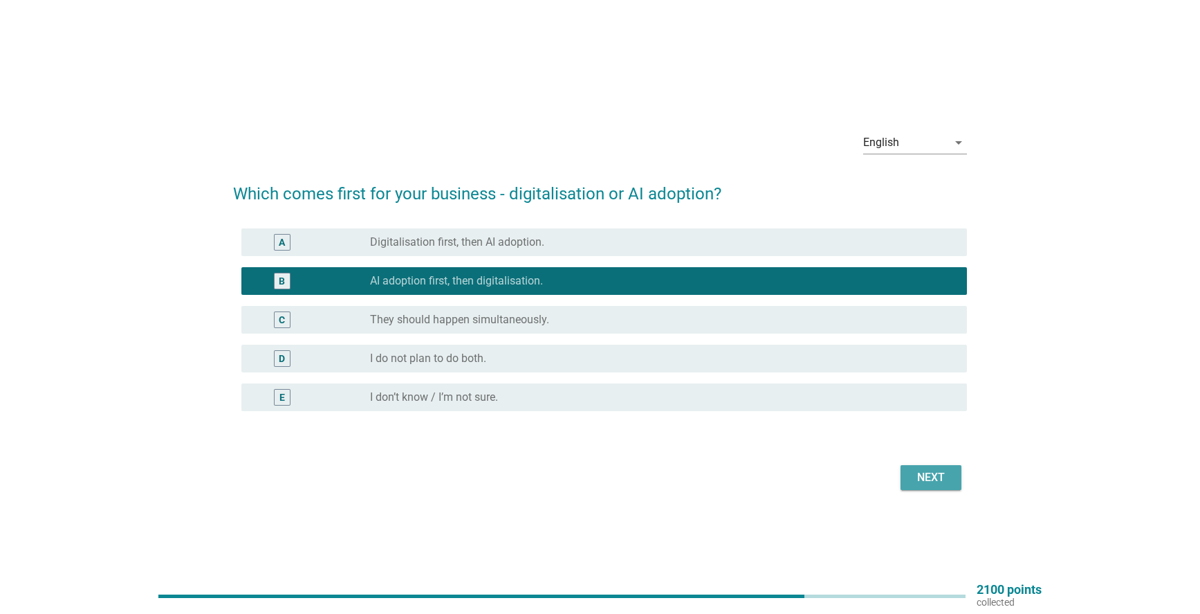
click at [919, 481] on div "Next" at bounding box center [931, 477] width 39 height 17
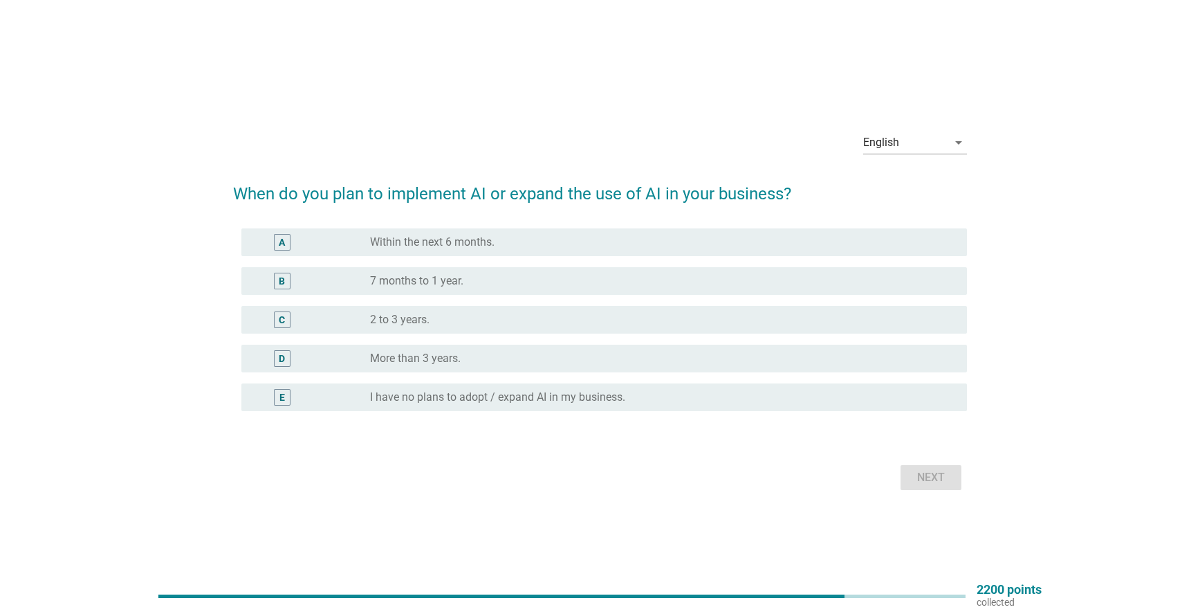
click at [607, 315] on div "radio_button_unchecked 2 to 3 years." at bounding box center [657, 320] width 575 height 14
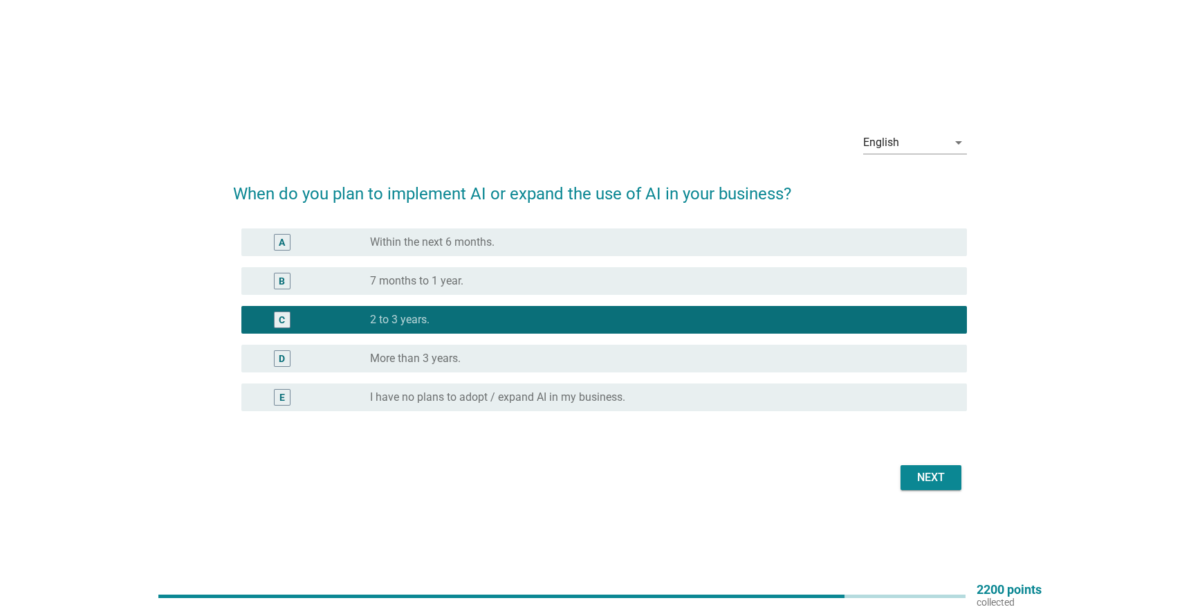
click at [961, 458] on form "When do you plan to implement AI or expand the use of AI in your business? A ra…" at bounding box center [600, 330] width 734 height 327
click at [954, 479] on button "Next" at bounding box center [931, 477] width 61 height 25
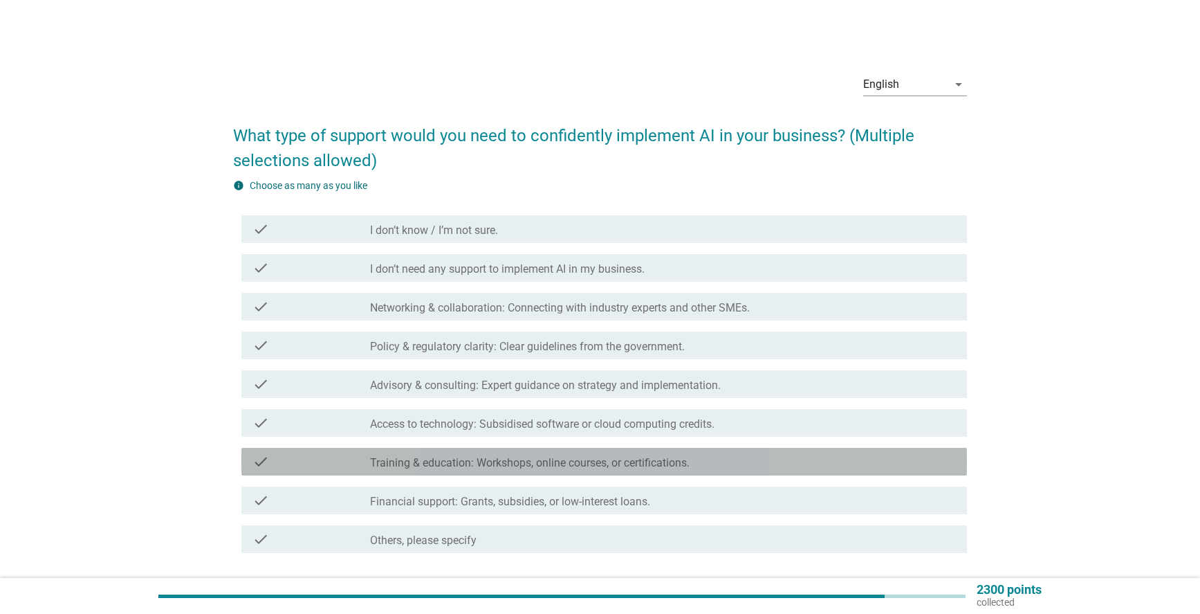
click at [477, 468] on label "Training & education: Workshops, online courses, or certifications." at bounding box center [530, 463] width 320 height 14
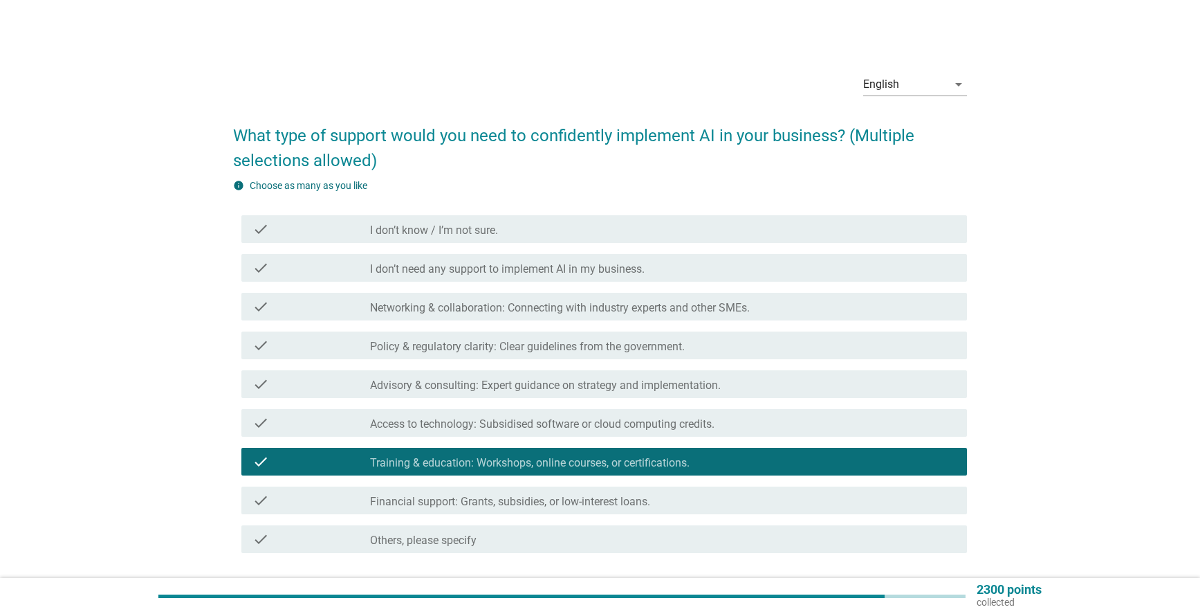
click at [484, 428] on label "Access to technology: Subsidised software or cloud computing credits." at bounding box center [542, 424] width 345 height 14
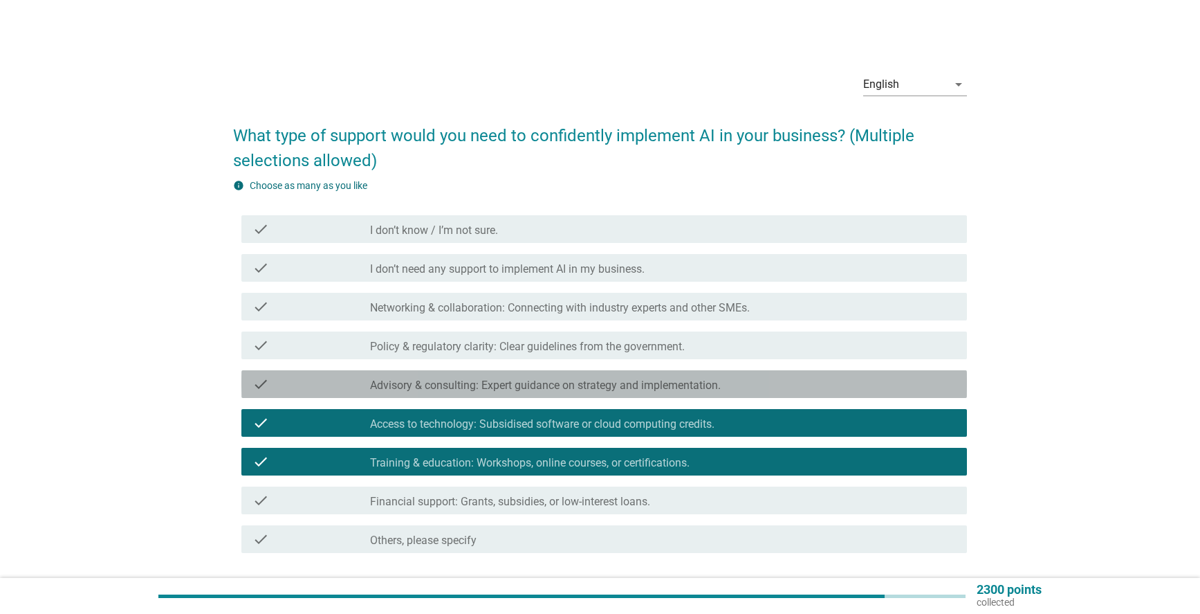
click at [482, 385] on label "Advisory & consulting: Expert guidance on strategy and implementation." at bounding box center [545, 385] width 351 height 14
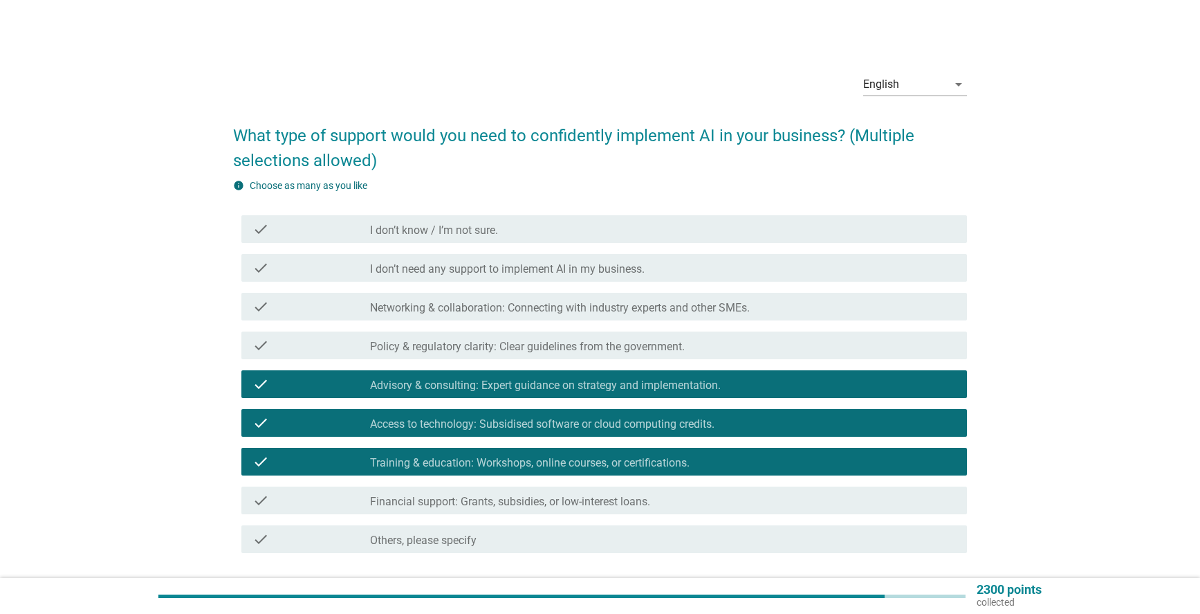
click at [486, 356] on div "check check_box_outline_blank Policy & regulatory clarity: Clear guidelines fro…" at bounding box center [604, 345] width 726 height 28
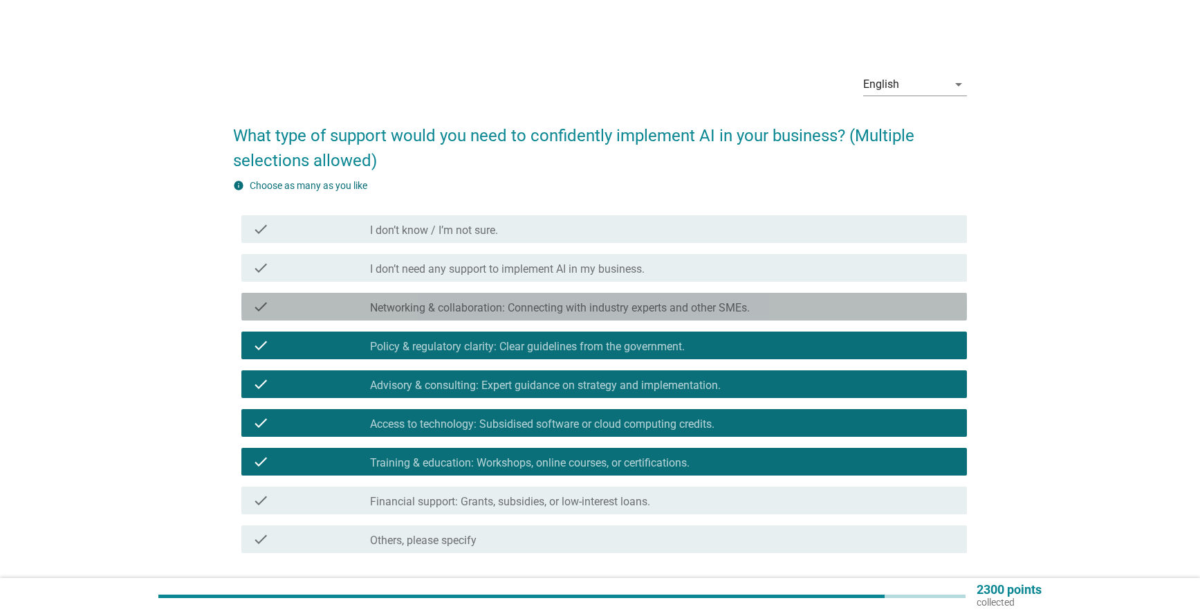
click at [500, 293] on div "check check_box_outline_blank Networking & collaboration: Connecting with indus…" at bounding box center [604, 307] width 726 height 28
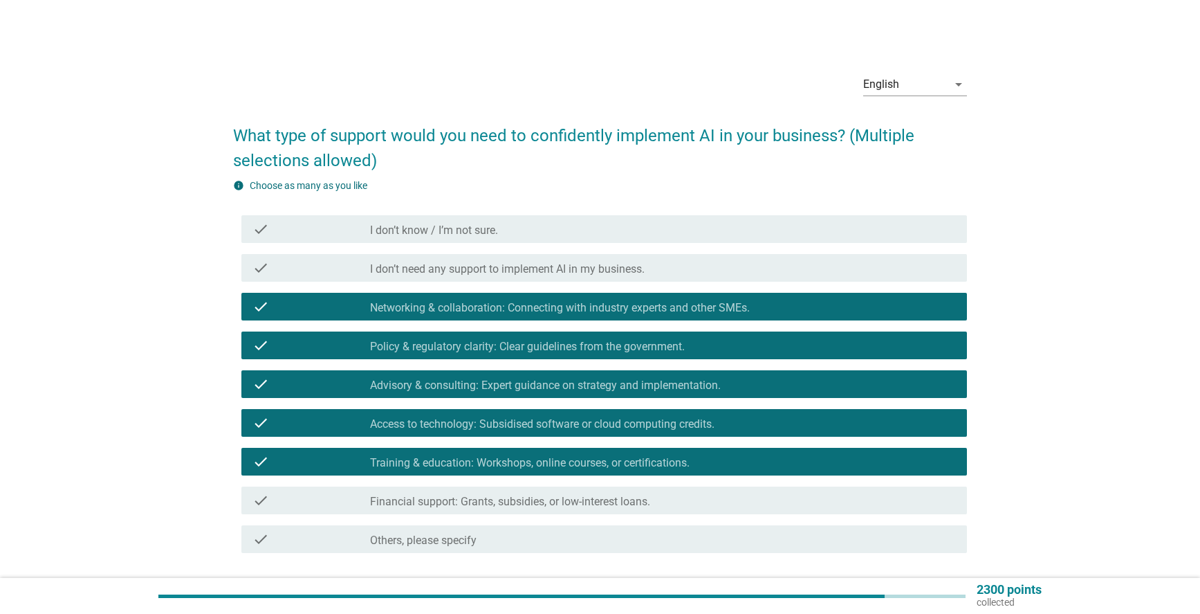
click at [520, 266] on label "I don’t need any support to implement AI in my business." at bounding box center [507, 269] width 275 height 14
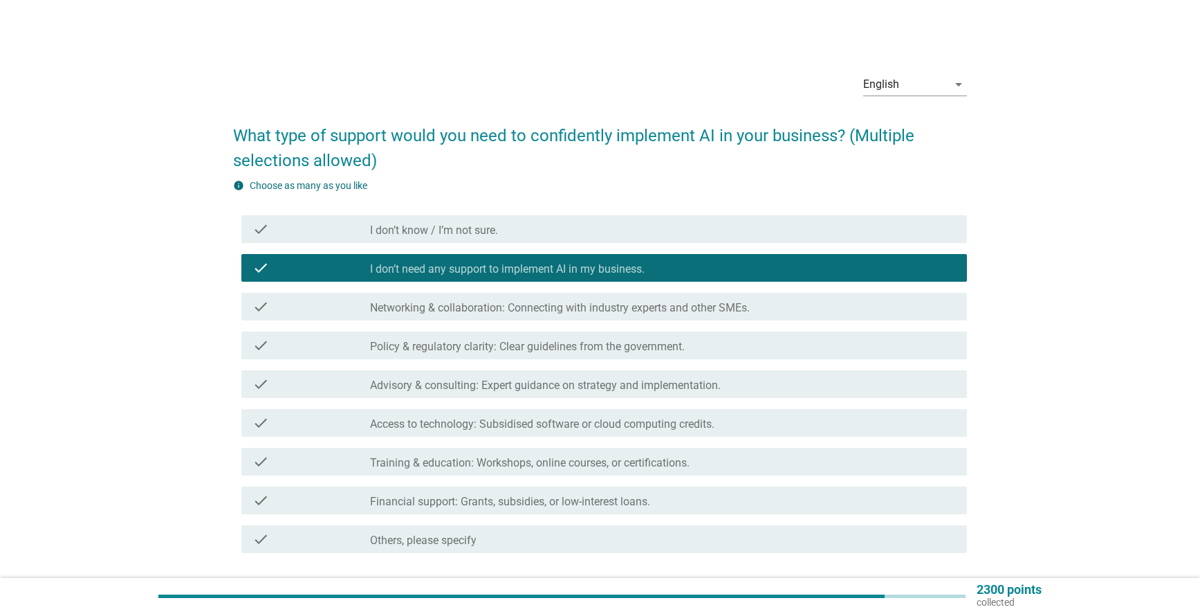
click at [504, 313] on label "Networking & collaboration: Connecting with industry experts and other SMEs." at bounding box center [560, 308] width 380 height 14
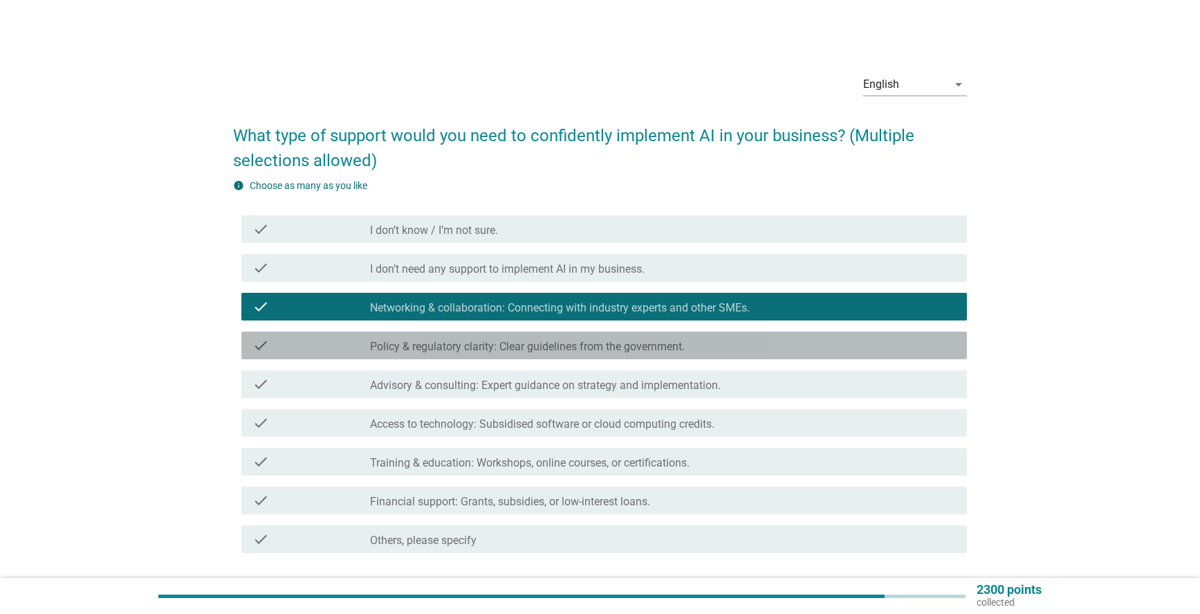
click at [497, 339] on div "check_box_outline_blank Policy & regulatory clarity: Clear guidelines from the …" at bounding box center [663, 345] width 586 height 17
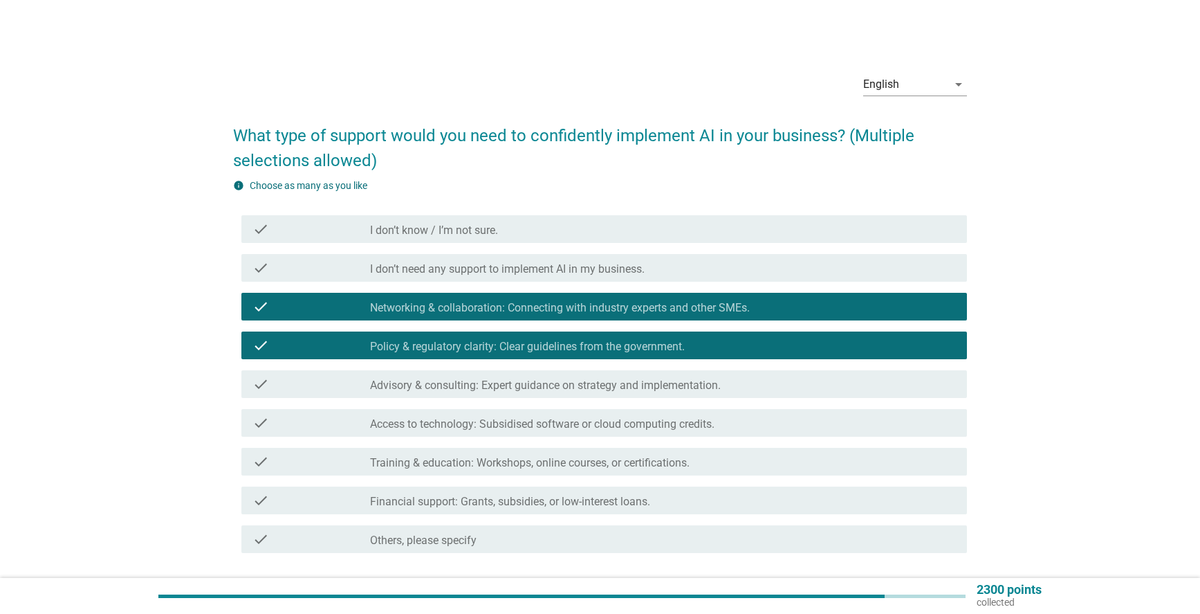
click at [493, 380] on label "Advisory & consulting: Expert guidance on strategy and implementation." at bounding box center [545, 385] width 351 height 14
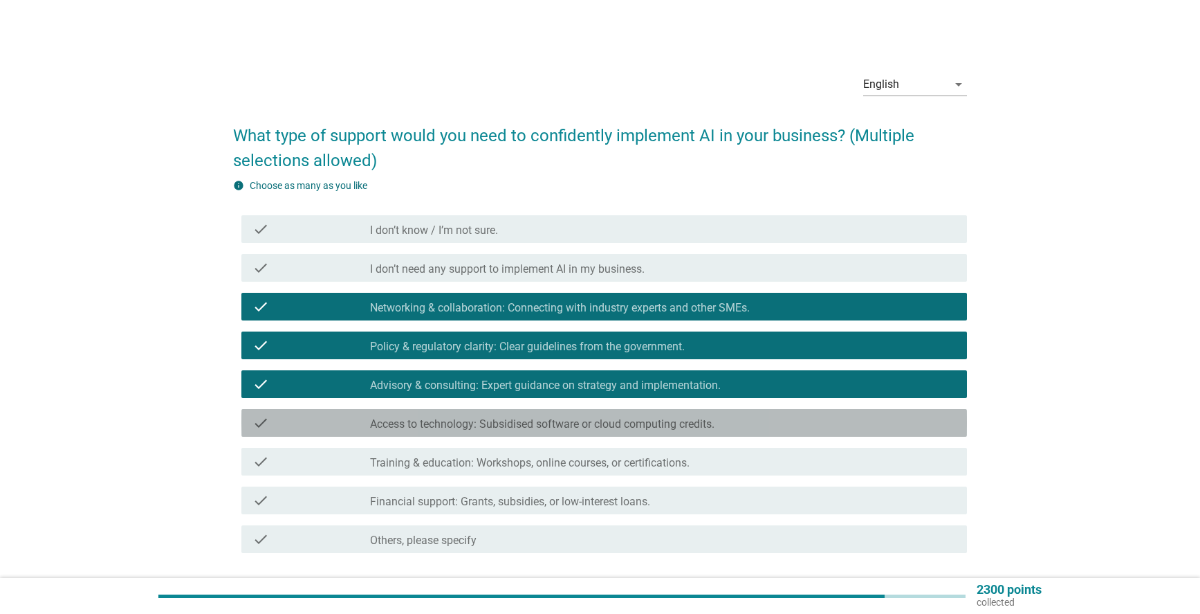
drag, startPoint x: 490, startPoint y: 421, endPoint x: 491, endPoint y: 448, distance: 27.0
click at [490, 421] on label "Access to technology: Subsidised software or cloud computing credits." at bounding box center [542, 424] width 345 height 14
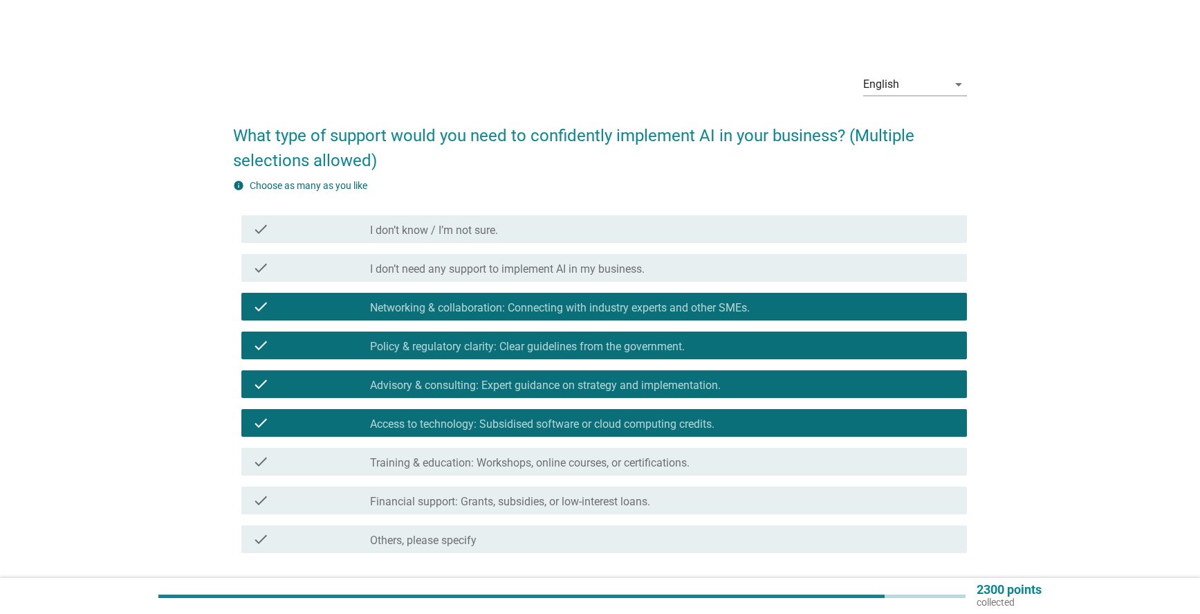
click at [488, 459] on label "Training & education: Workshops, online courses, or certifications." at bounding box center [530, 463] width 320 height 14
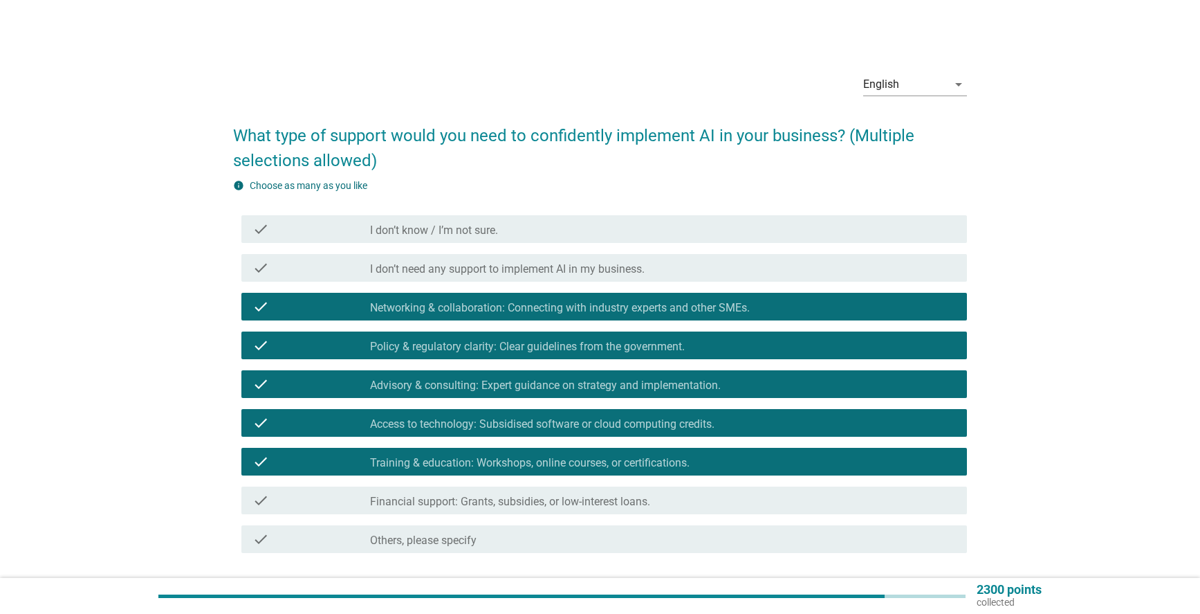
click at [482, 509] on div "check check_box_outline_blank Financial support: Grants, subsidies, or low-inte…" at bounding box center [604, 500] width 726 height 28
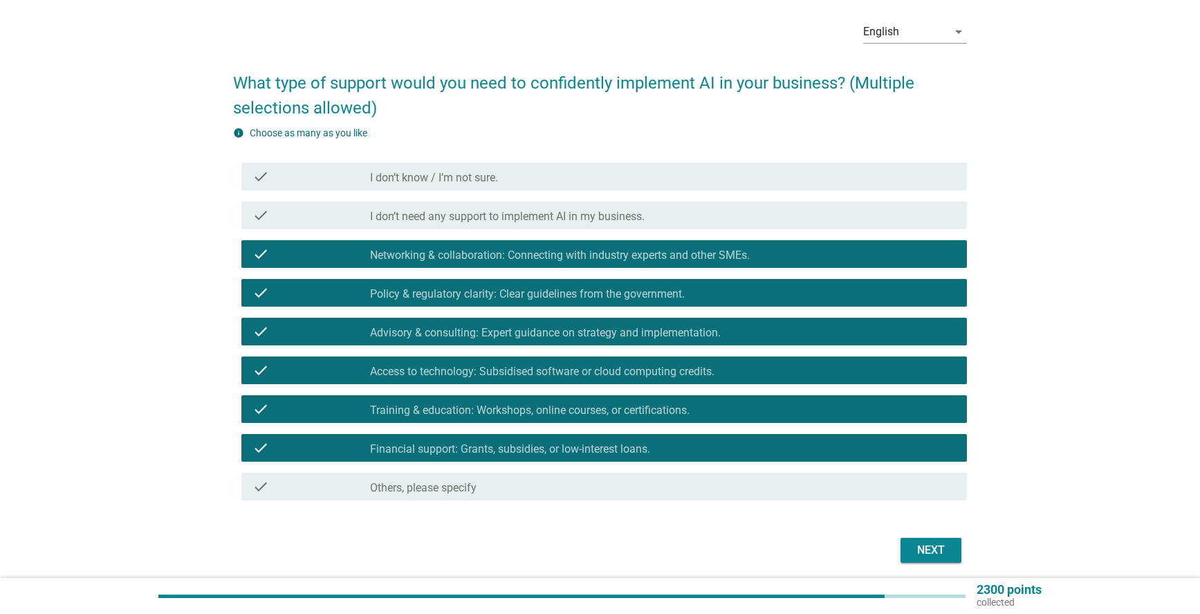
scroll to position [104, 0]
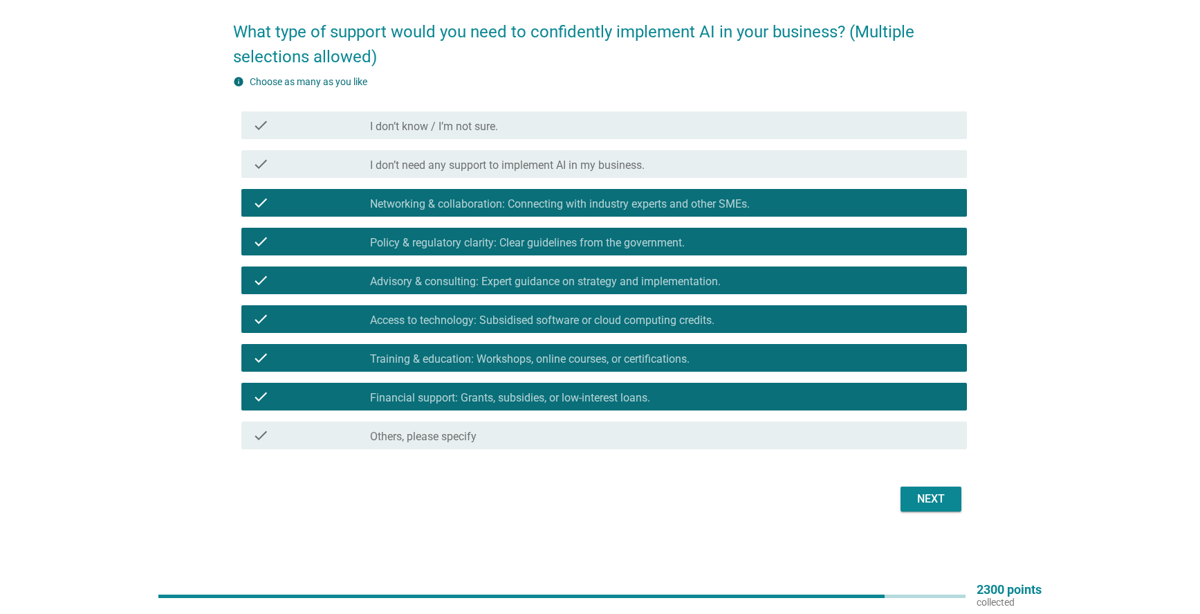
click at [910, 496] on button "Next" at bounding box center [931, 498] width 61 height 25
